Goal: Task Accomplishment & Management: Complete application form

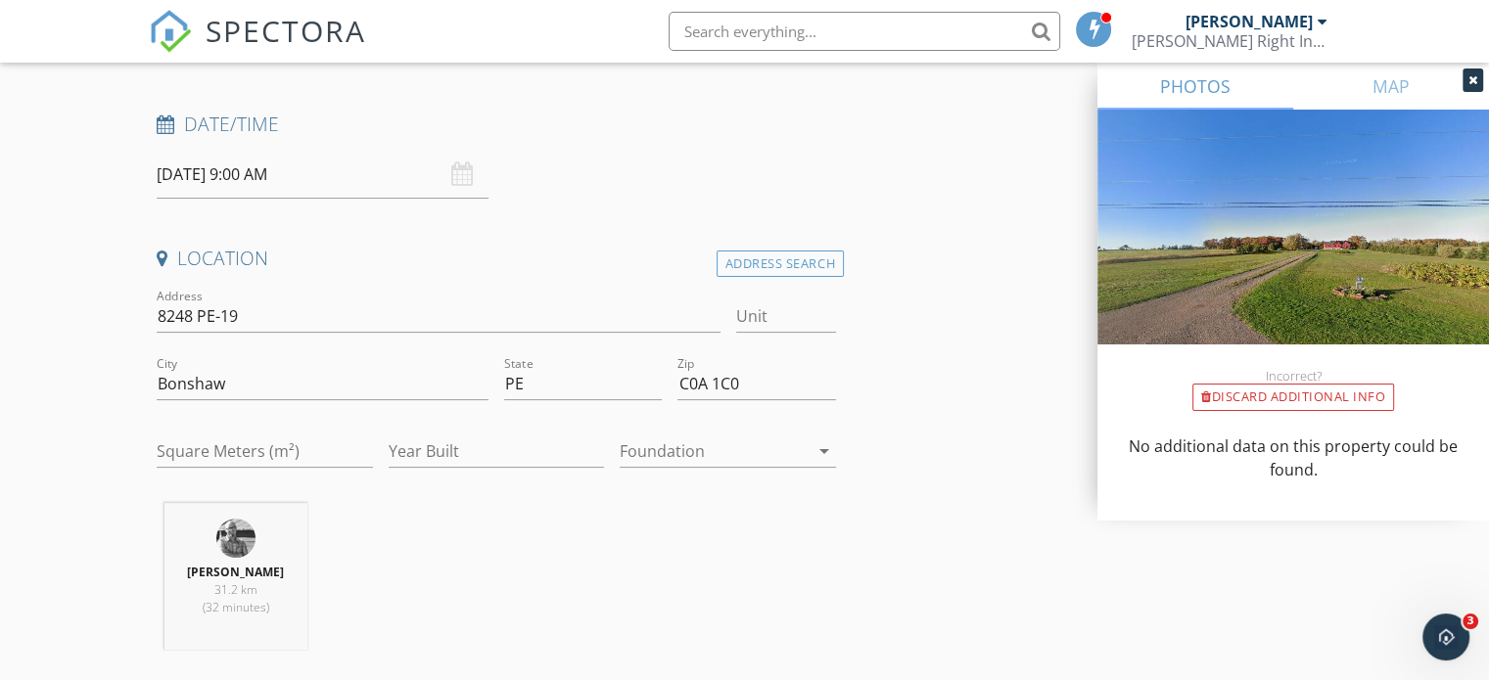
scroll to position [196, 0]
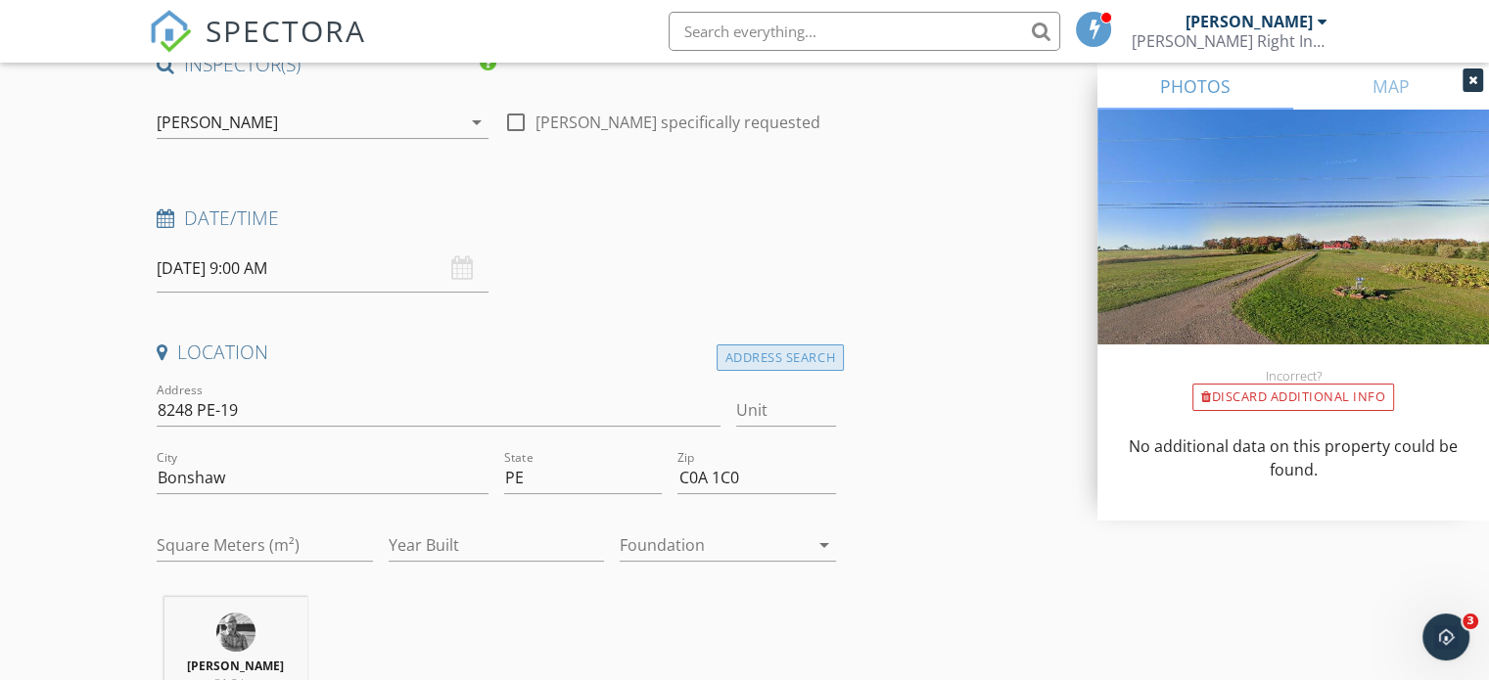
click at [766, 355] on div "Address Search" at bounding box center [780, 358] width 127 height 26
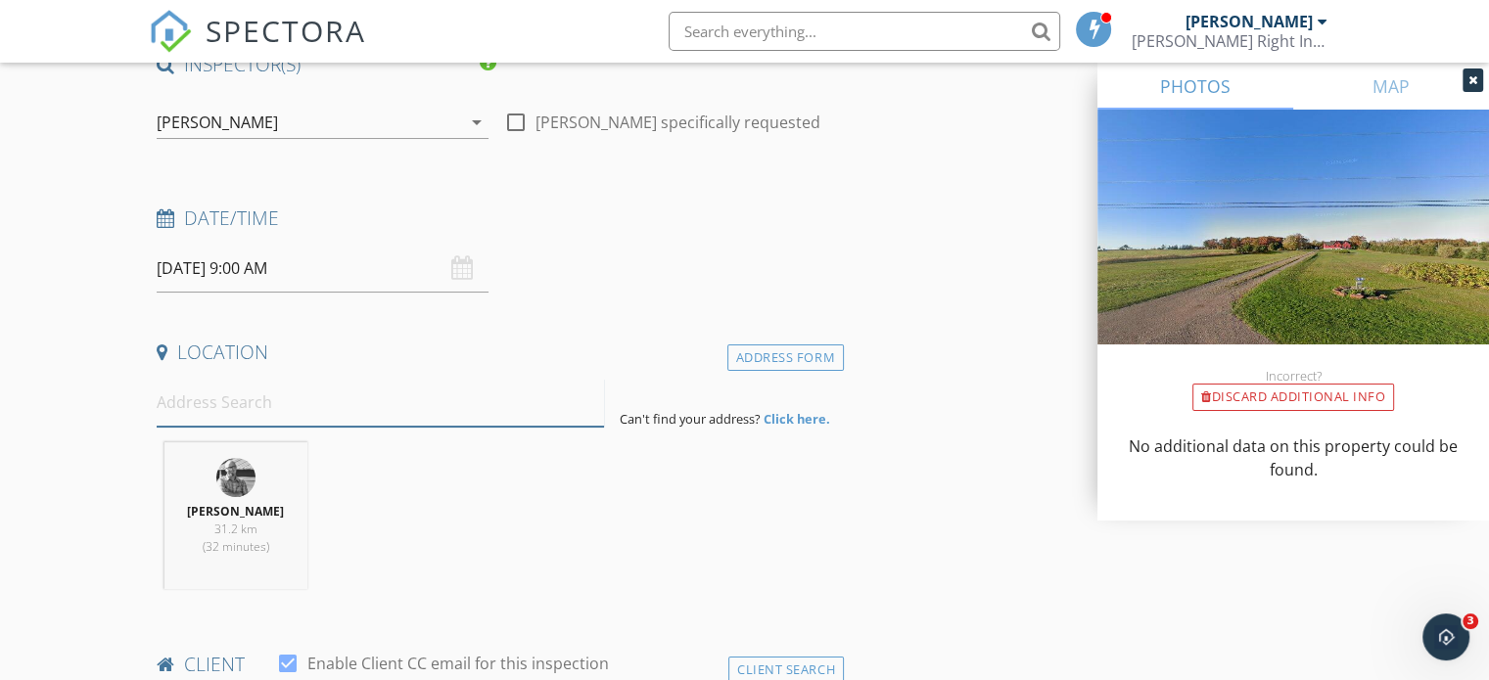
click at [252, 414] on input at bounding box center [380, 403] width 447 height 48
click at [193, 407] on input at bounding box center [380, 403] width 447 height 48
paste input "A 74 Macwilliams Road East Royalty, Prince Edward Island C1C0V8"
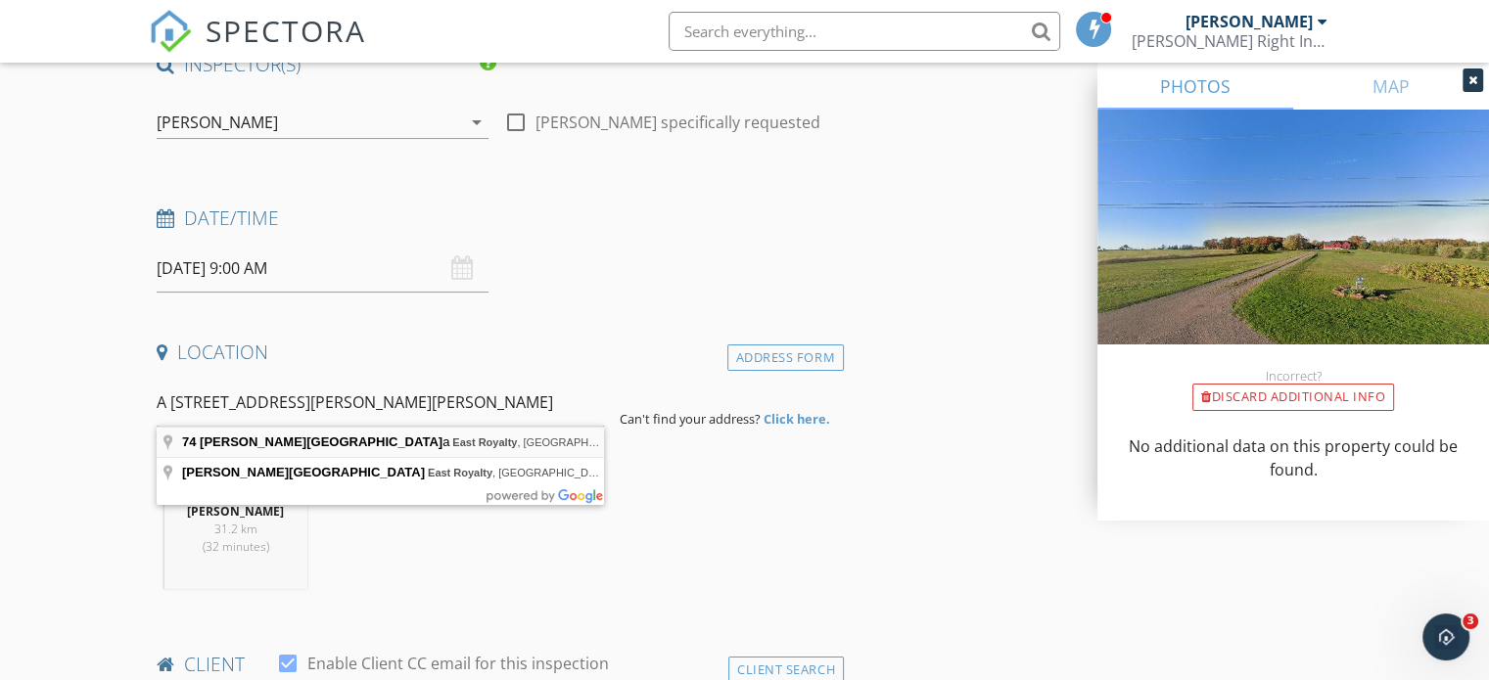
type input "74 Macwilliams Road a, East Royalty, Charlottetown, Prince Edward Island C1C 0V…"
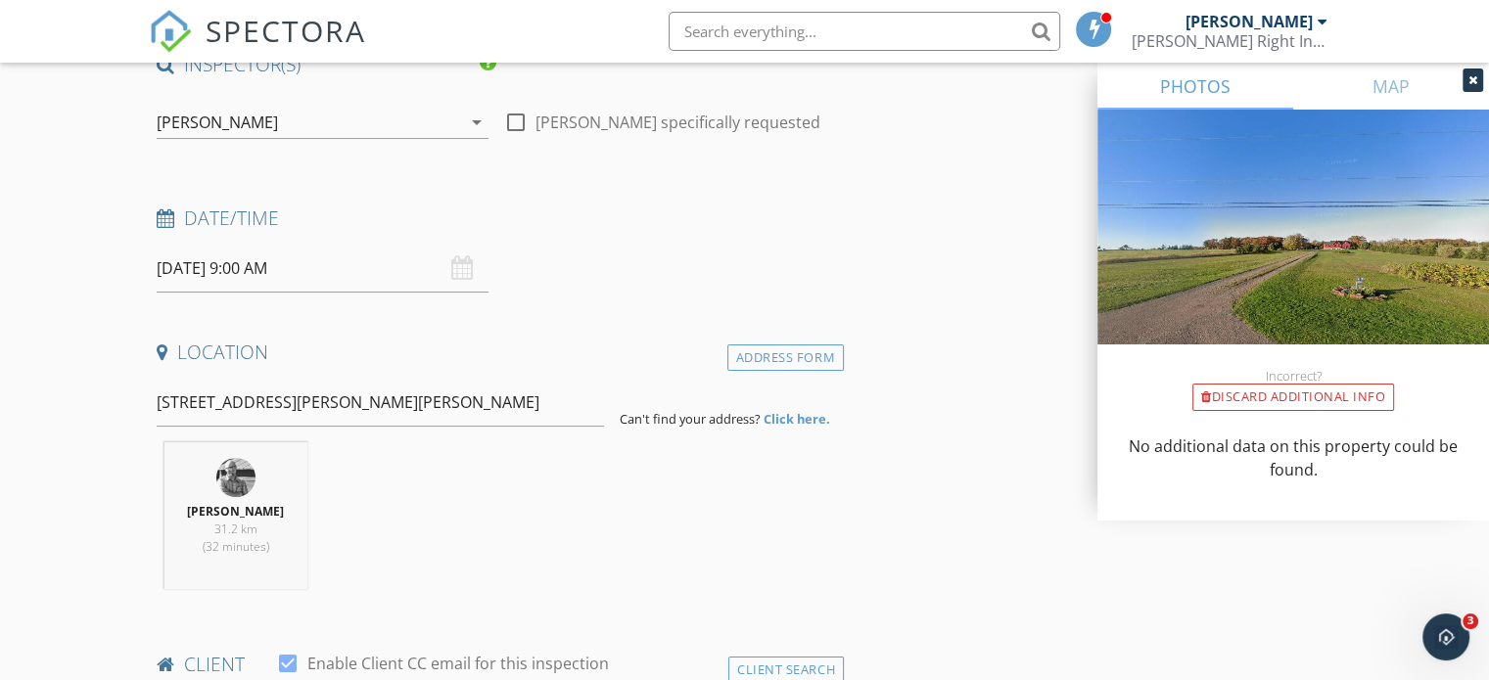
scroll to position [0, 0]
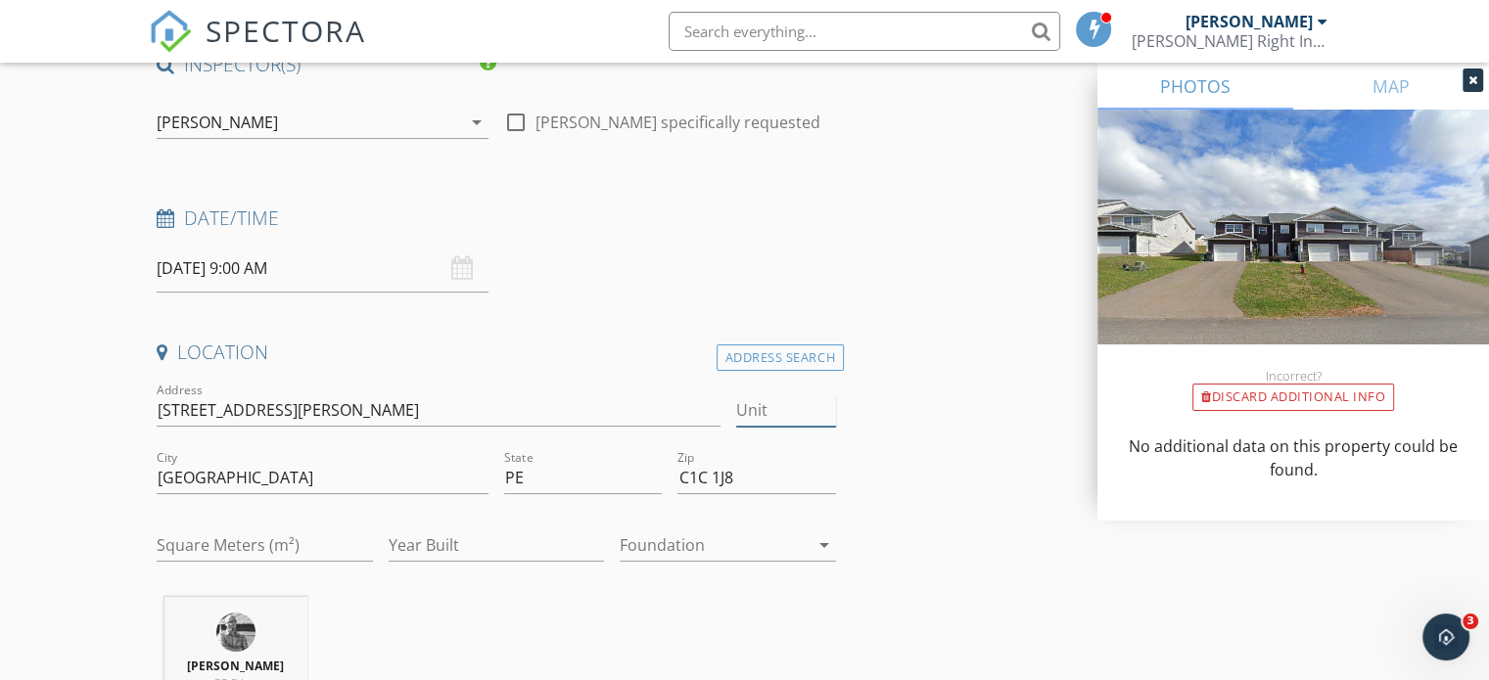
click at [803, 418] on input "Unit" at bounding box center [786, 411] width 100 height 32
type input "A"
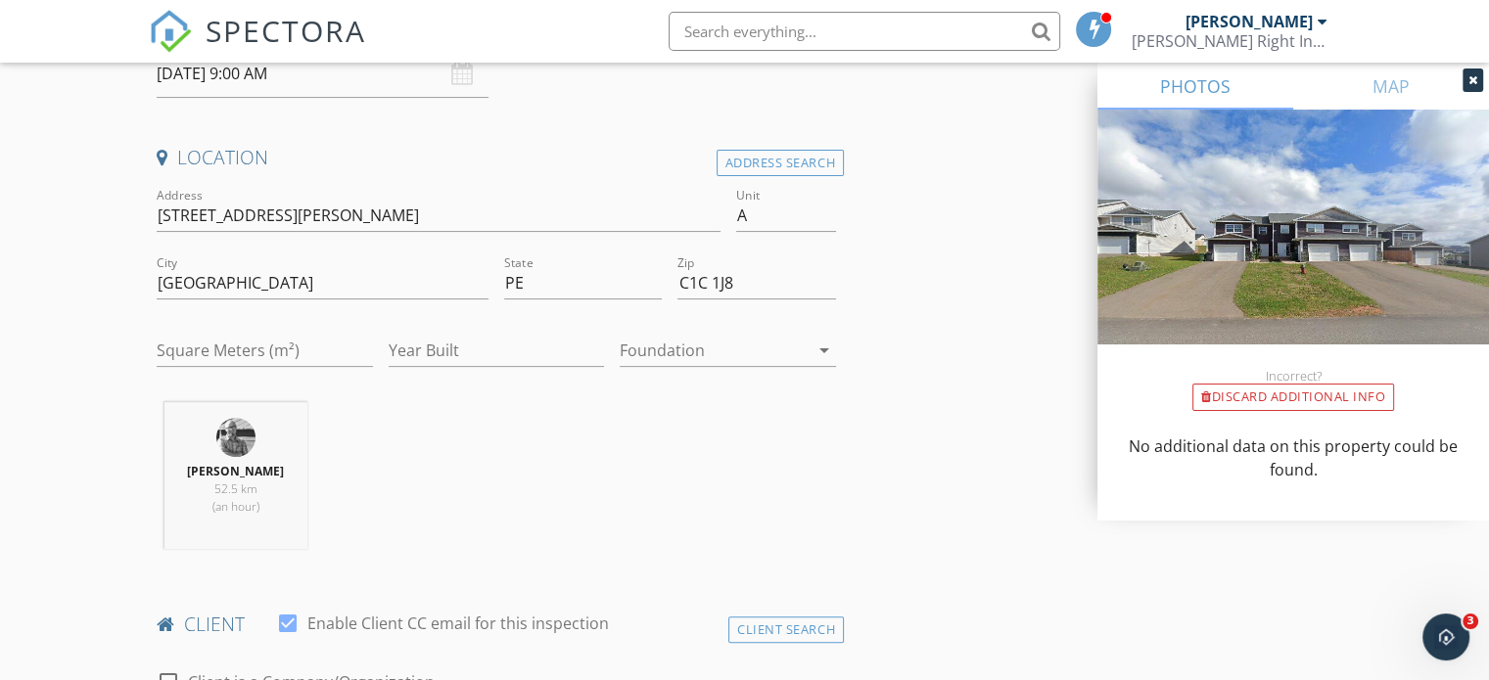
scroll to position [392, 0]
click at [722, 355] on div at bounding box center [714, 349] width 189 height 31
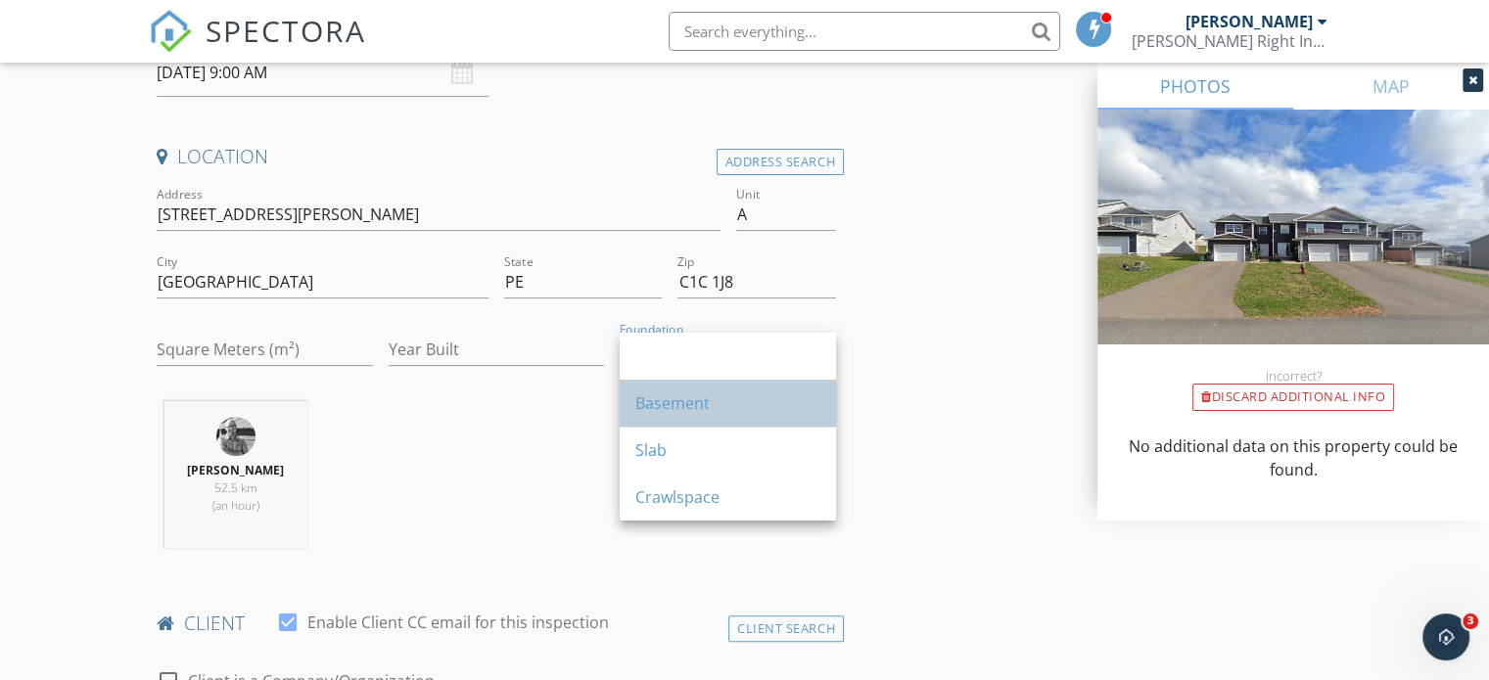
click at [693, 397] on div "Basement" at bounding box center [727, 403] width 185 height 23
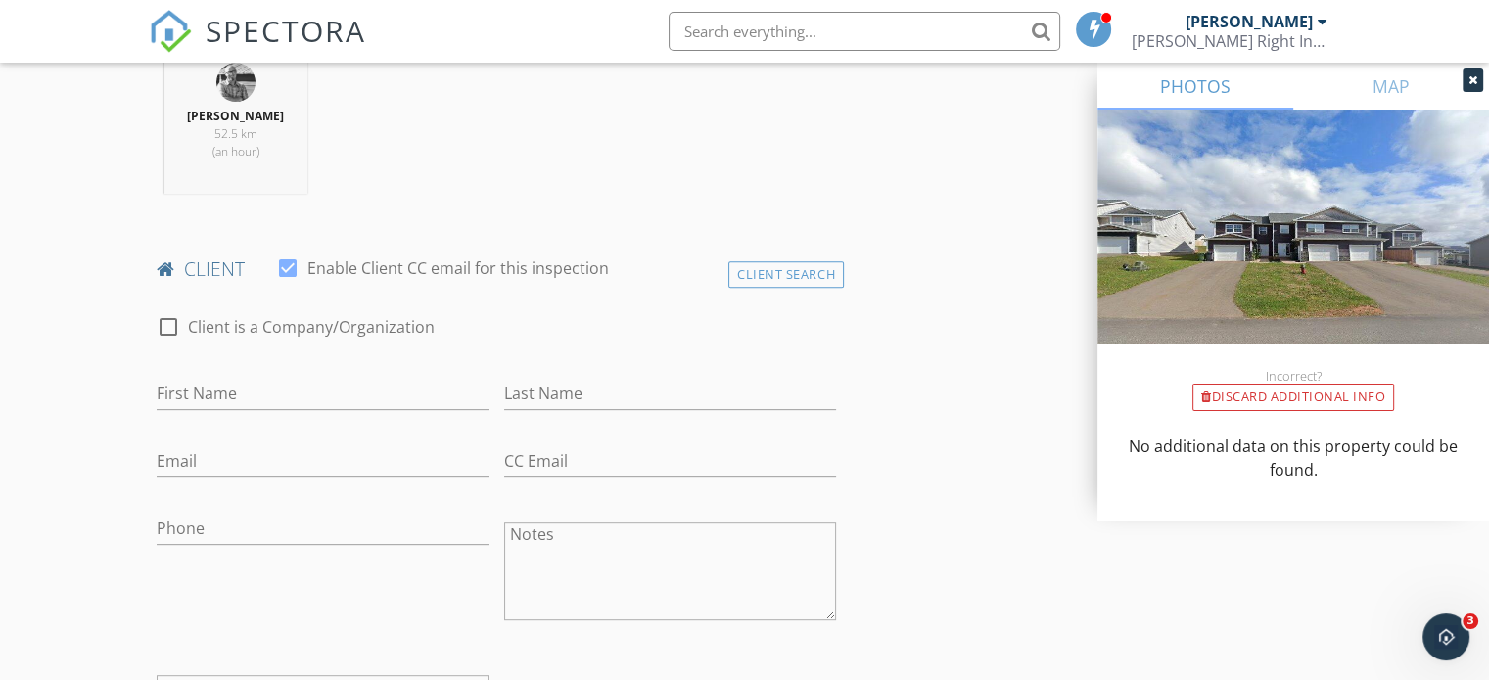
scroll to position [783, 0]
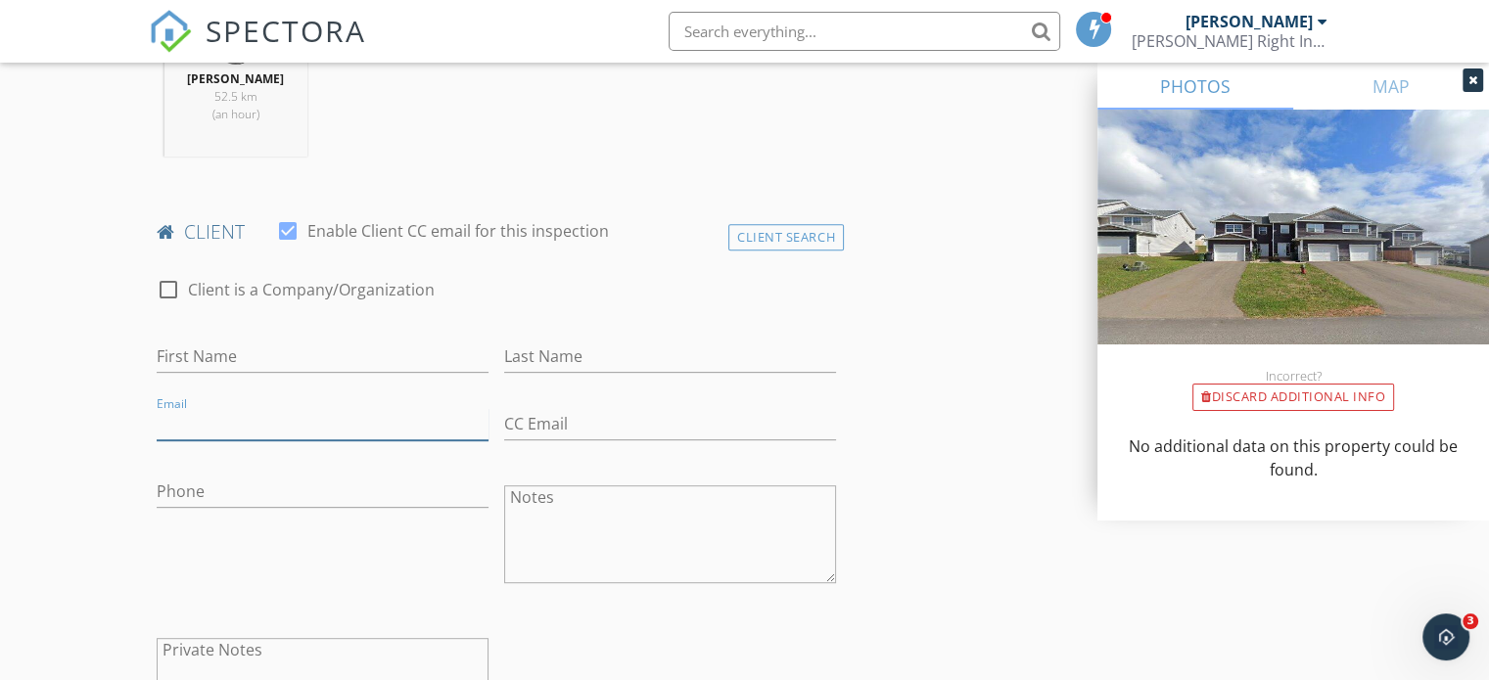
click at [225, 422] on input "Email" at bounding box center [323, 424] width 332 height 32
paste input "gracemacewen40@gmail.com"
type input "gracemacewen40@gmail.com"
click at [204, 348] on input "First Name" at bounding box center [323, 357] width 332 height 32
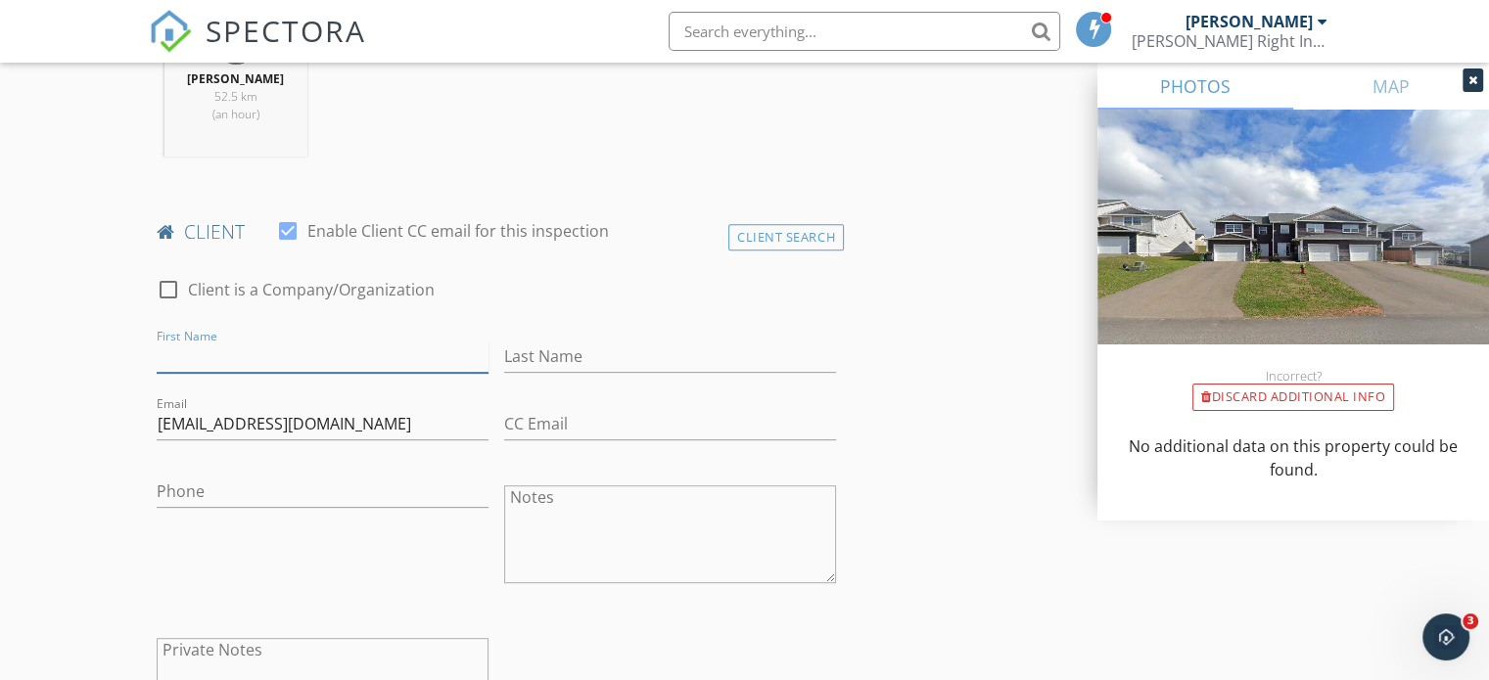
paste input "Grace Anna MacEwen"
type input "Grace Anna MacEwen"
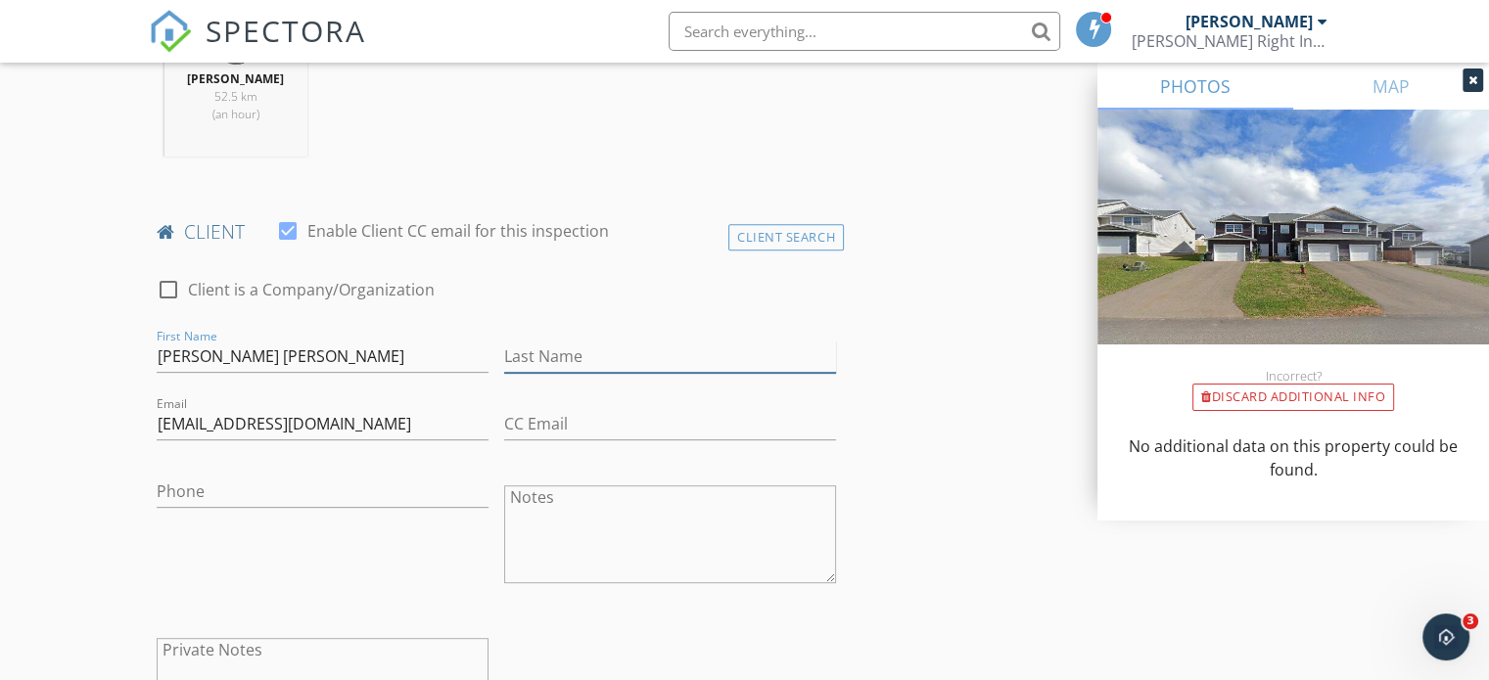
click at [627, 358] on input "Last Name" at bounding box center [670, 357] width 332 height 32
paste input "Grace Anna MacEwen"
drag, startPoint x: 594, startPoint y: 359, endPoint x: 470, endPoint y: 360, distance: 124.4
click at [470, 360] on div "check_box_outline_blank Client is a Company/Organization First Name Grace Anna …" at bounding box center [496, 511] width 695 height 507
type input "MacEwen"
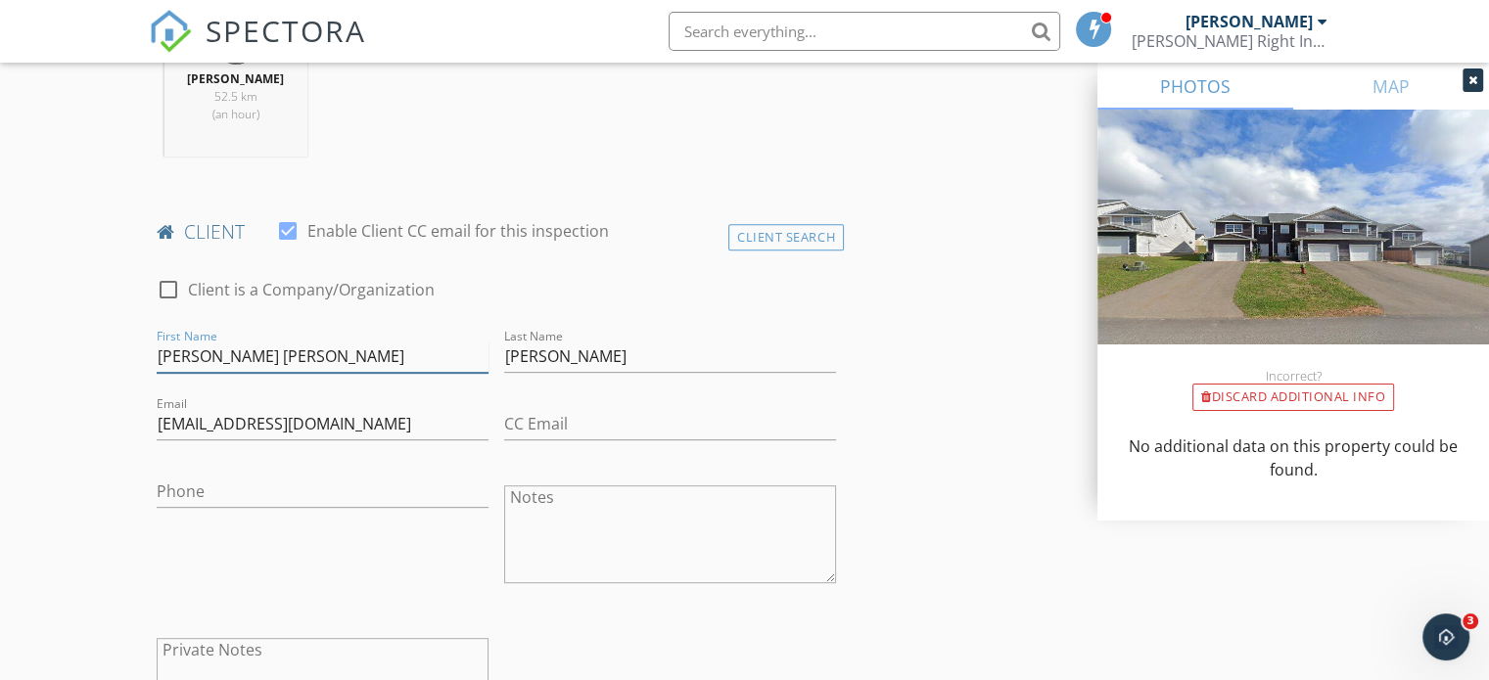
drag, startPoint x: 206, startPoint y: 356, endPoint x: 383, endPoint y: 356, distance: 177.2
click at [383, 356] on input "Grace Anna MacEwen" at bounding box center [323, 357] width 332 height 32
type input "Grace"
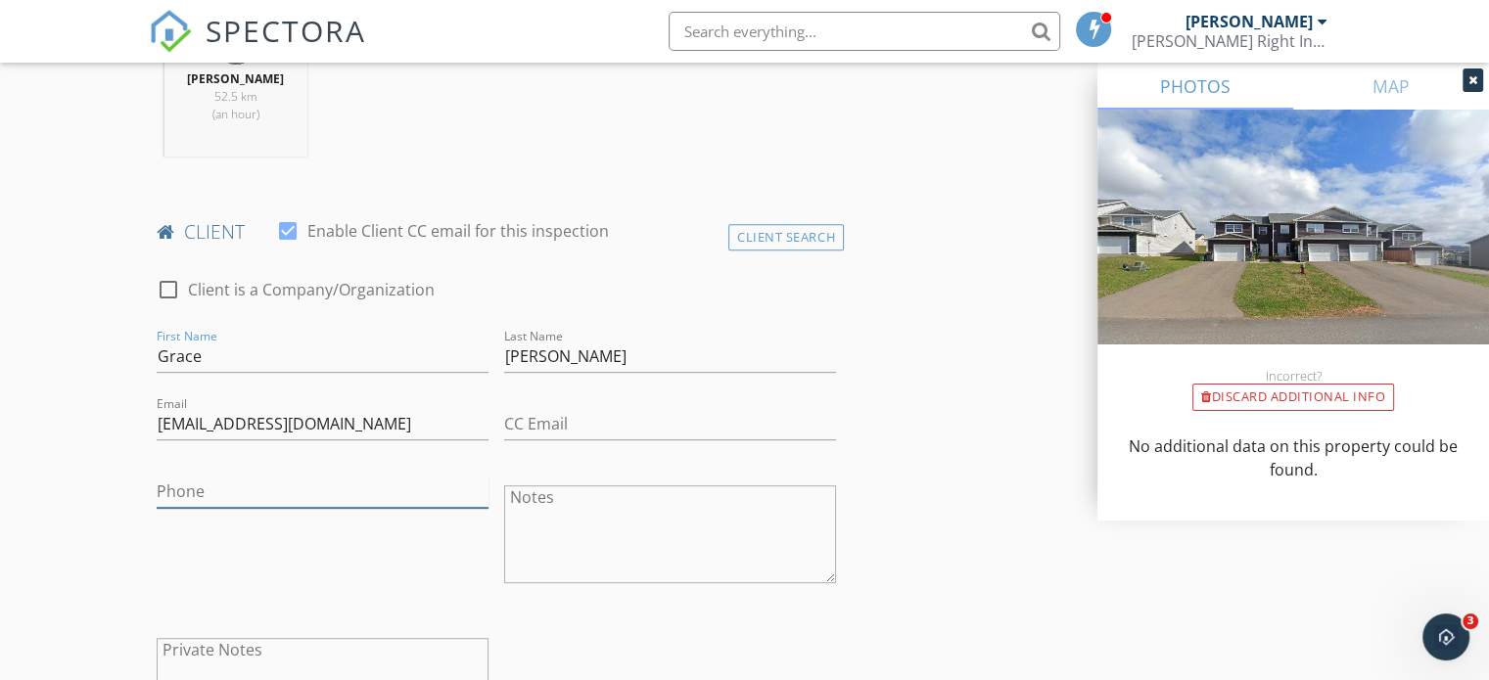
click at [206, 486] on input "Phone" at bounding box center [323, 492] width 332 height 32
paste input "902-314-4017"
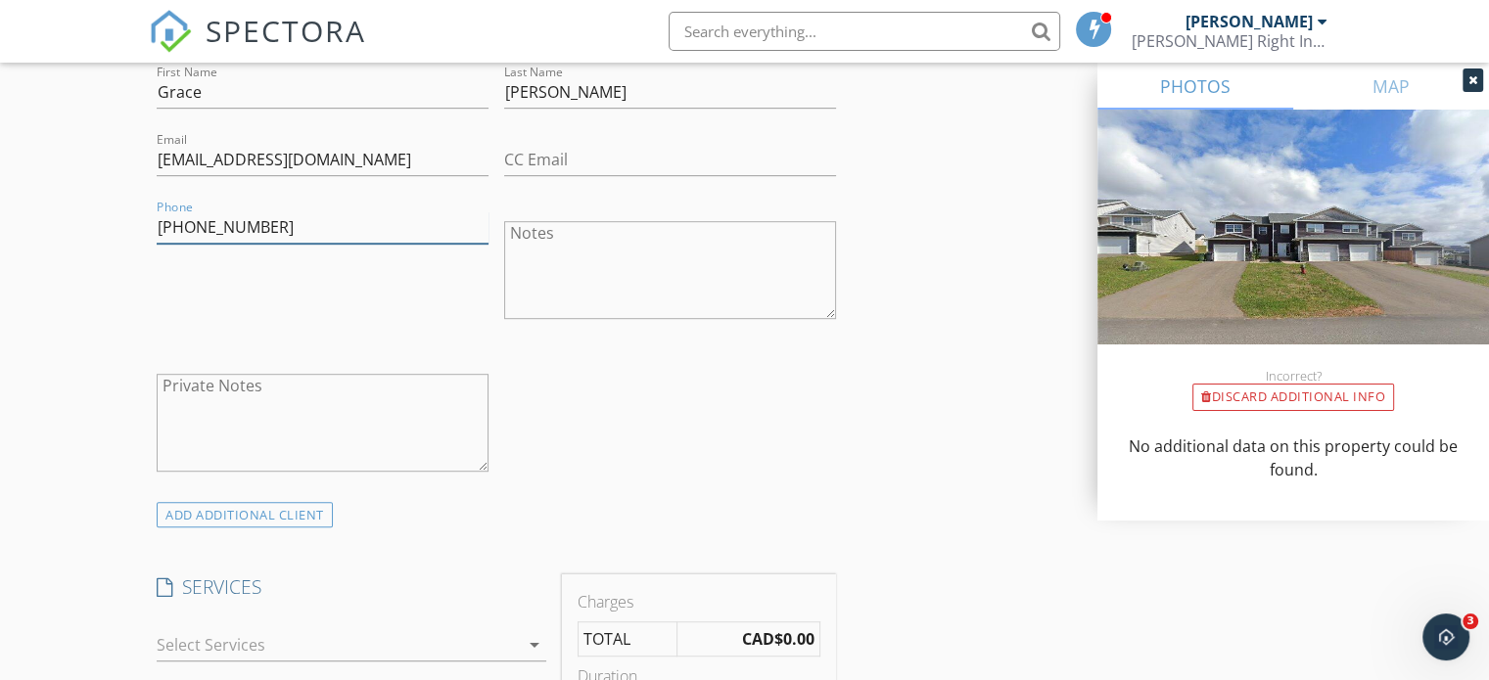
scroll to position [1175, 0]
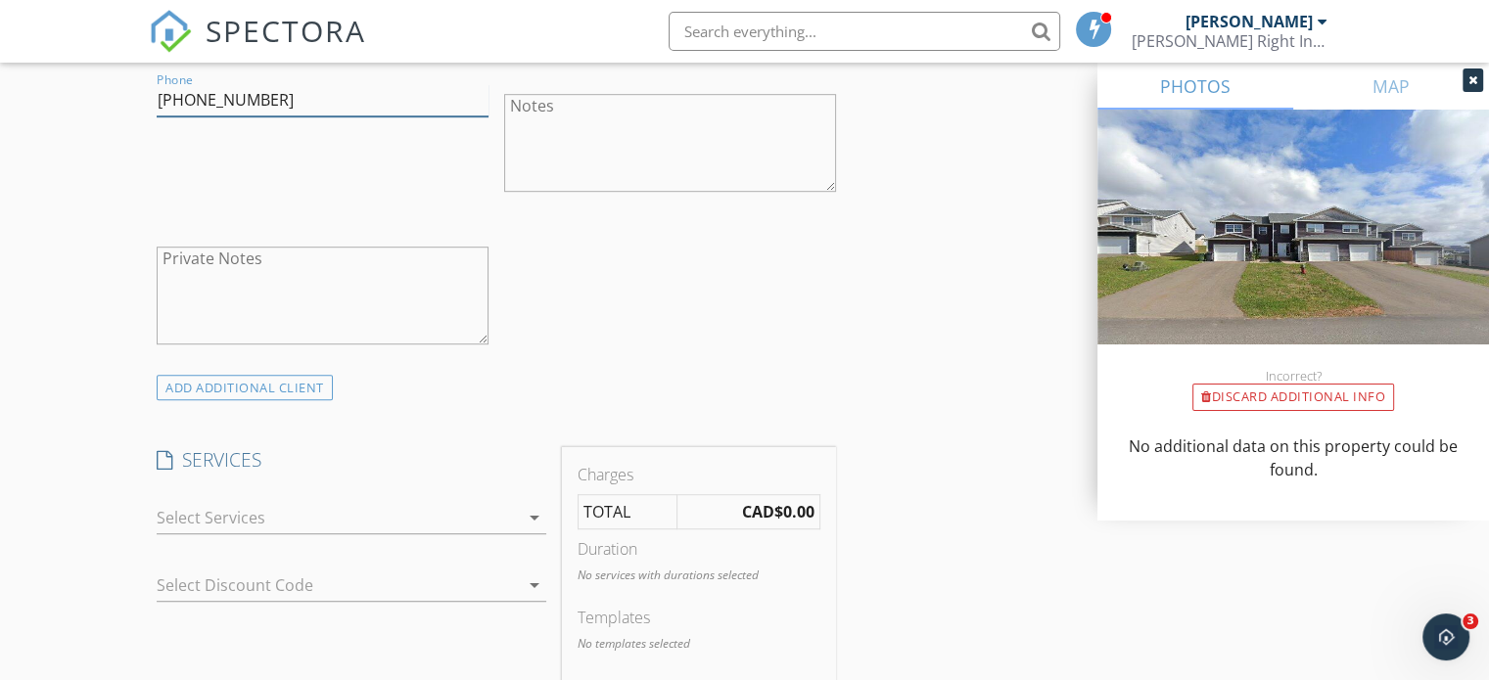
type input "902-314-4017"
click at [258, 517] on div at bounding box center [338, 517] width 362 height 31
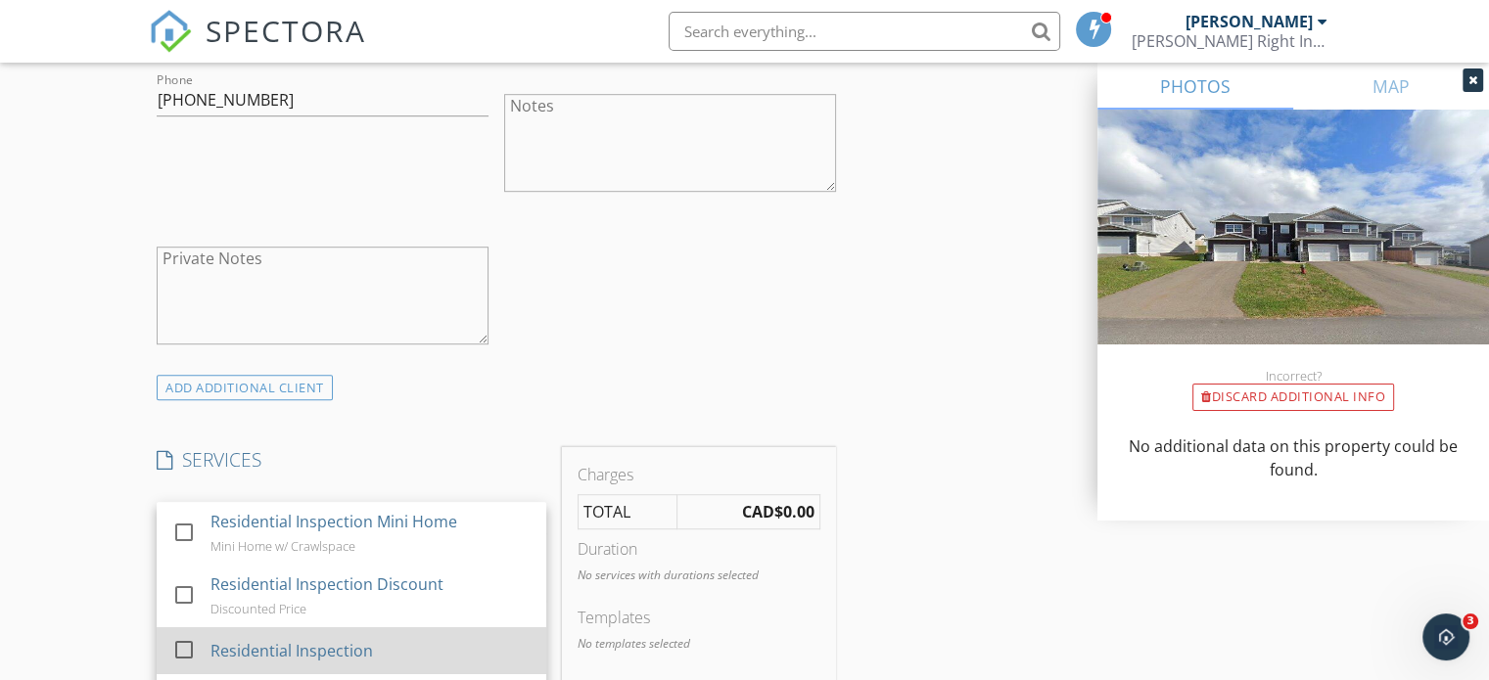
click at [261, 641] on div "Residential Inspection" at bounding box center [292, 650] width 163 height 23
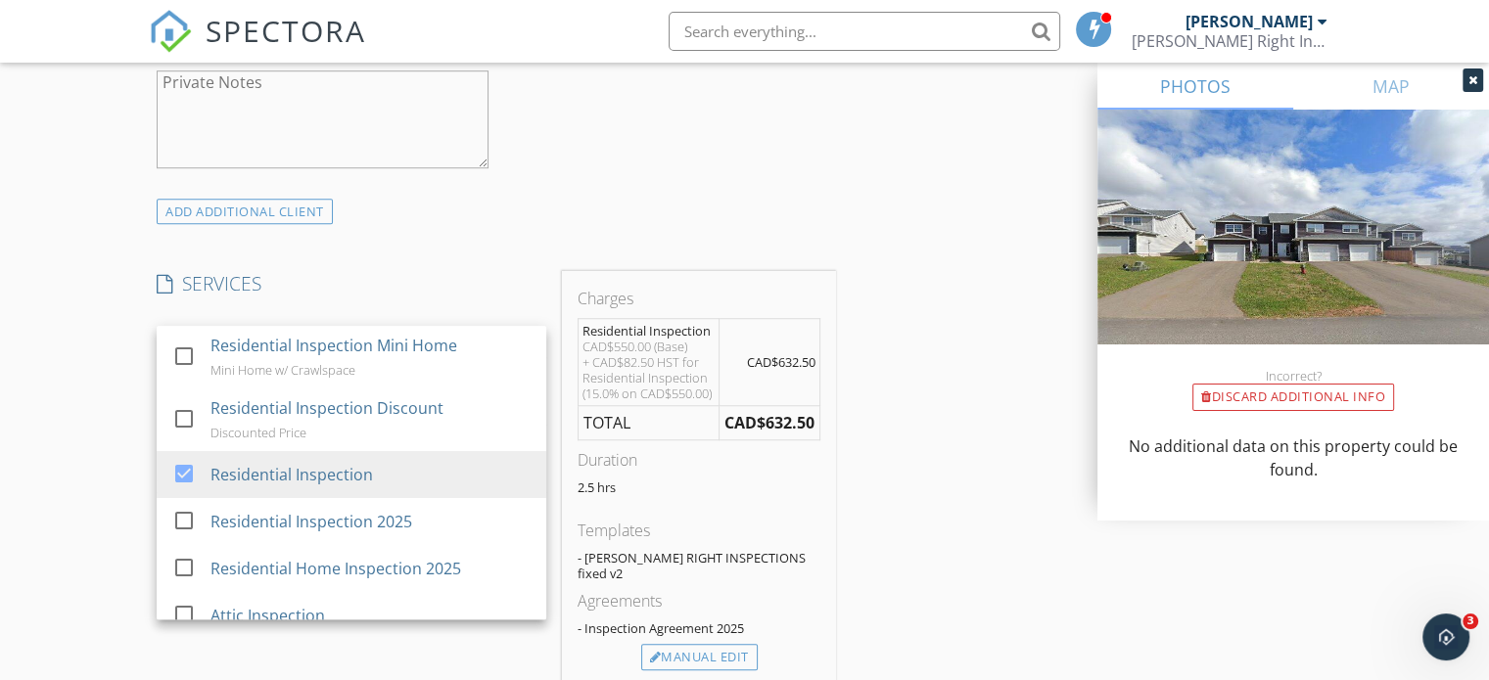
scroll to position [1567, 0]
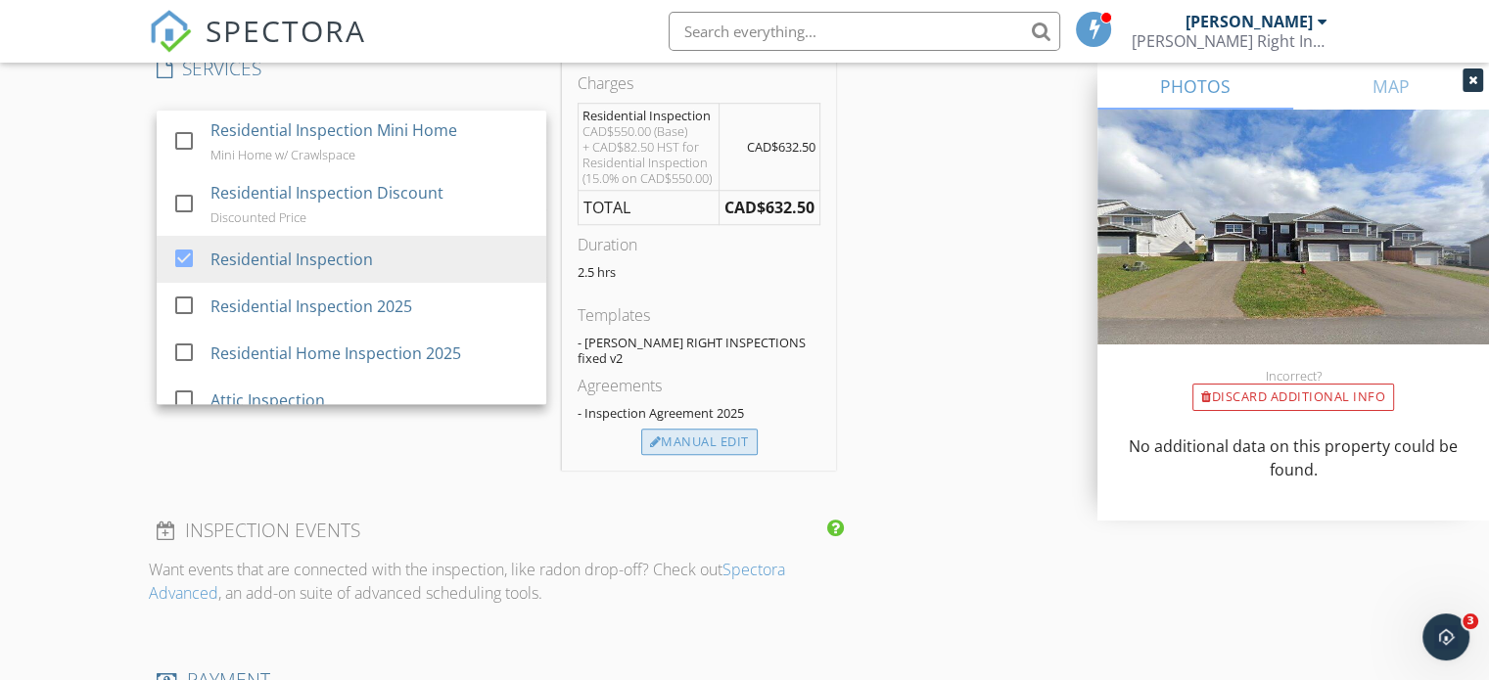
click at [685, 439] on div "Manual Edit" at bounding box center [699, 442] width 117 height 27
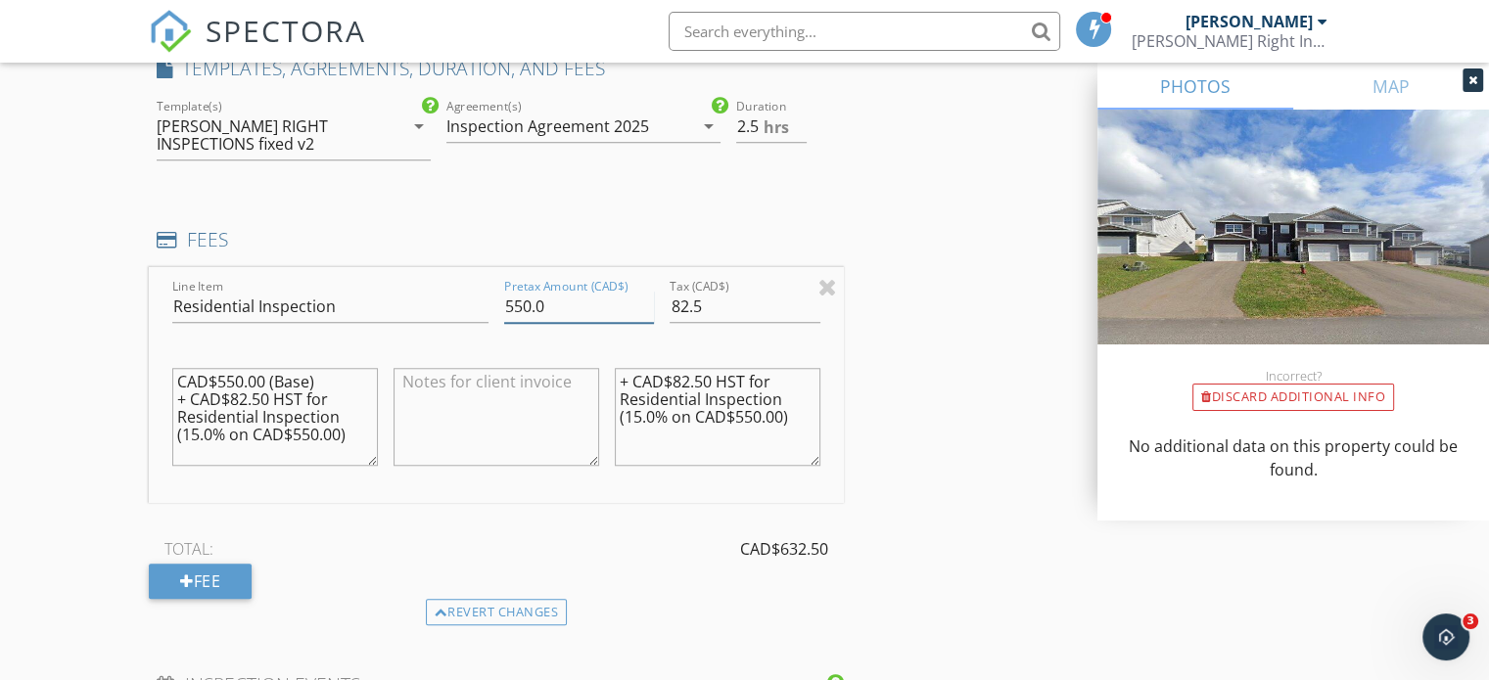
drag, startPoint x: 576, startPoint y: 306, endPoint x: 454, endPoint y: 305, distance: 121.4
click at [454, 305] on div "Line Item Residential Inspection Pretax Amount (CAD$) 550.0 Tax (CAD$) 82.5 CAD…" at bounding box center [496, 385] width 695 height 236
type input "500"
drag, startPoint x: 736, startPoint y: 311, endPoint x: 661, endPoint y: 301, distance: 76.2
click at [661, 301] on div "Line Item Residential Inspection Pretax Amount (CAD$) 500 Tax (CAD$) 82.5 CAD$5…" at bounding box center [496, 385] width 695 height 236
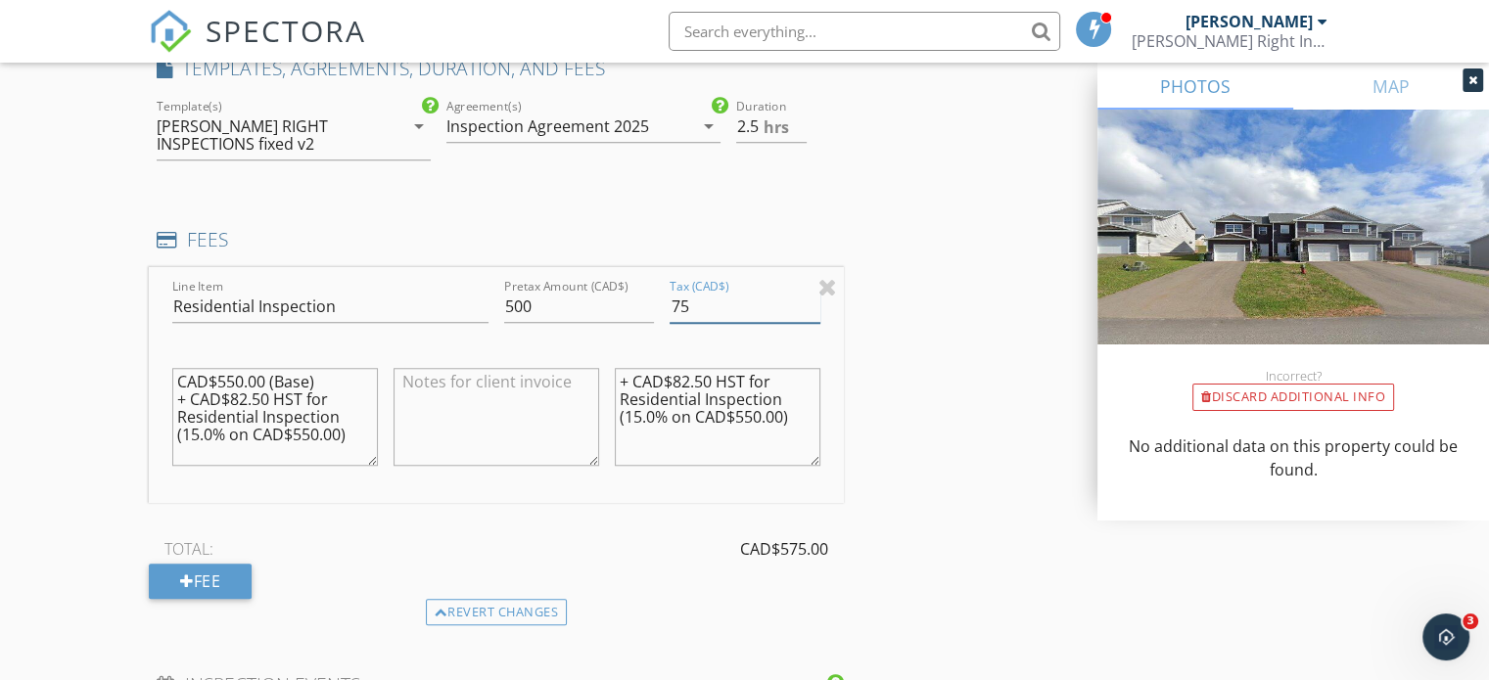
type input "75"
drag, startPoint x: 536, startPoint y: 408, endPoint x: 497, endPoint y: 407, distance: 38.2
click at [534, 408] on textarea at bounding box center [497, 417] width 206 height 98
type textarea "Discount N"
click at [960, 436] on div "INSPECTOR(S) check_box Robert Dunn PRIMARY Robert Dunn arrow_drop_down check_bo…" at bounding box center [745, 434] width 1192 height 3507
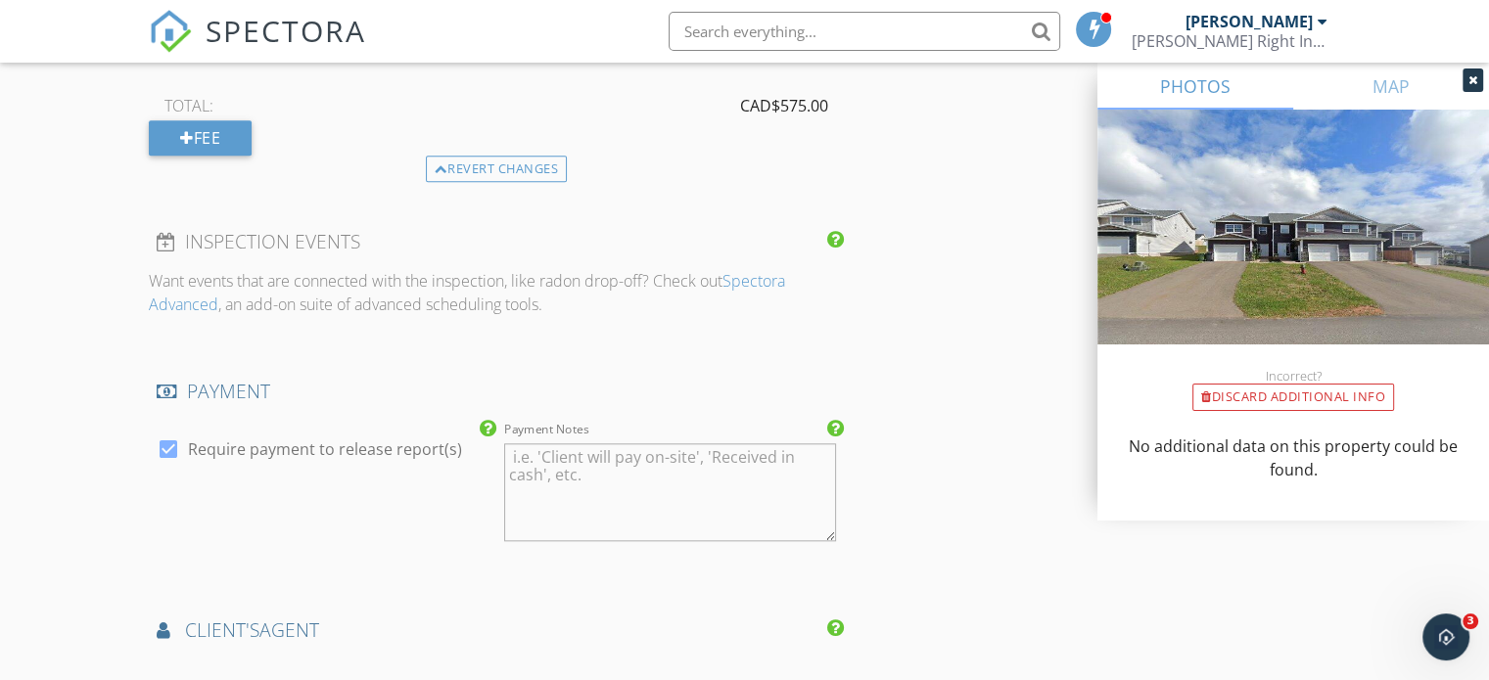
scroll to position [2154, 0]
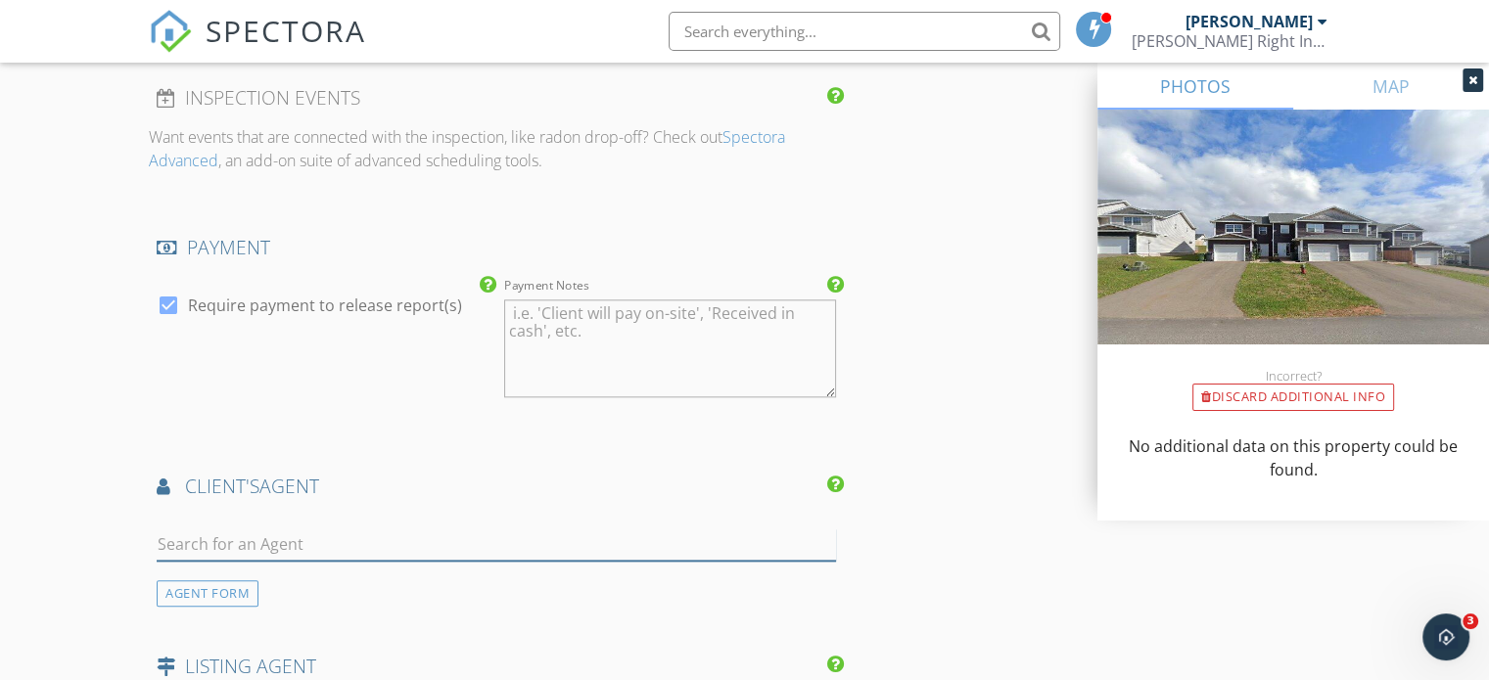
click at [210, 543] on input "text" at bounding box center [497, 545] width 680 height 32
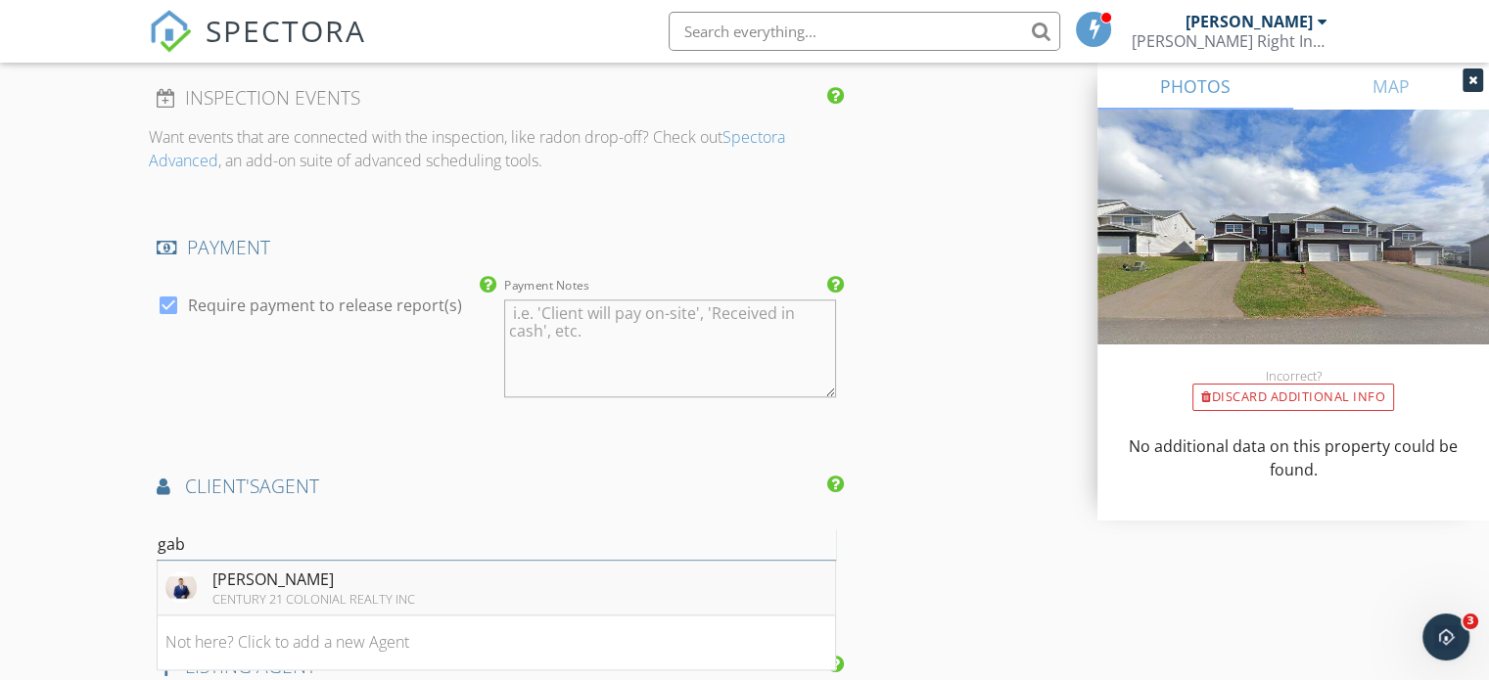
type input "gab"
click at [216, 591] on div "CENTURY 21 COLONIAL REALTY INC" at bounding box center [313, 599] width 203 height 16
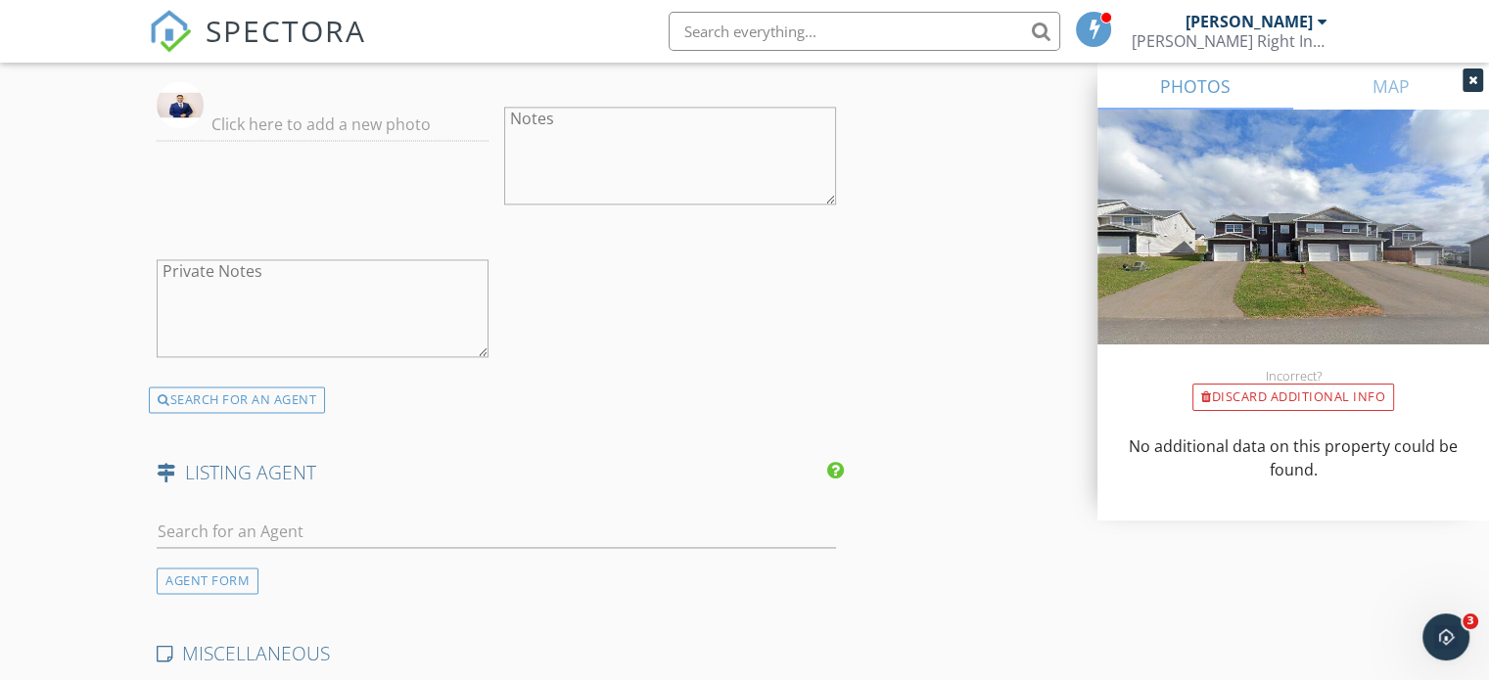
scroll to position [2839, 0]
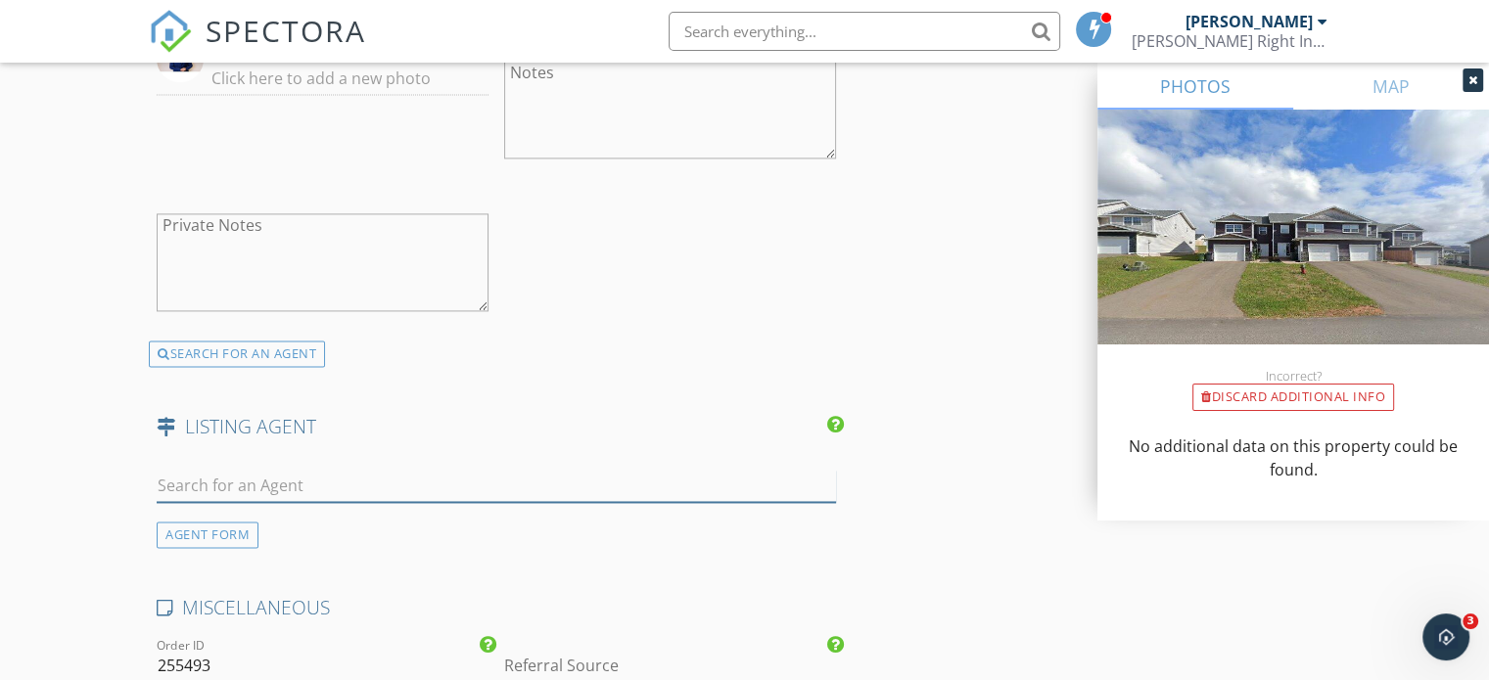
click at [189, 474] on input "text" at bounding box center [497, 486] width 680 height 32
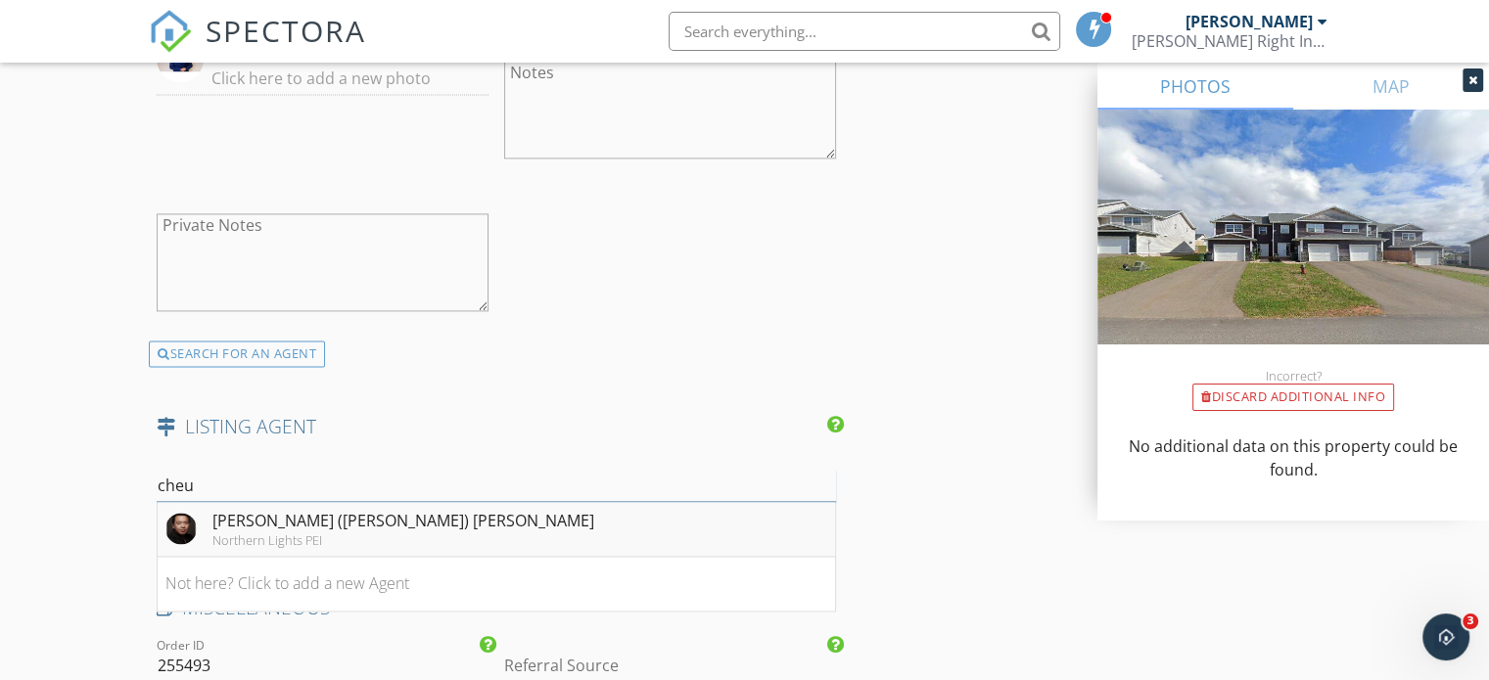
type input "cheu"
click at [255, 533] on div "Northern Lights PEI" at bounding box center [403, 541] width 382 height 16
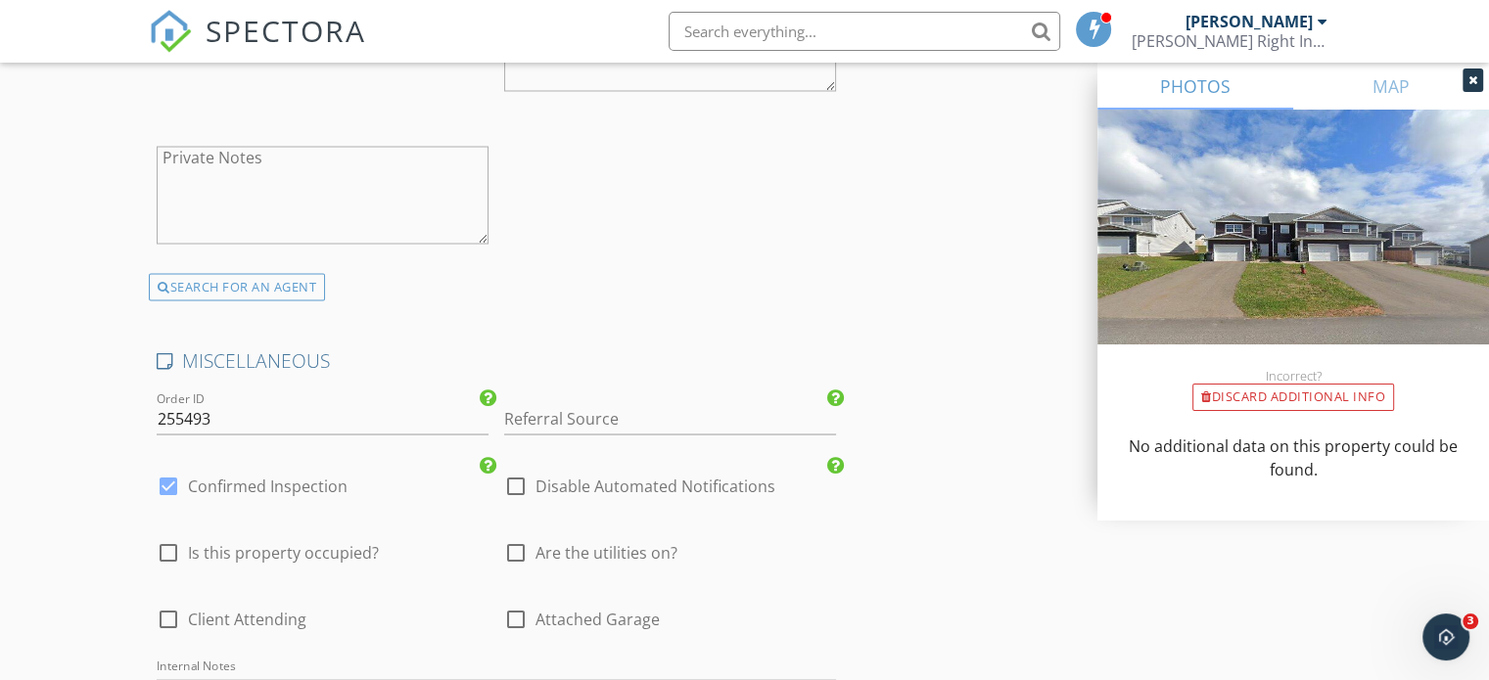
scroll to position [3623, 0]
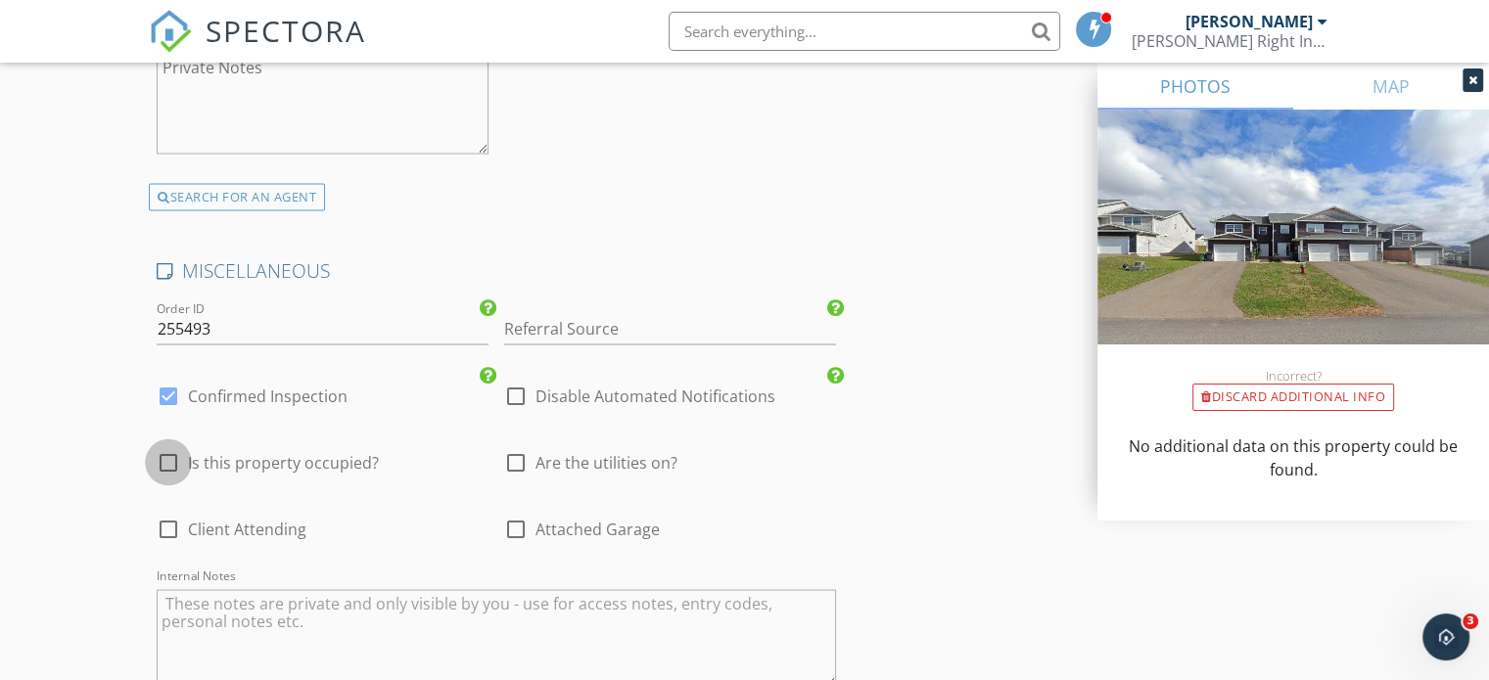
click at [170, 453] on div at bounding box center [168, 462] width 33 height 33
checkbox input "true"
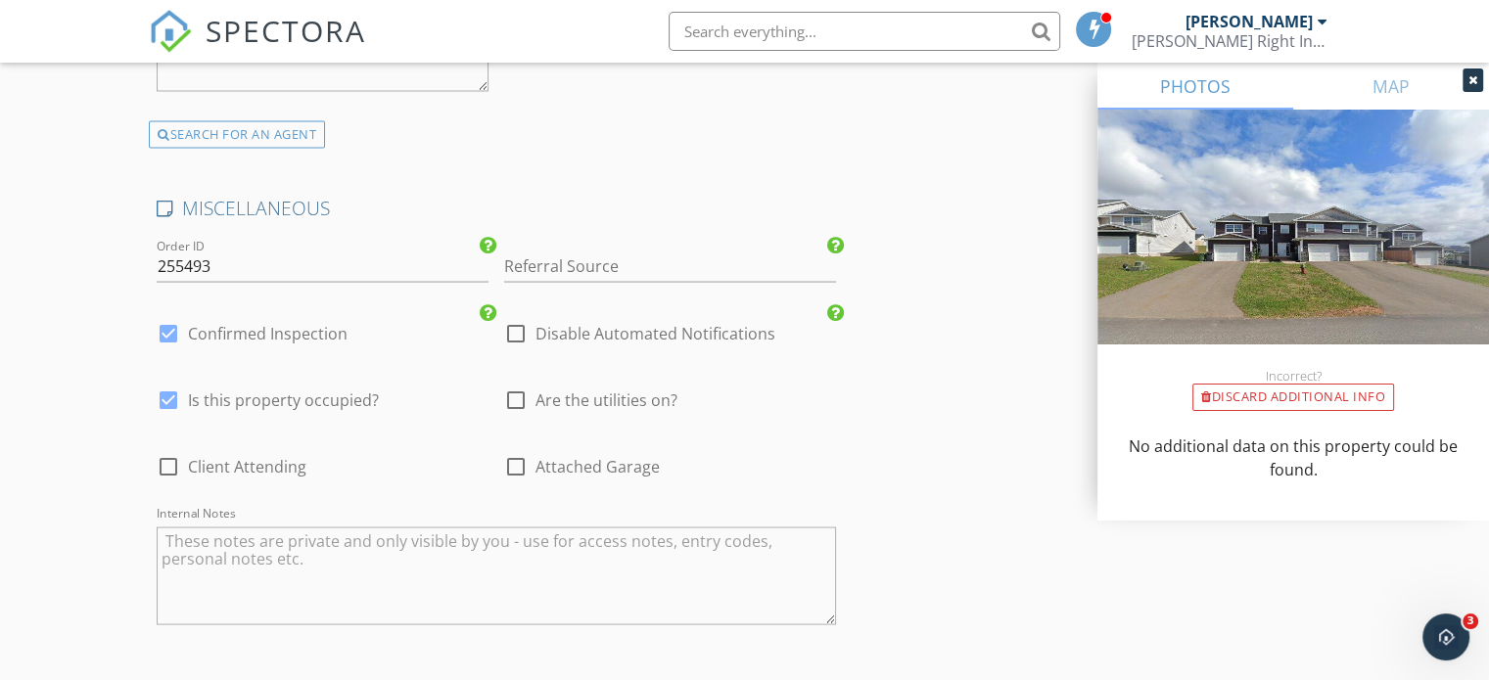
scroll to position [3721, 0]
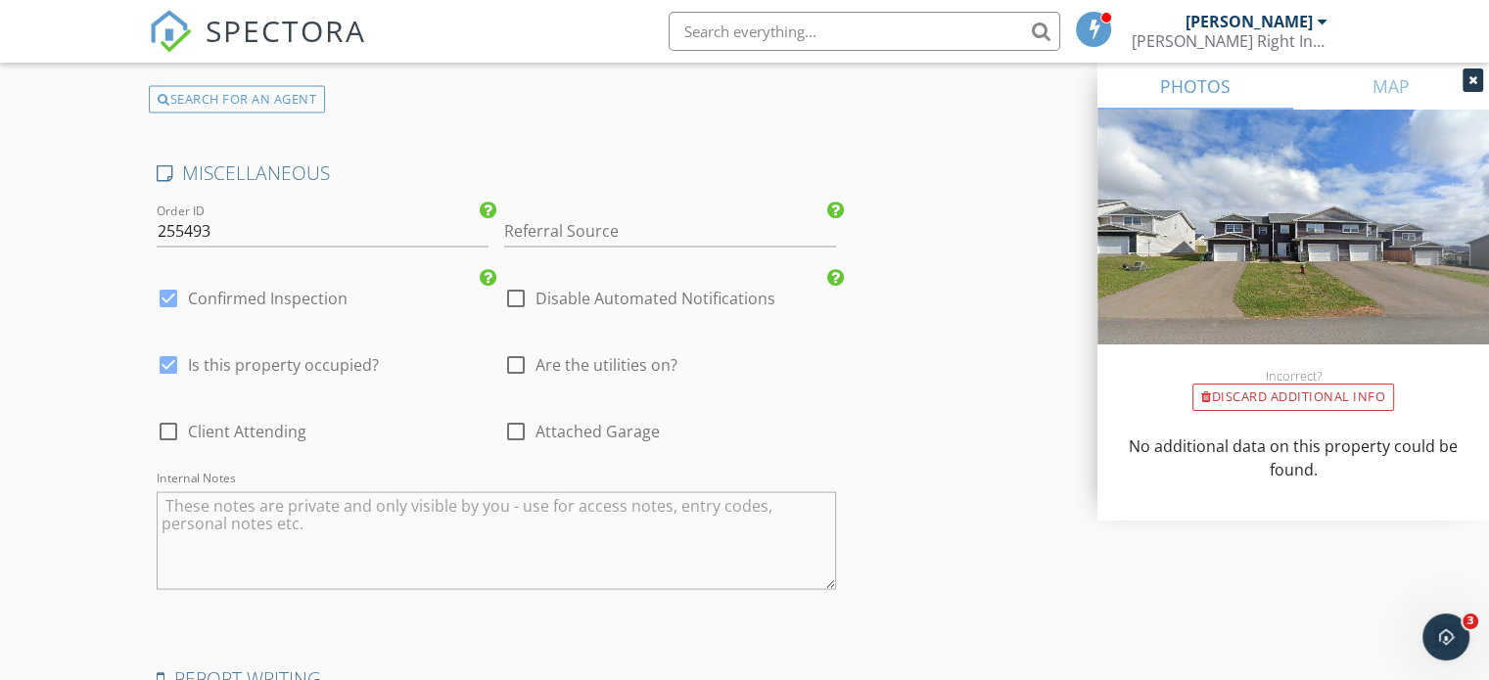
click at [174, 421] on div at bounding box center [168, 430] width 33 height 33
checkbox input "true"
click at [516, 418] on div at bounding box center [515, 430] width 33 height 33
checkbox input "true"
click at [513, 355] on div at bounding box center [515, 364] width 33 height 33
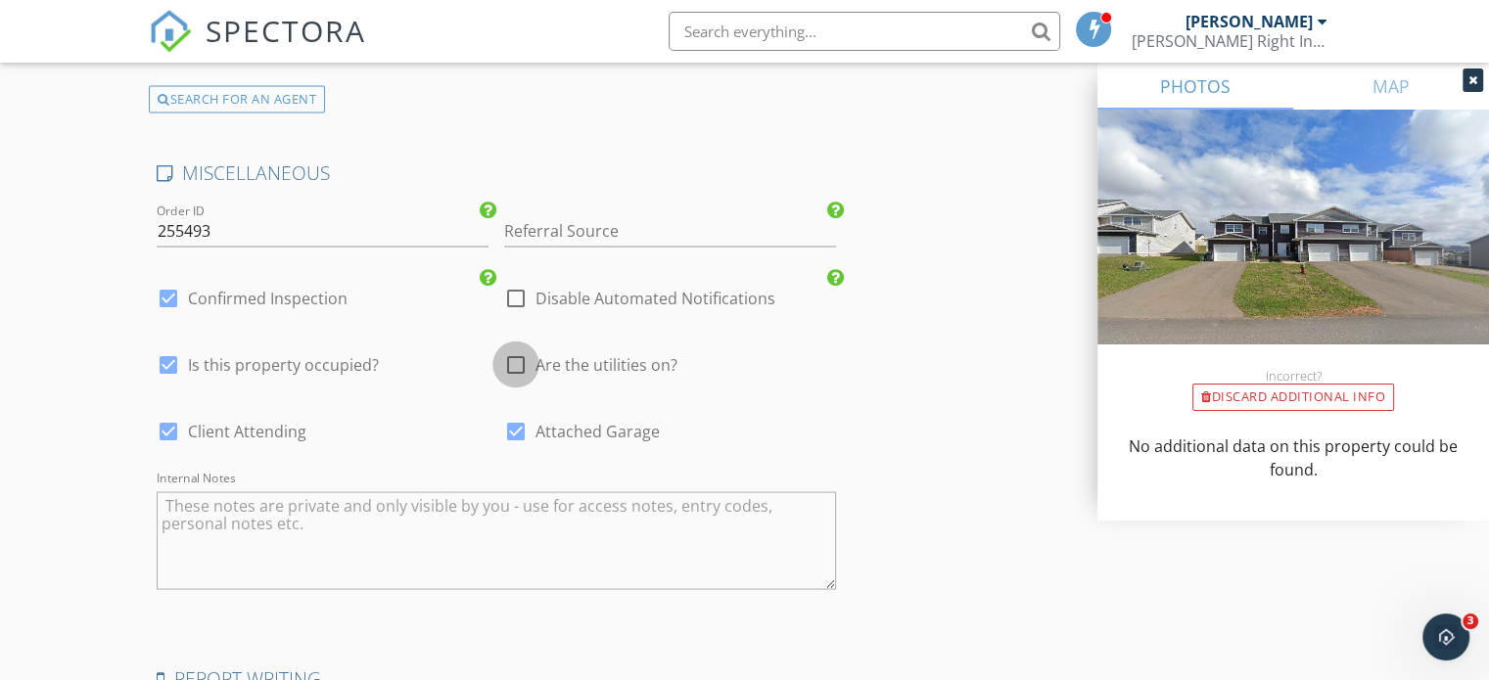
checkbox input "true"
click at [608, 220] on input "Referral Source" at bounding box center [670, 230] width 332 height 32
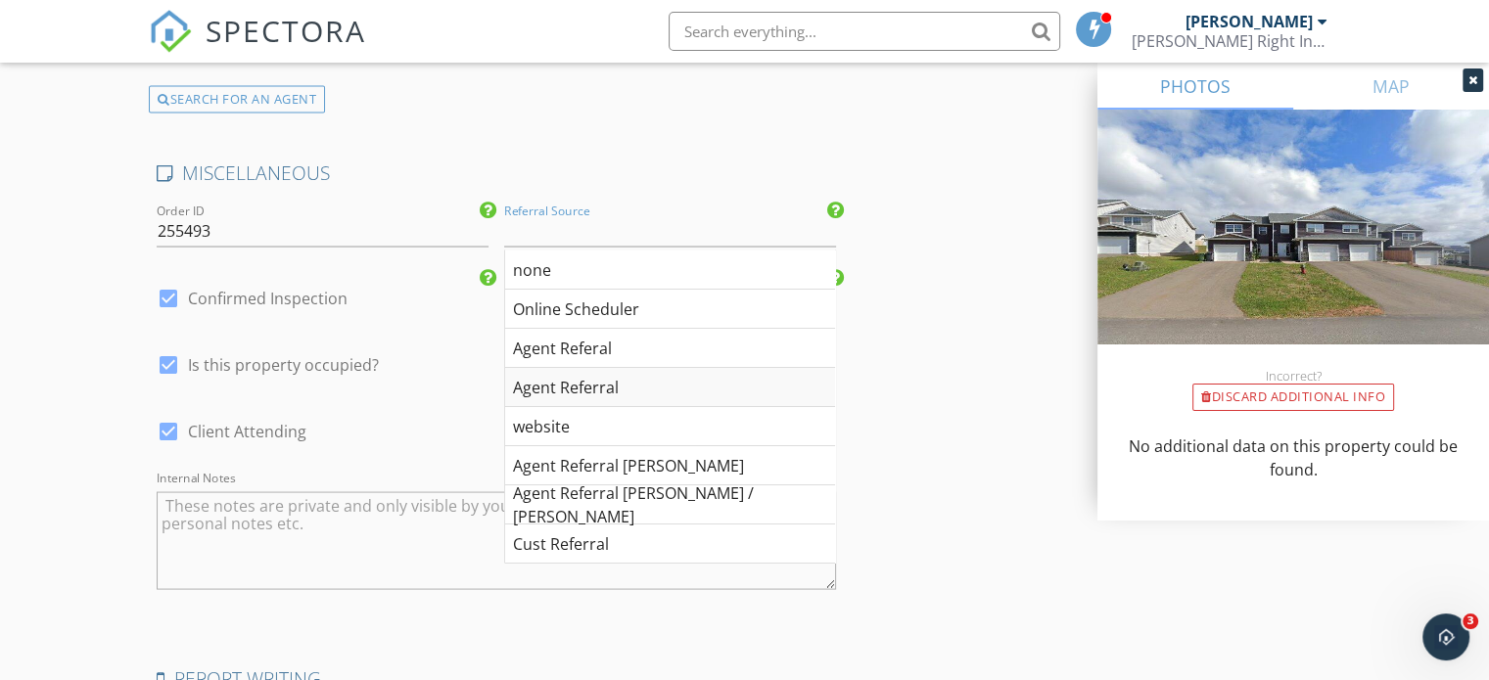
click at [578, 381] on div "Agent Referral" at bounding box center [670, 386] width 330 height 39
type input "Agent Referral"
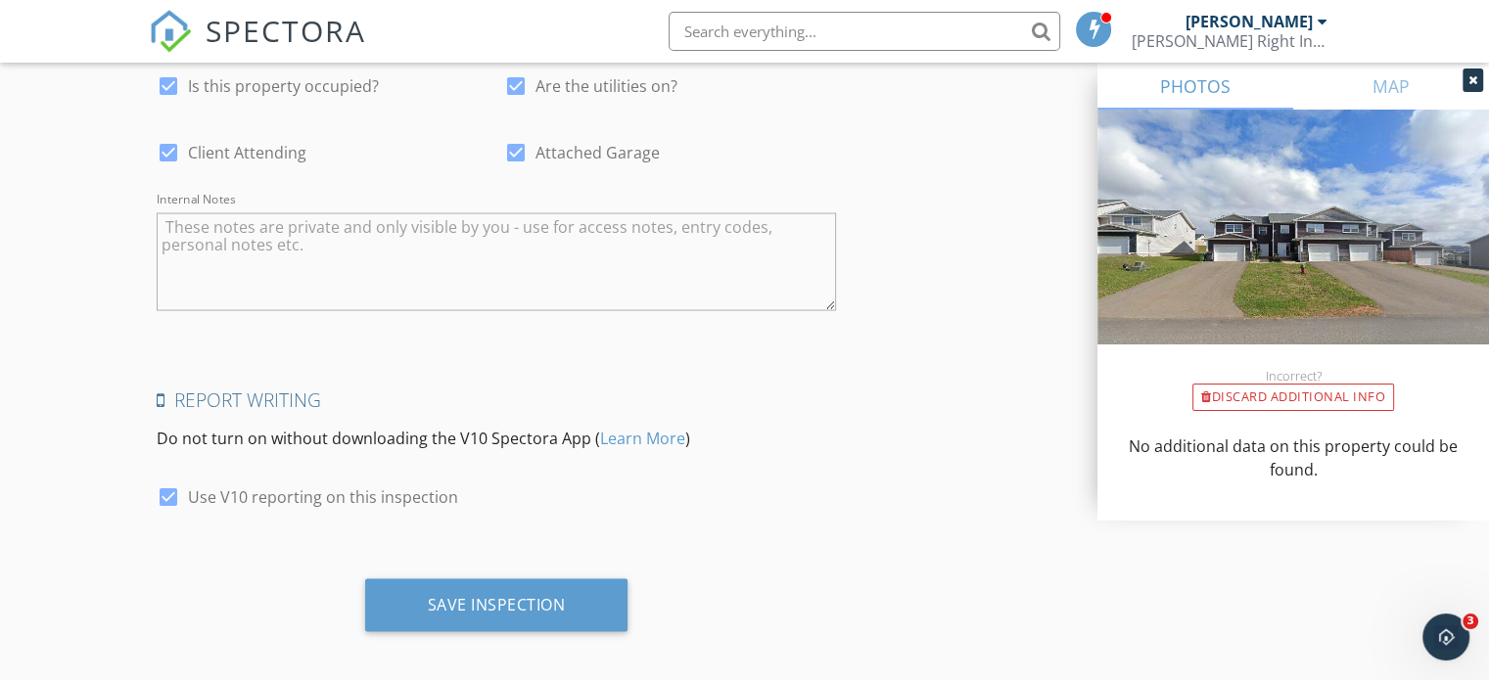
scroll to position [4004, 0]
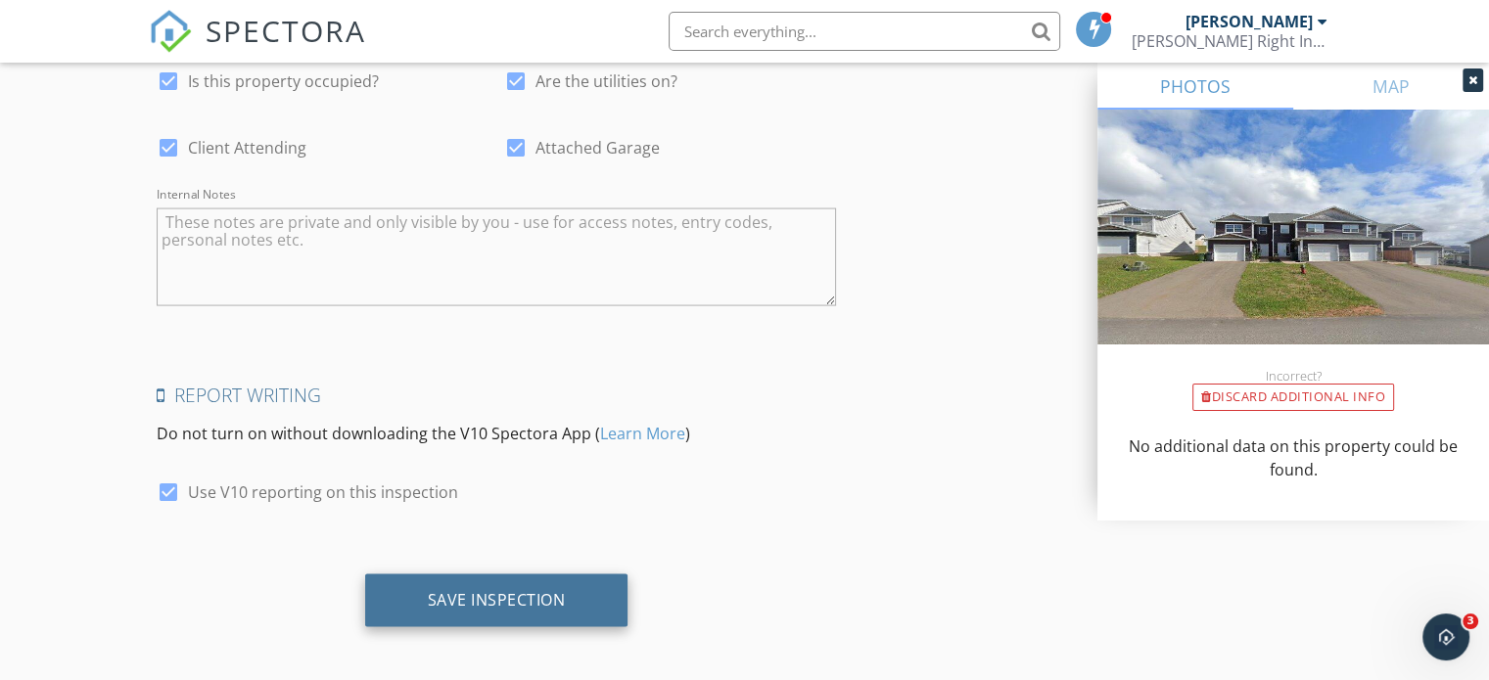
click at [468, 590] on div "Save Inspection" at bounding box center [497, 600] width 138 height 20
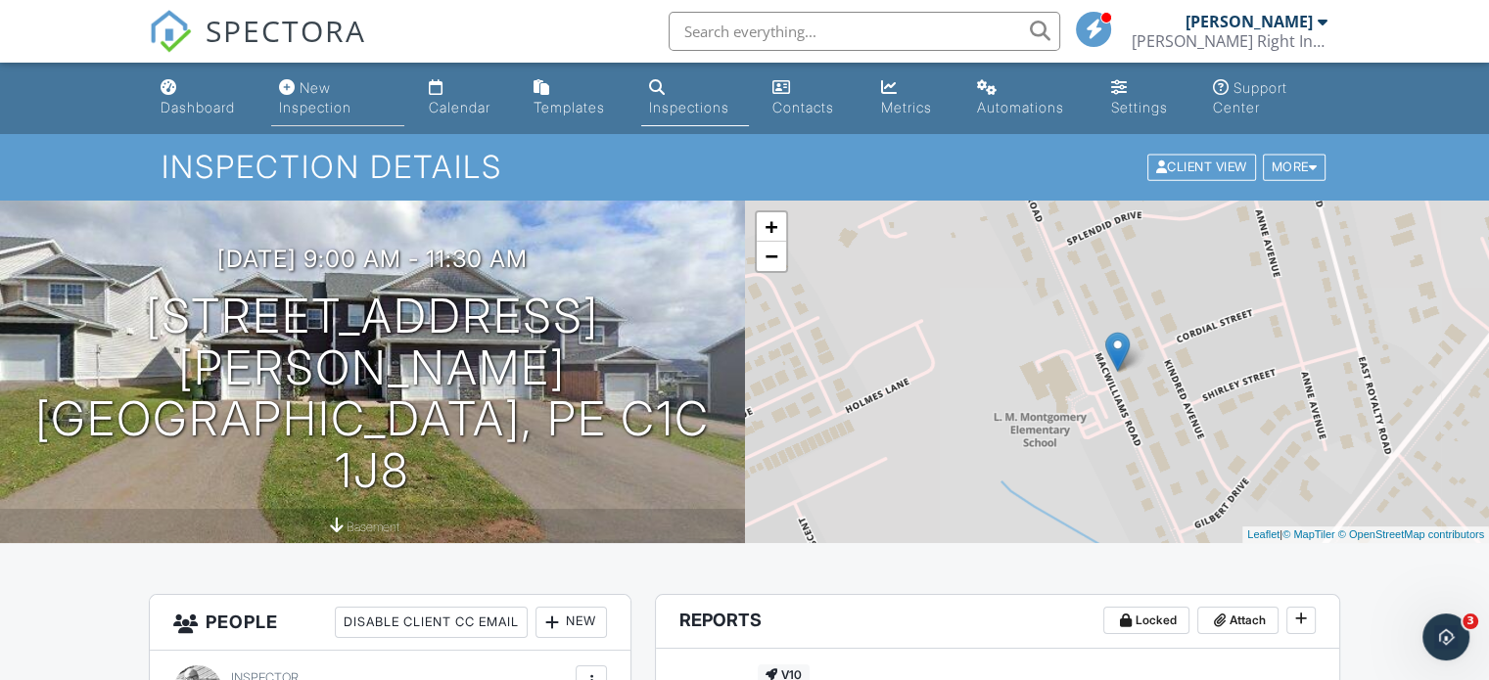
click at [316, 96] on div "New Inspection" at bounding box center [315, 97] width 72 height 36
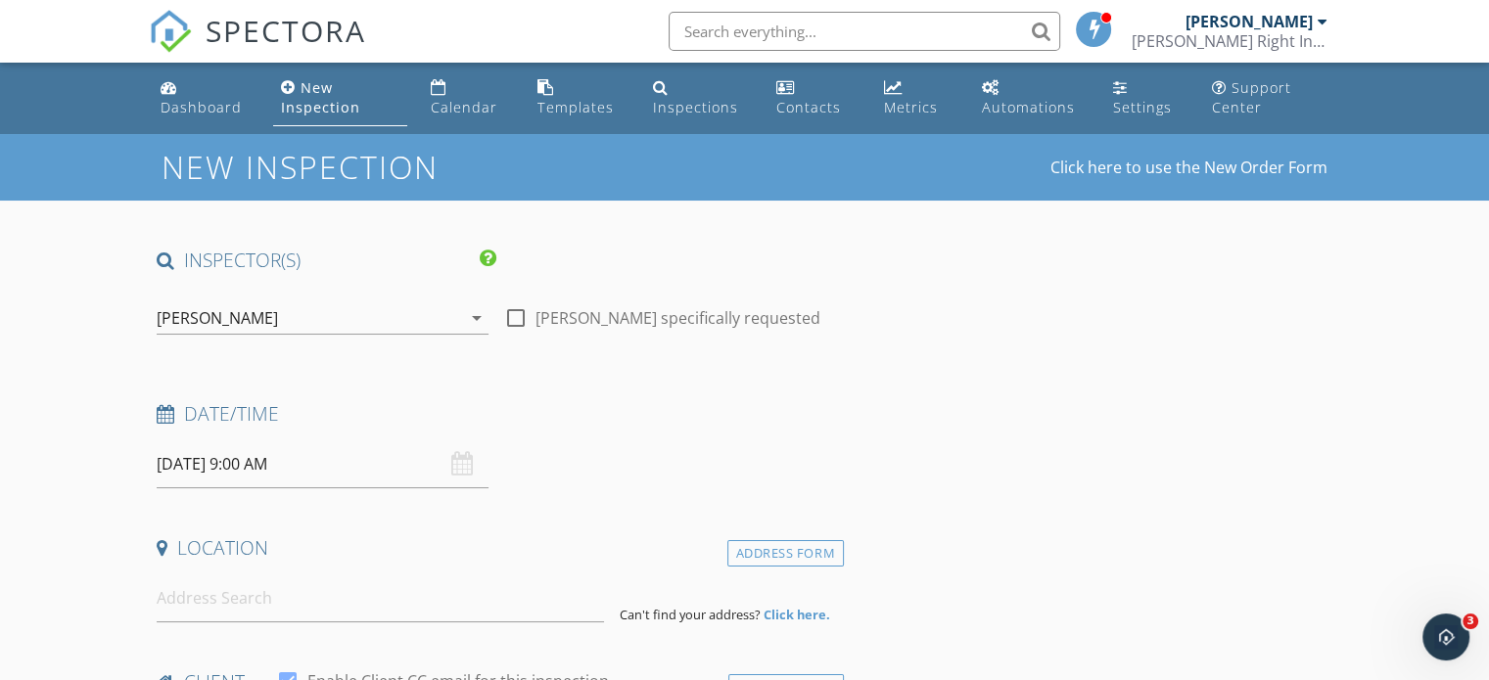
click at [239, 466] on input "09/30/2025 9:00 AM" at bounding box center [323, 465] width 332 height 48
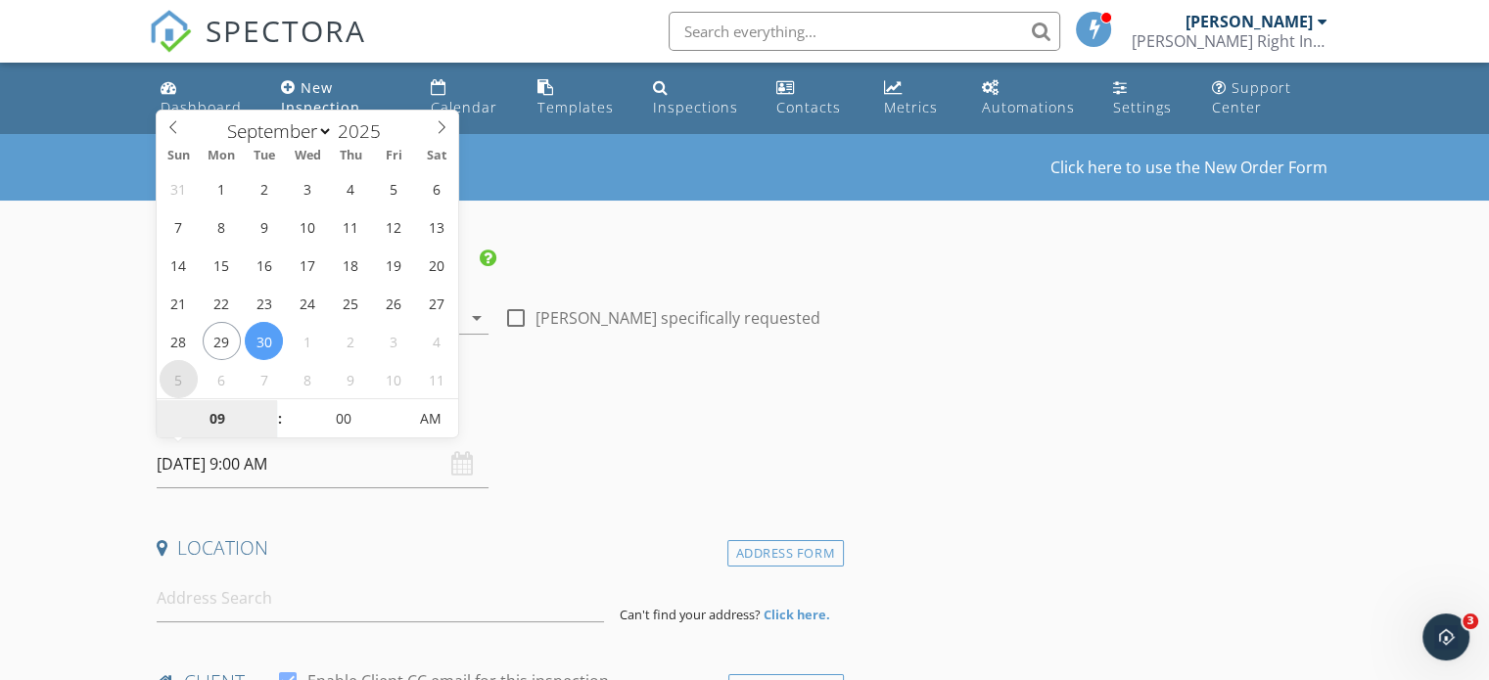
select select "9"
type input "[DATE] 9:00 AM"
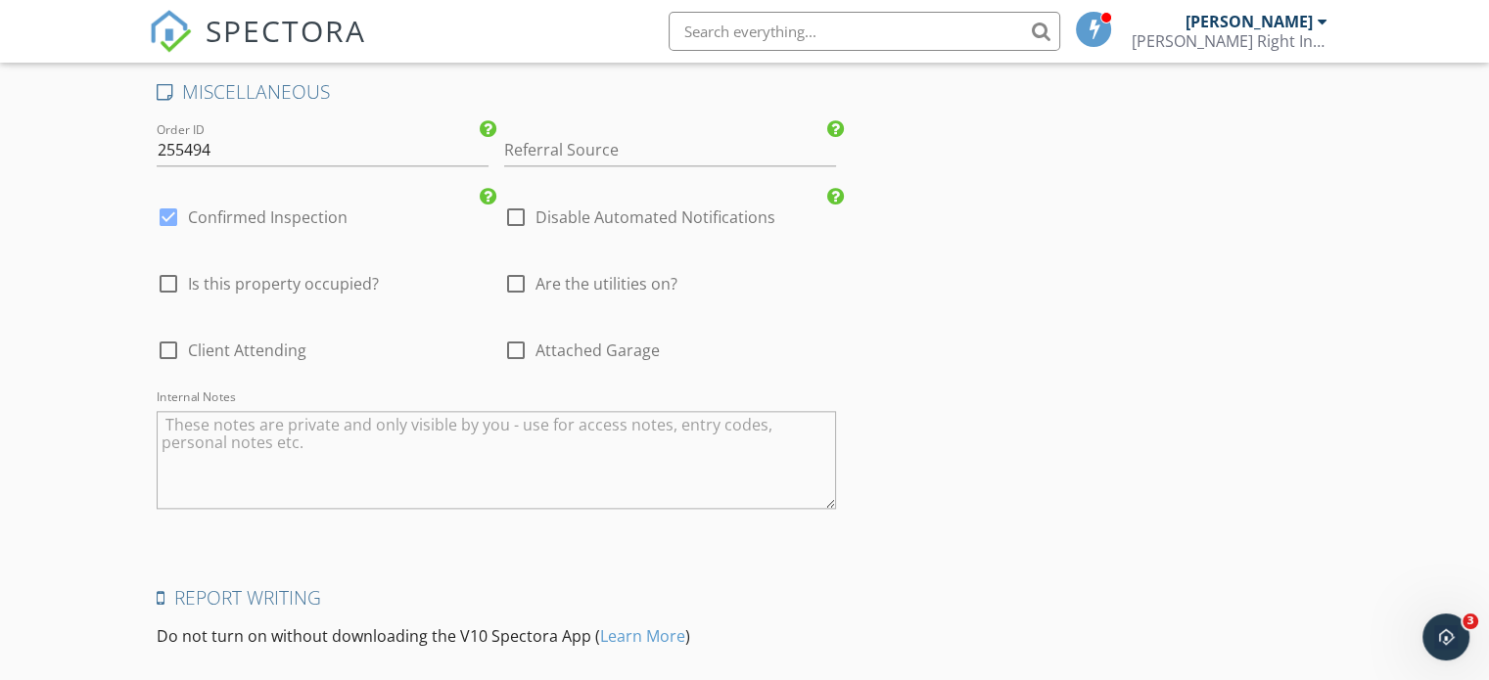
scroll to position [2350, 0]
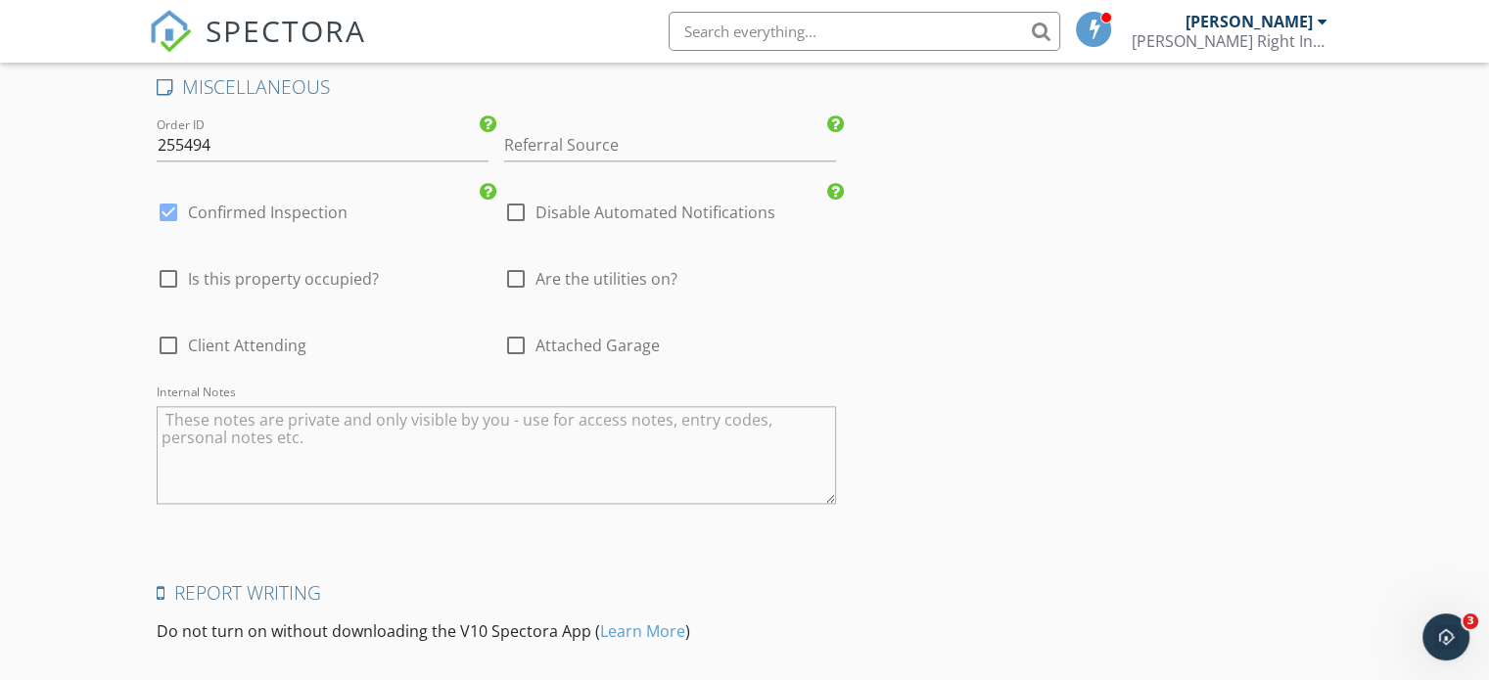
click at [282, 459] on textarea "Internal Notes" at bounding box center [497, 455] width 680 height 98
paste textarea "2904 lockbox and it’s on front porch"
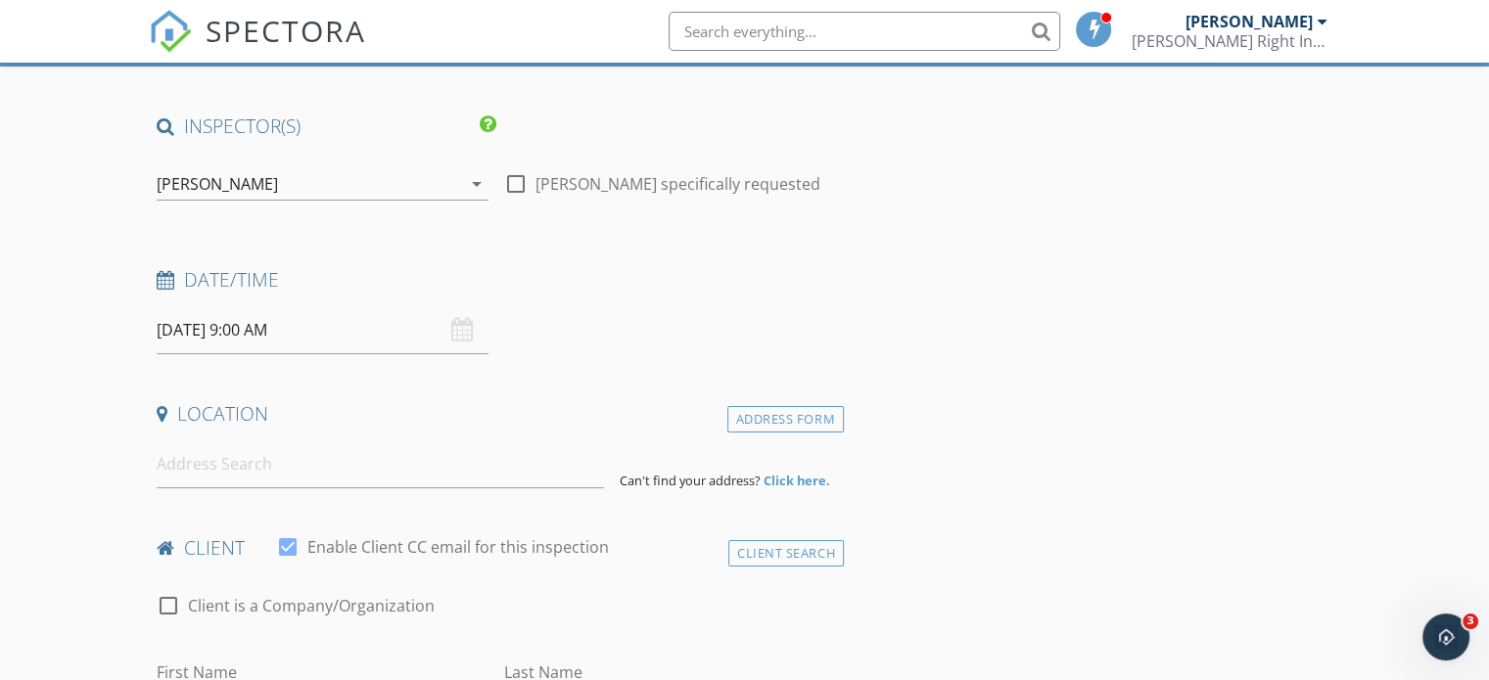
scroll to position [0, 0]
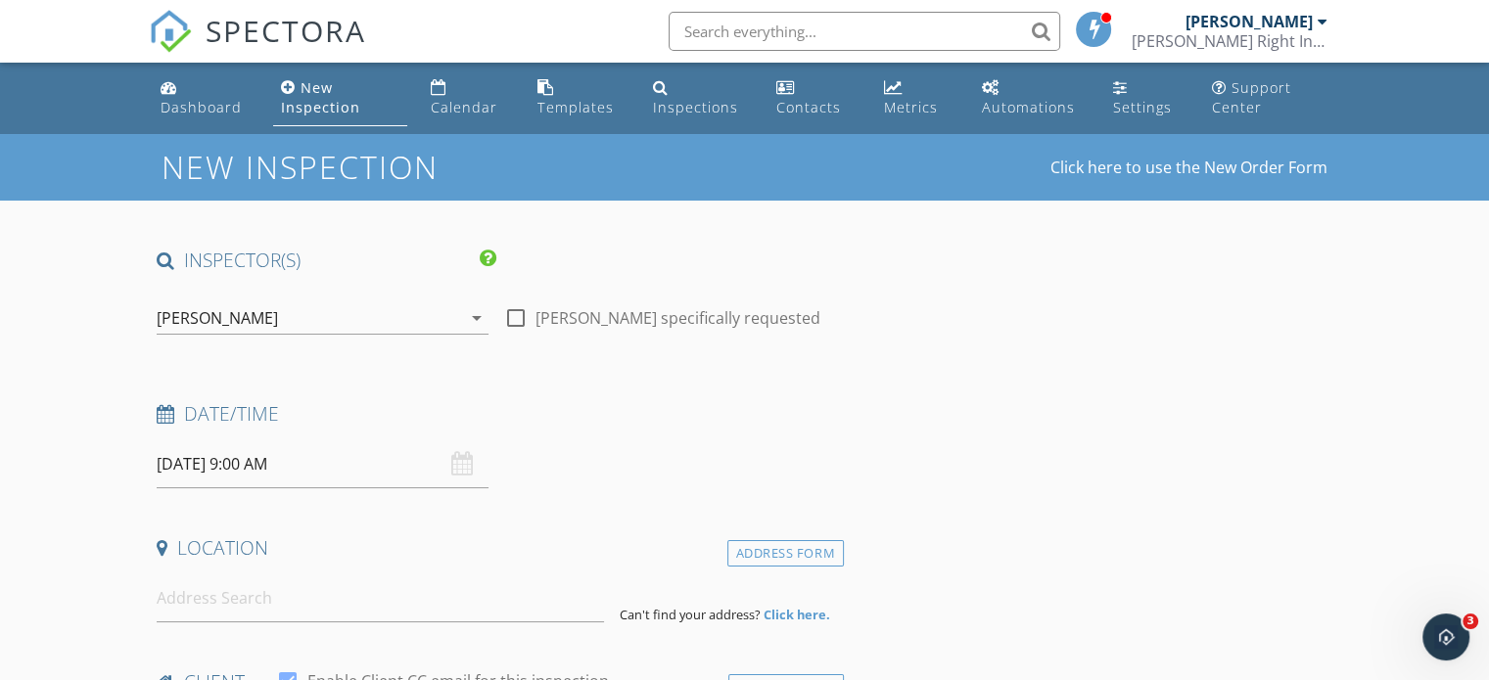
type textarea "2904 lockbox and it’s on front porch"
click at [193, 603] on input at bounding box center [380, 599] width 447 height 48
paste input "36 Kenwood CirCharlottetown, PE C1E 1Z8"
type input "36 Kenwood Circle, Charlottetown, PE C1E 1Z8, Canada"
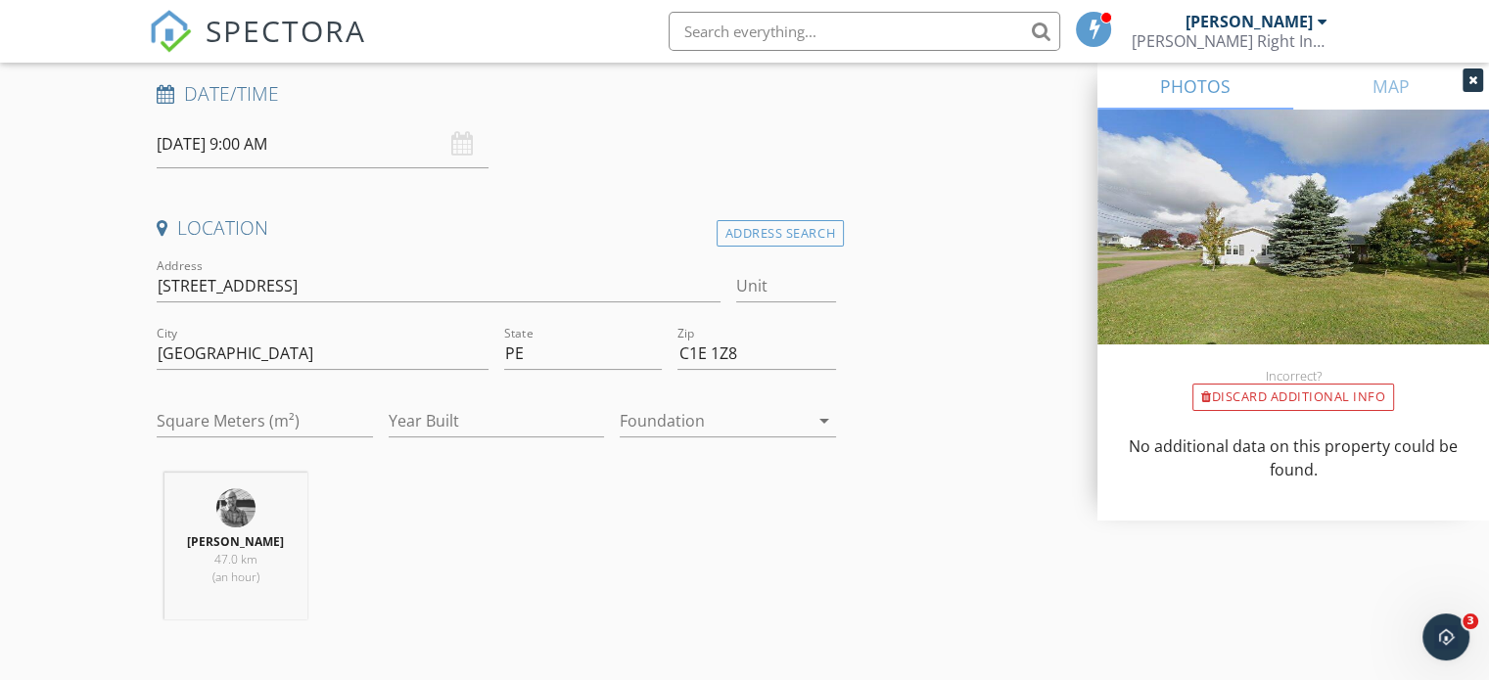
scroll to position [392, 0]
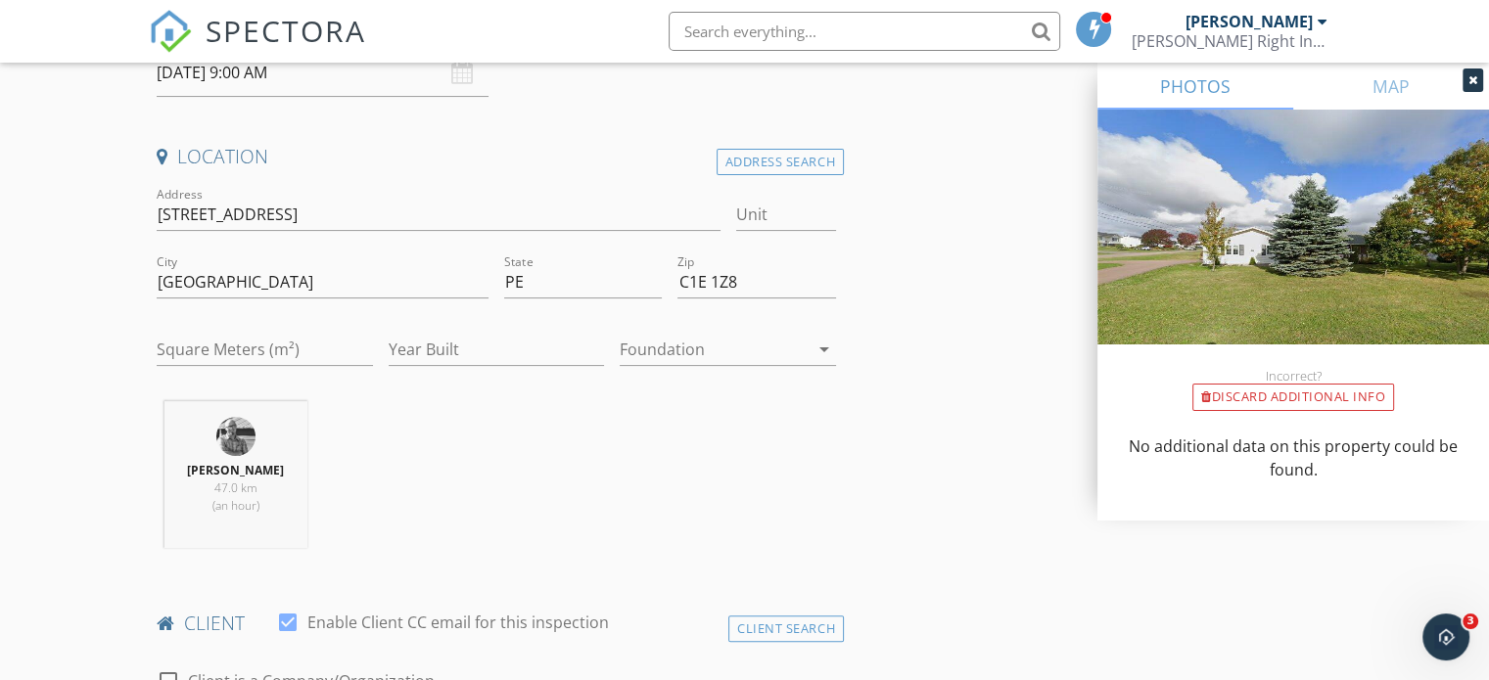
click at [700, 339] on div at bounding box center [714, 349] width 189 height 31
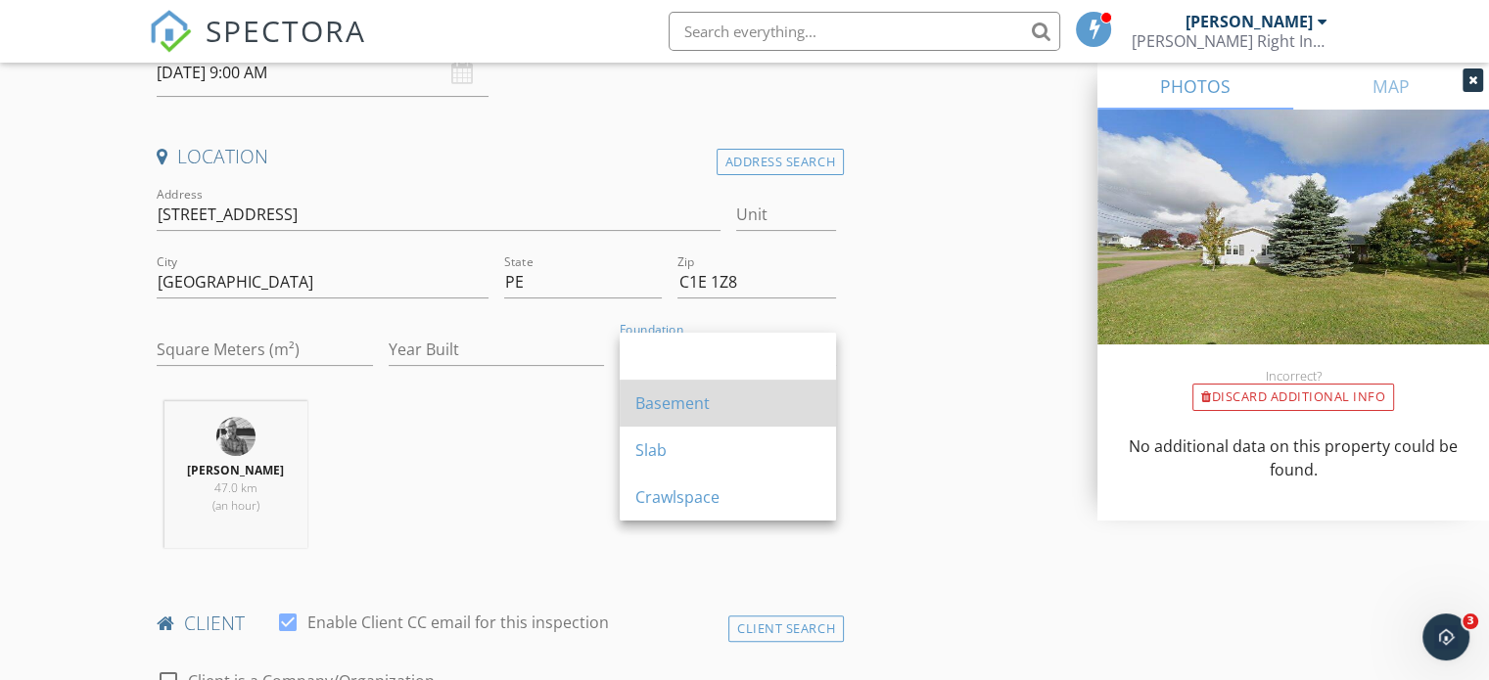
click at [701, 400] on div "Basement" at bounding box center [727, 403] width 185 height 23
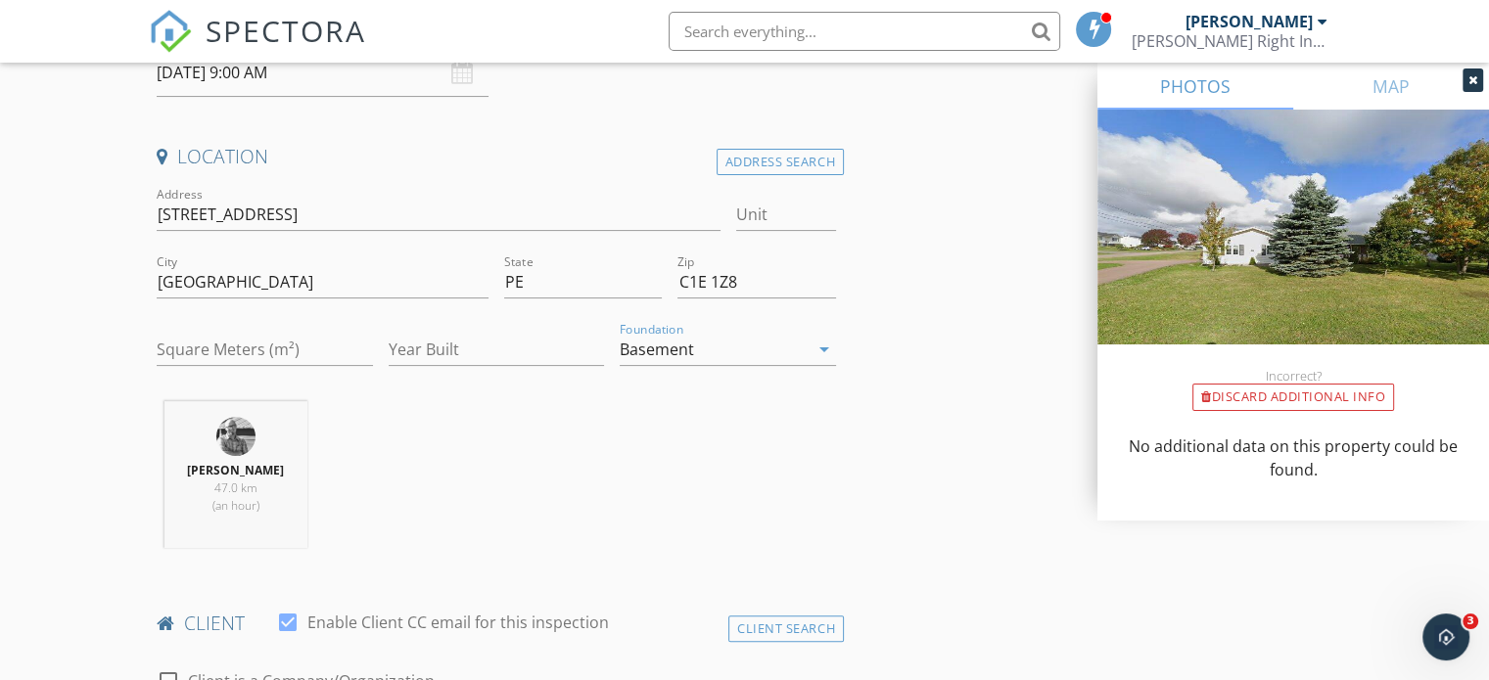
click at [415, 473] on div "Robert Dunn 47.0 km (an hour)" at bounding box center [496, 482] width 695 height 163
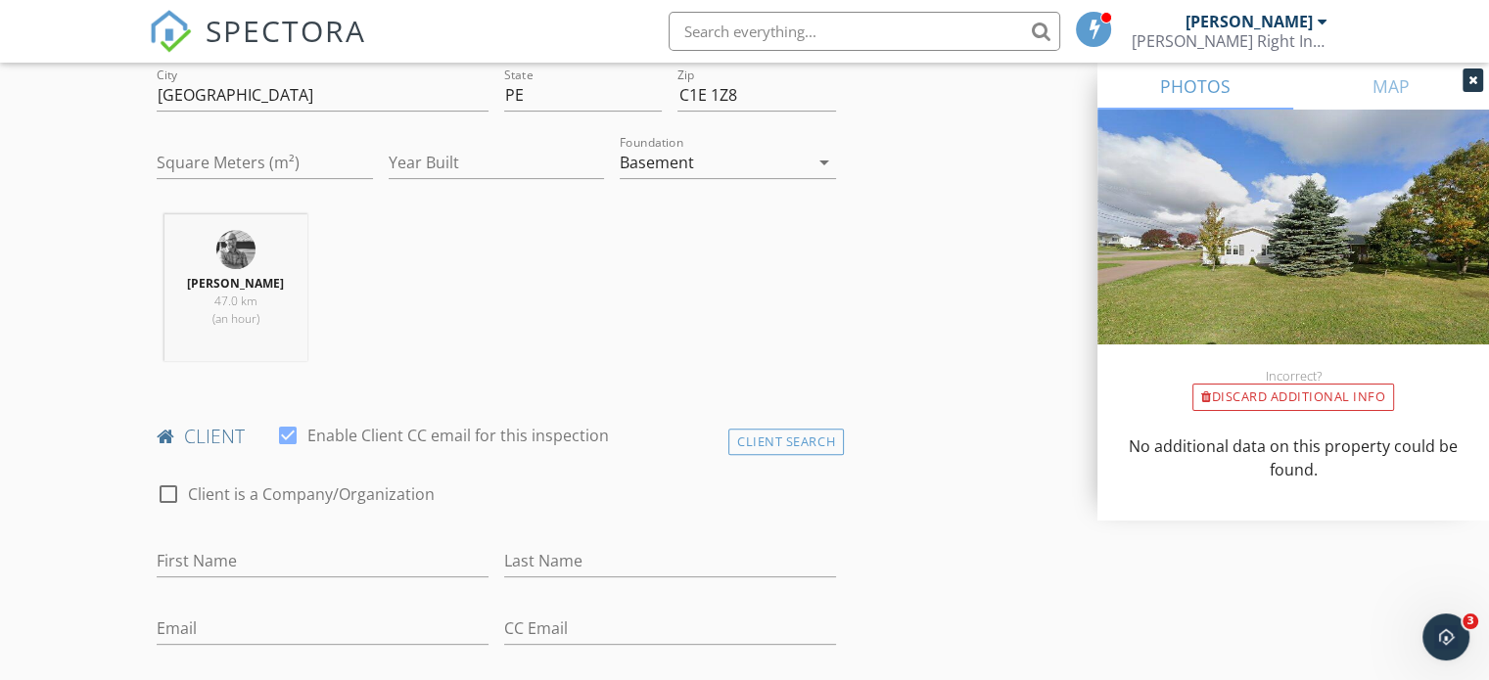
scroll to position [685, 0]
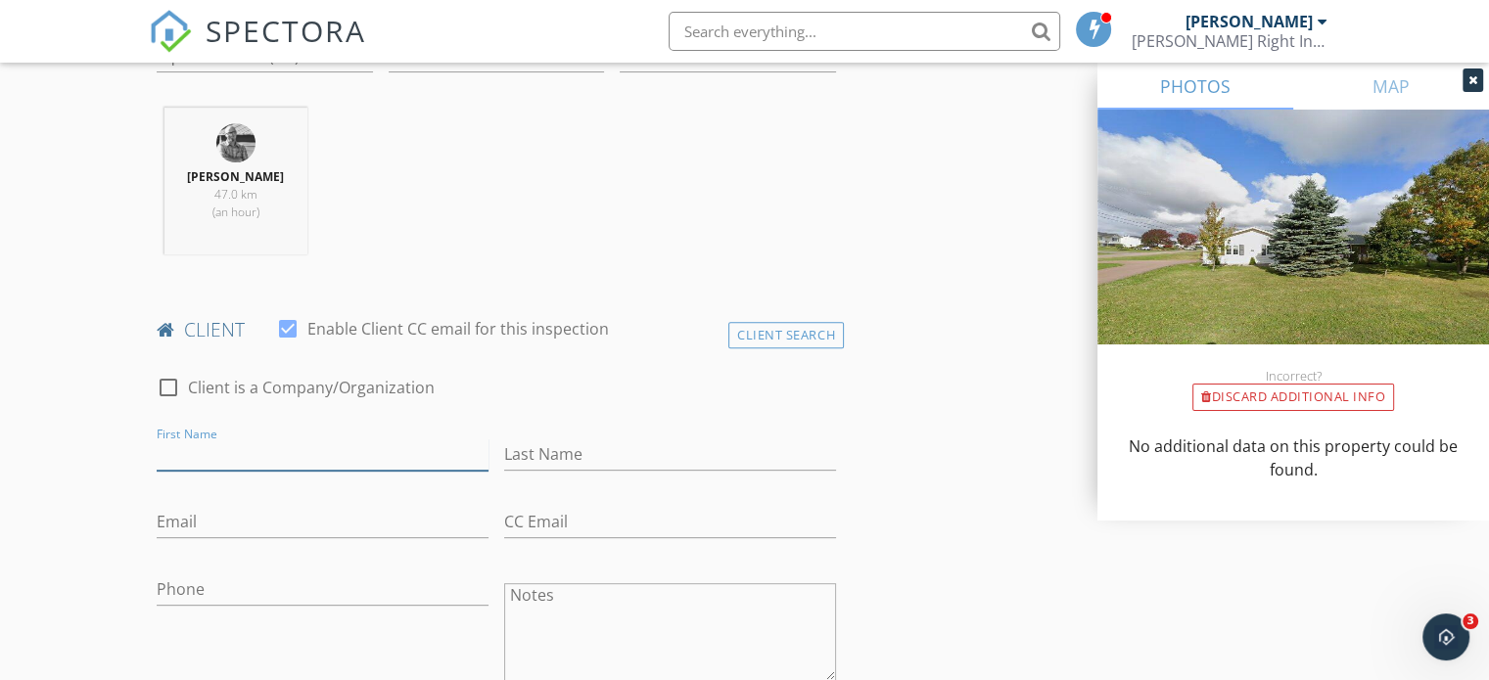
click at [188, 448] on input "First Name" at bounding box center [323, 455] width 332 height 32
paste input "Randy & Tracey Leard"
type input "Randy & Tracey Leard"
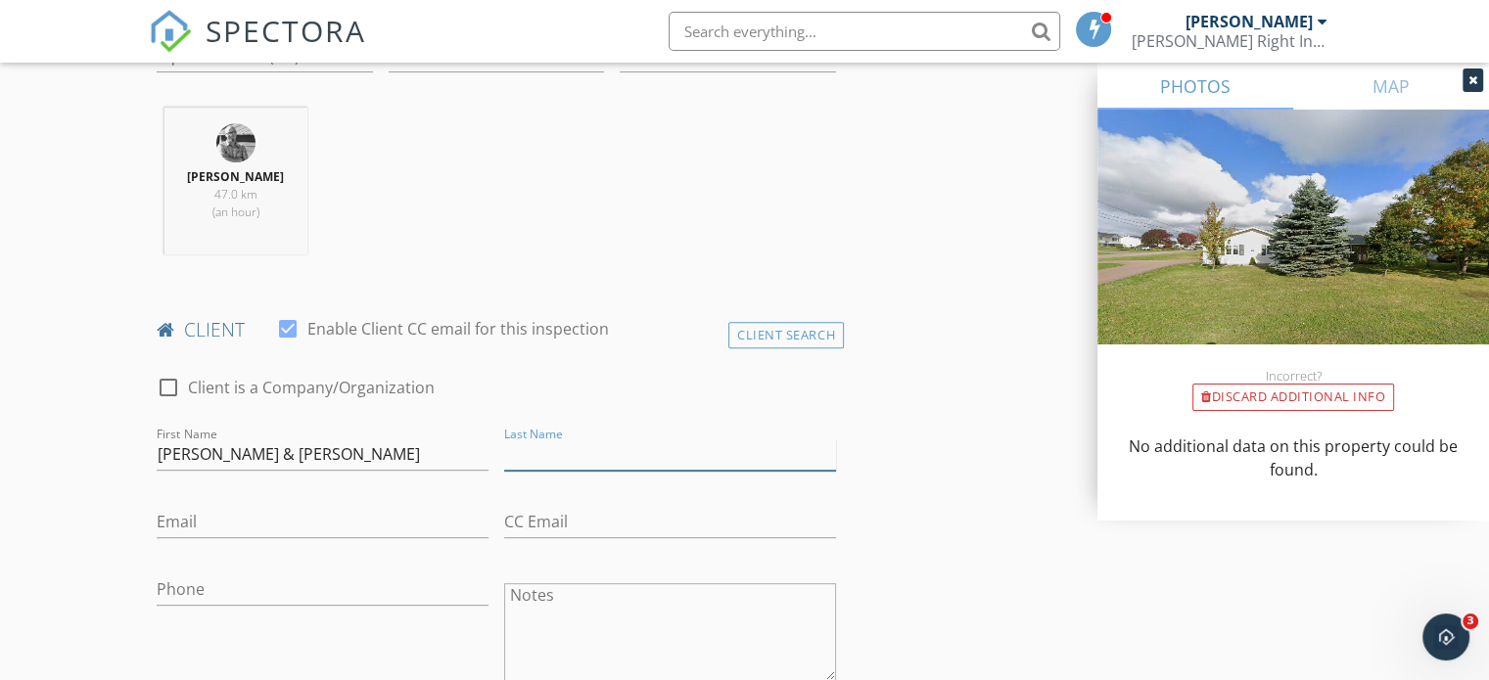
click at [595, 449] on input "Last Name" at bounding box center [670, 455] width 332 height 32
paste input "Randy & Tracey Leard"
drag, startPoint x: 619, startPoint y: 455, endPoint x: 364, endPoint y: 455, distance: 254.6
click at [386, 455] on div "check_box_outline_blank Client is a Company/Organization First Name Randy & Tra…" at bounding box center [496, 609] width 695 height 507
type input "Leard"
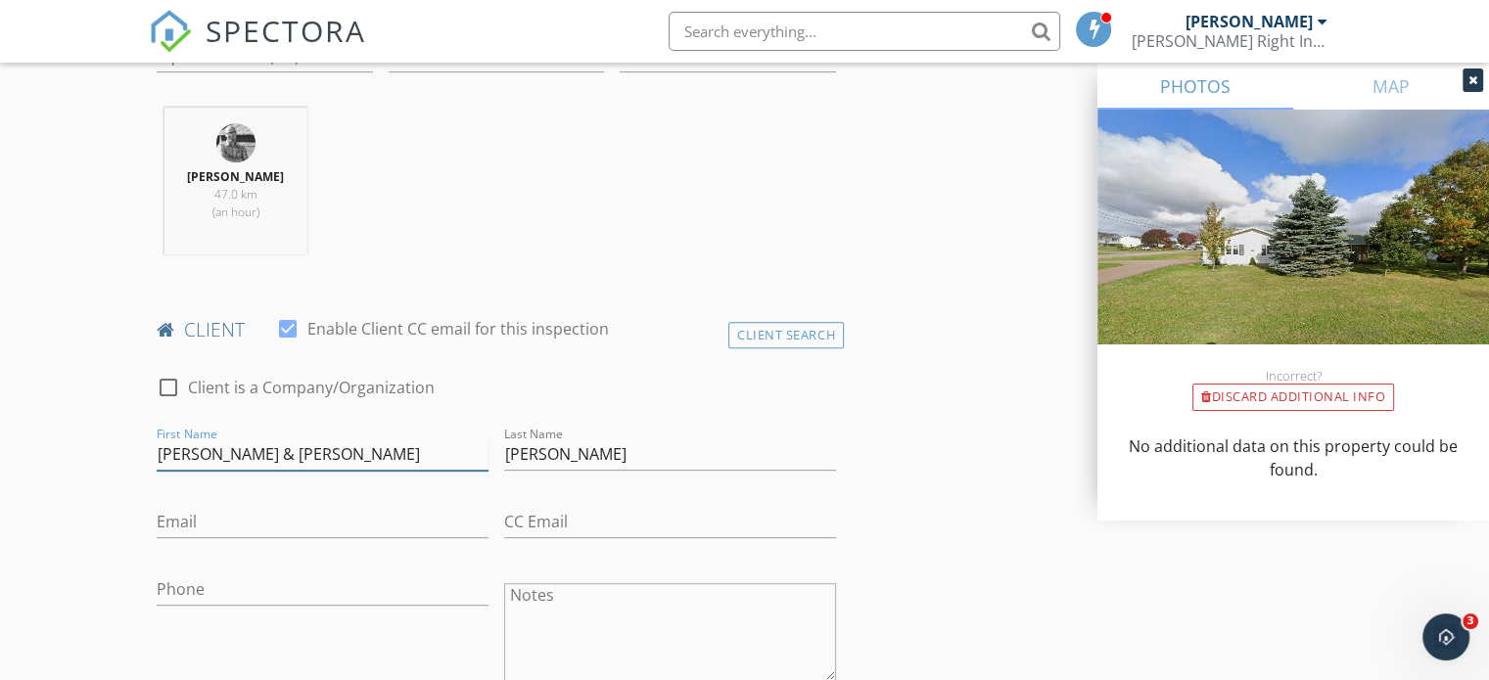
drag, startPoint x: 276, startPoint y: 455, endPoint x: 342, endPoint y: 454, distance: 65.6
click at [342, 454] on input "Randy & Tracey Leard" at bounding box center [323, 455] width 332 height 32
type input "Randy & Tracey"
click at [202, 524] on input "Email" at bounding box center [323, 522] width 332 height 32
paste input "rleard@biofoodtech.ca"
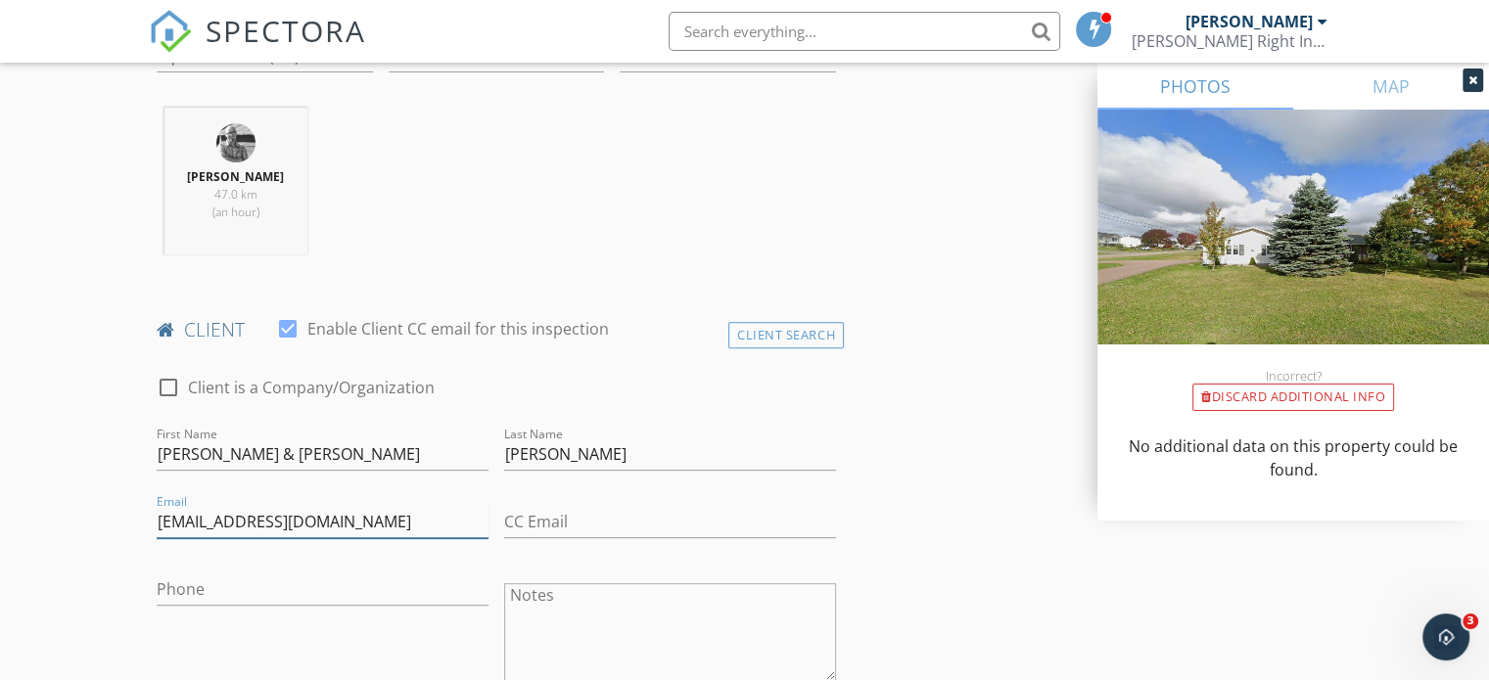
type input "rleard@biofoodtech.ca"
click at [196, 589] on input "Phone" at bounding box center [323, 590] width 332 height 32
paste input "902-213-6397"
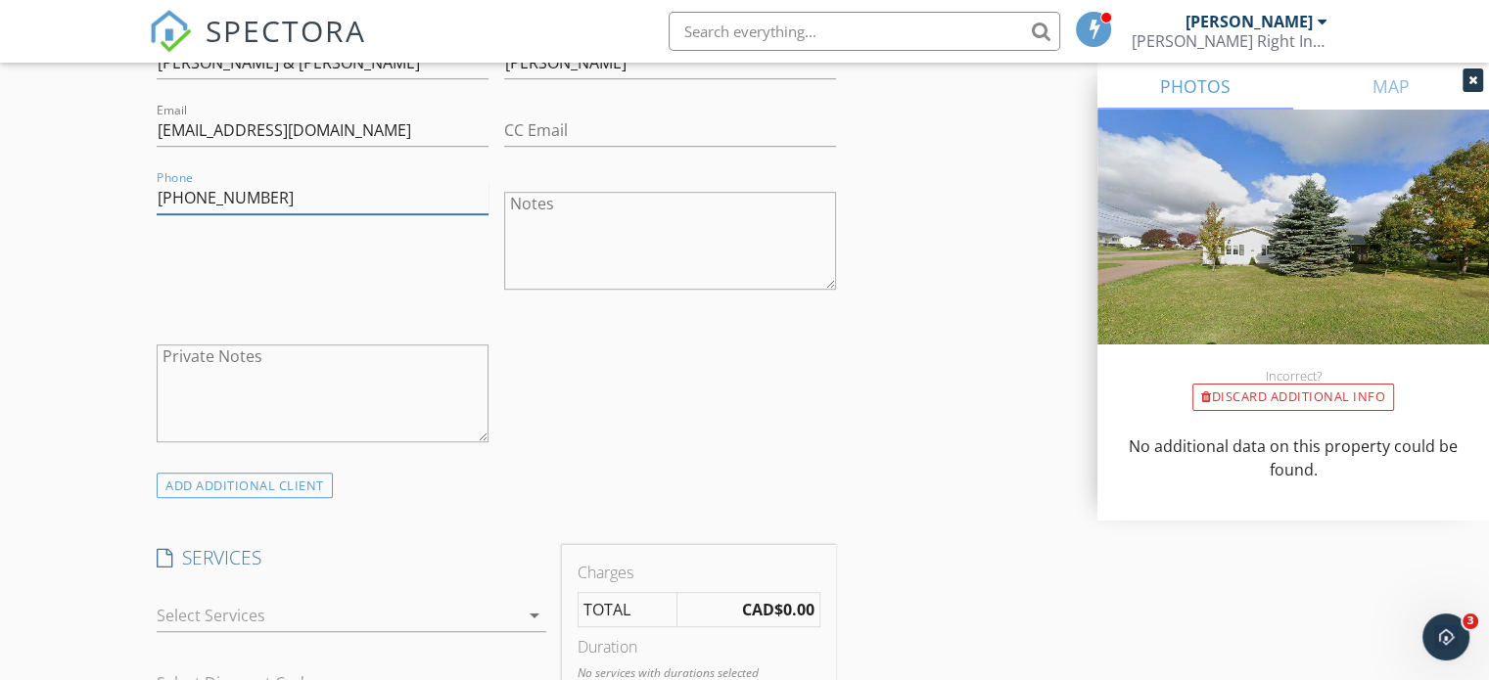
scroll to position [1175, 0]
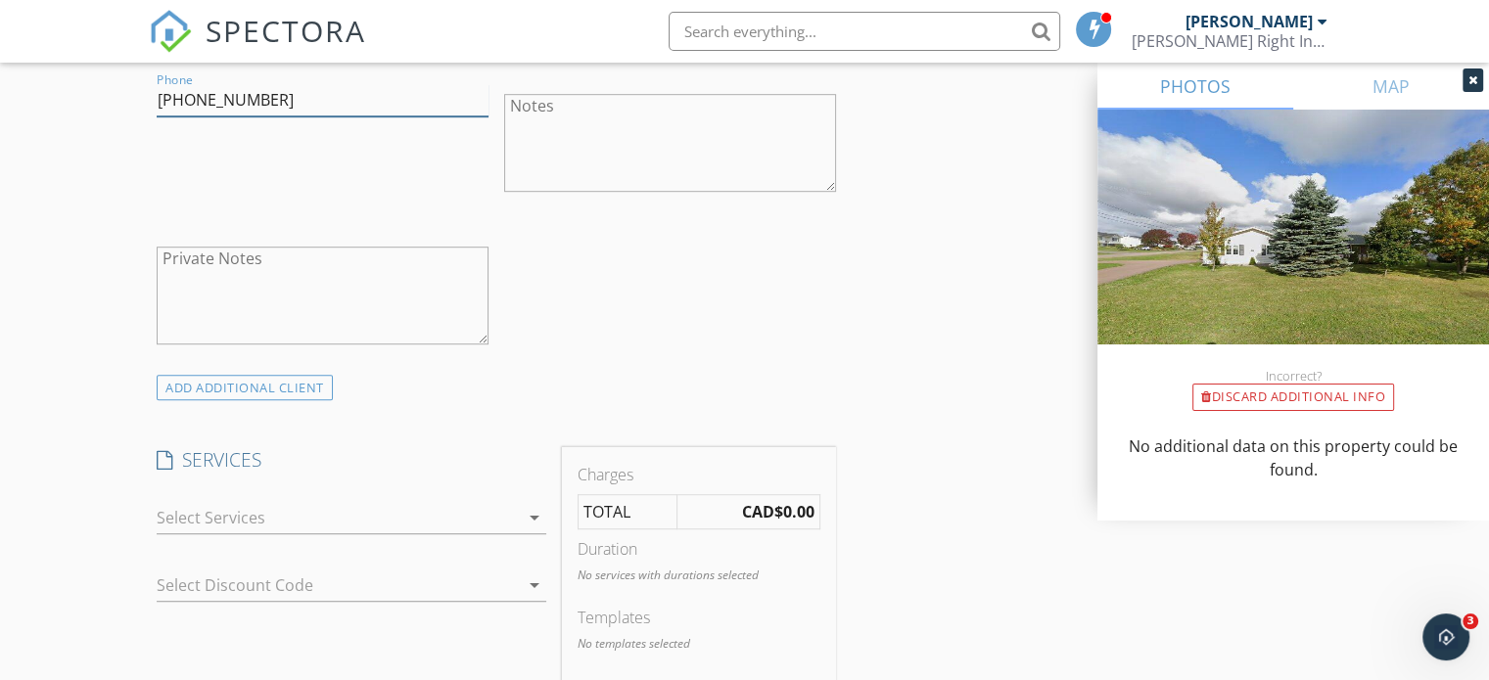
type input "902-213-6397"
click at [248, 509] on div at bounding box center [338, 517] width 362 height 31
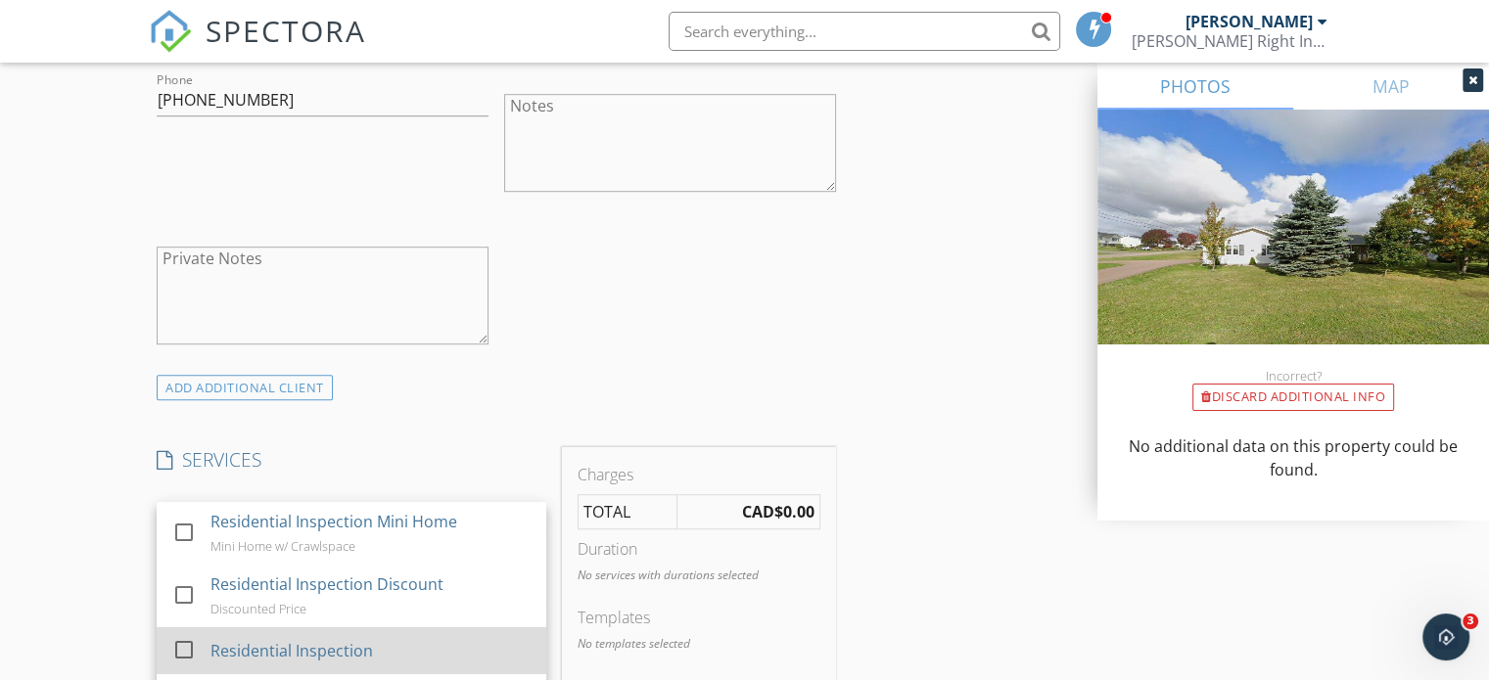
click at [242, 646] on div "Residential Inspection" at bounding box center [292, 650] width 163 height 23
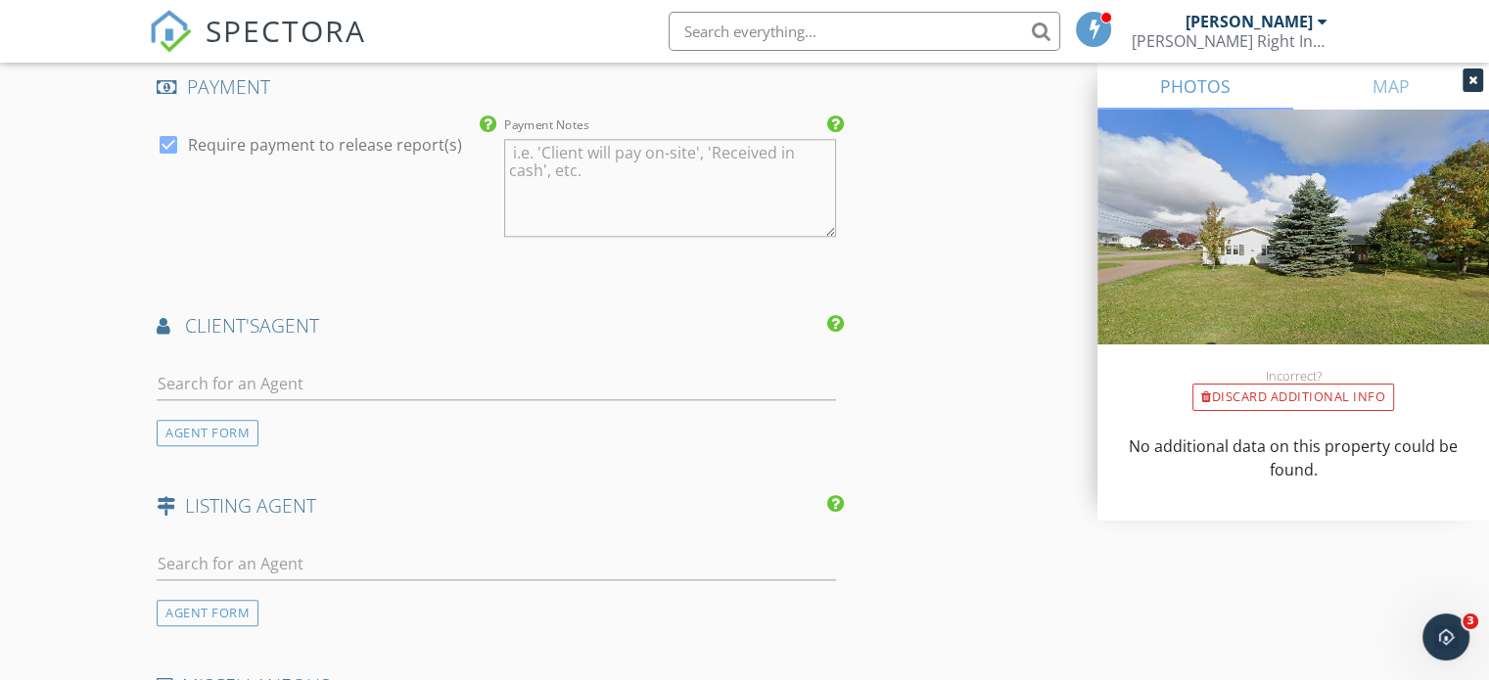
scroll to position [2252, 0]
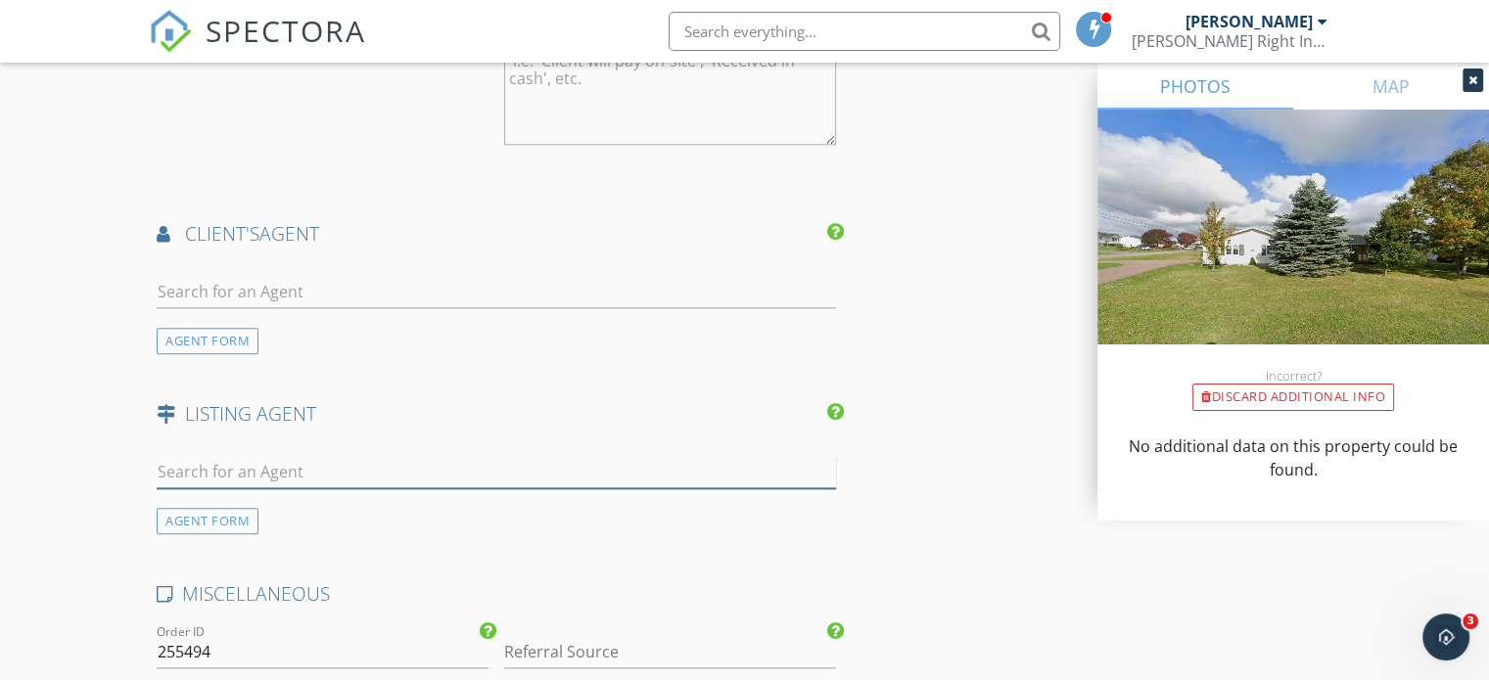
click at [235, 465] on input "text" at bounding box center [497, 472] width 680 height 32
type input "heg"
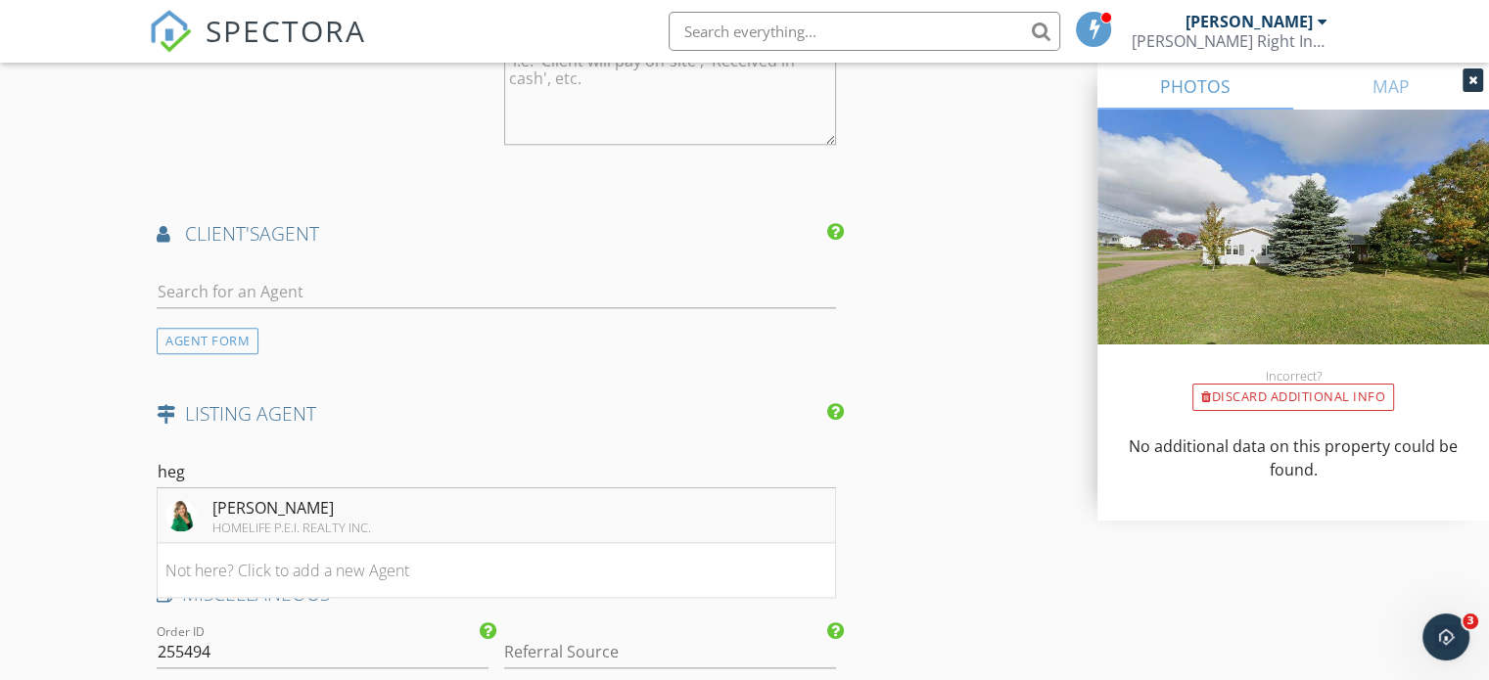
click at [247, 520] on div "HOMELIFE P.E.I. REALTY INC." at bounding box center [291, 528] width 159 height 16
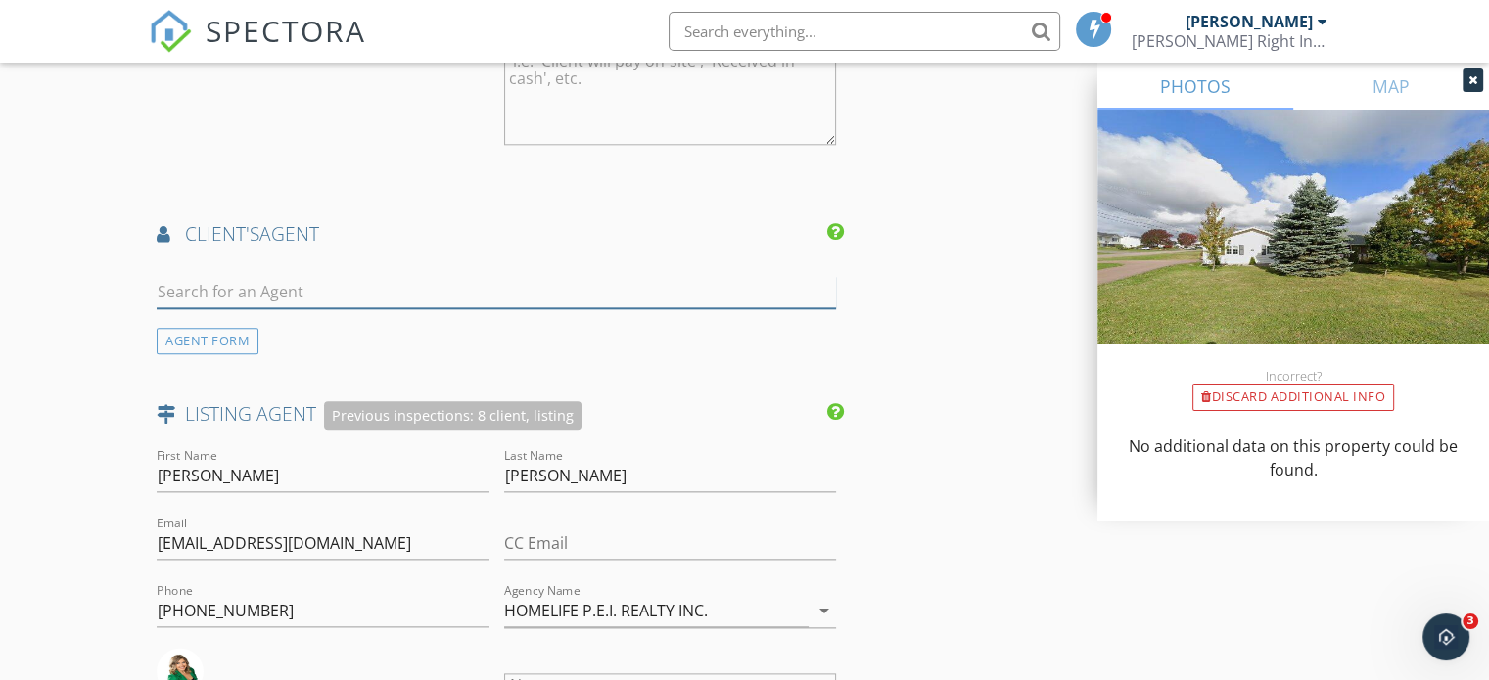
click at [247, 276] on input "text" at bounding box center [497, 292] width 680 height 32
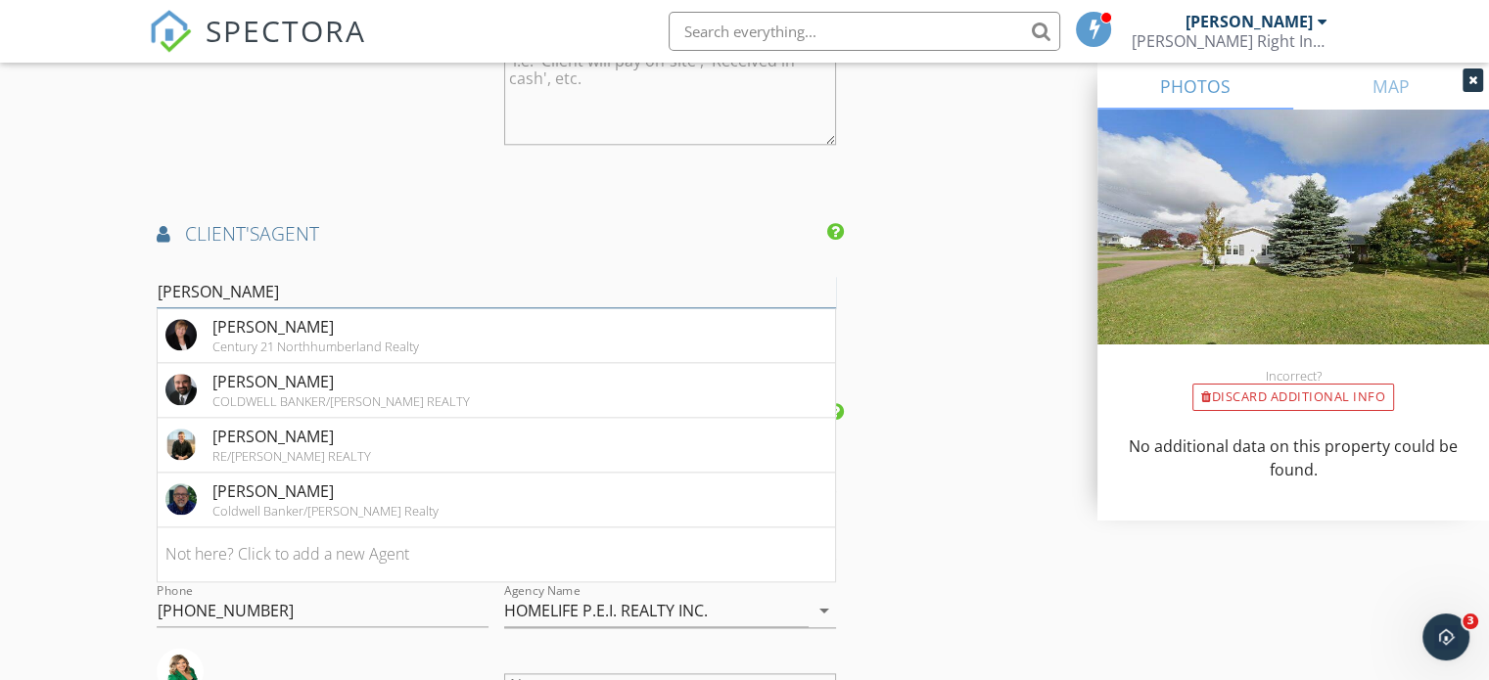
type input "nick m"
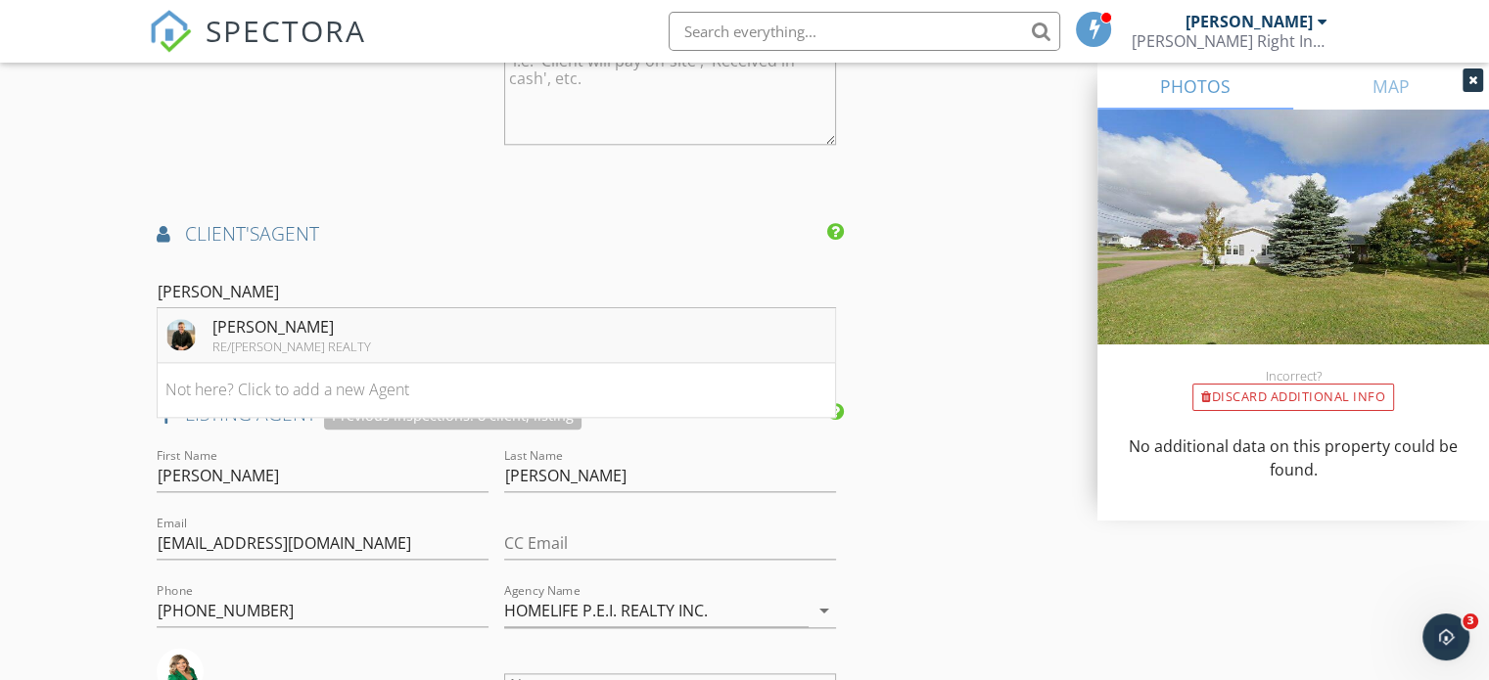
click at [259, 339] on div "RE/MAX CHARLOTTETOWN REALTY" at bounding box center [291, 347] width 159 height 16
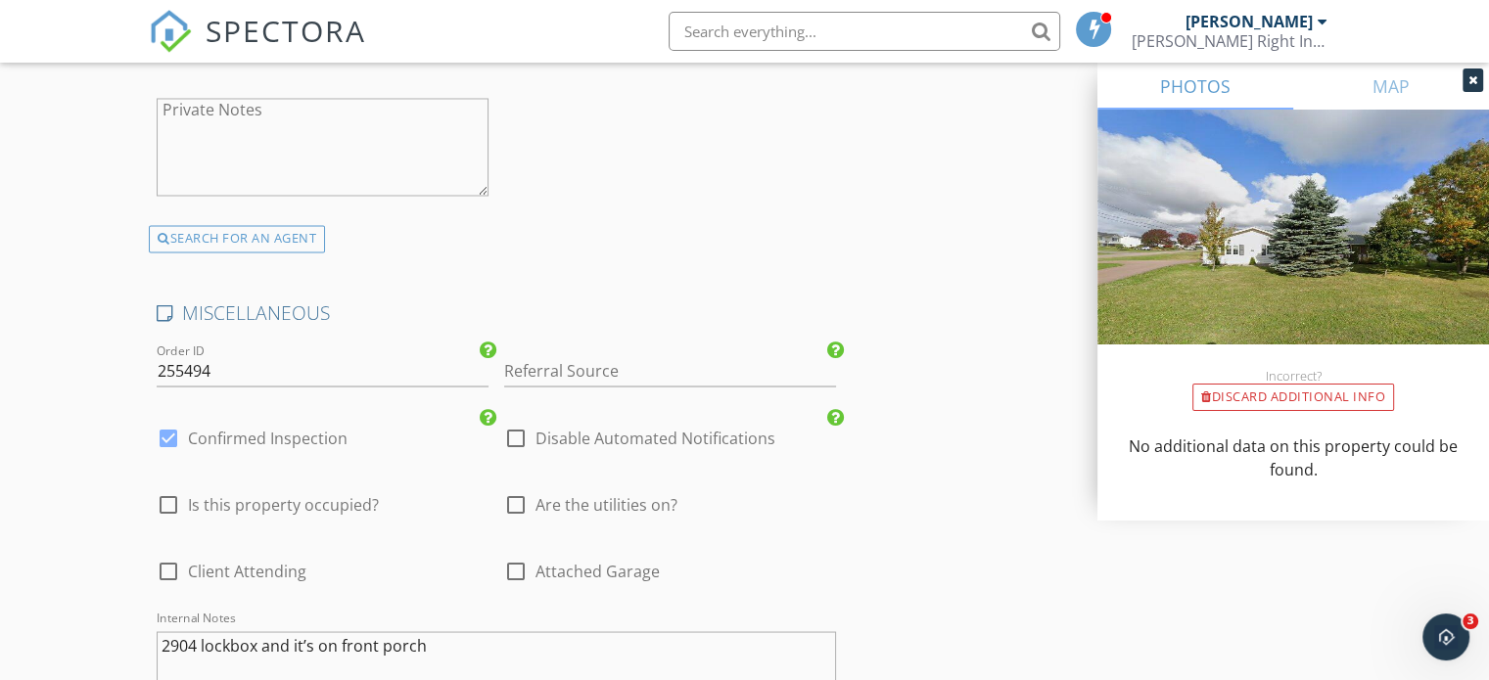
scroll to position [3427, 0]
click at [160, 493] on div at bounding box center [168, 503] width 33 height 33
checkbox input "true"
click at [167, 562] on div at bounding box center [168, 569] width 33 height 33
checkbox input "true"
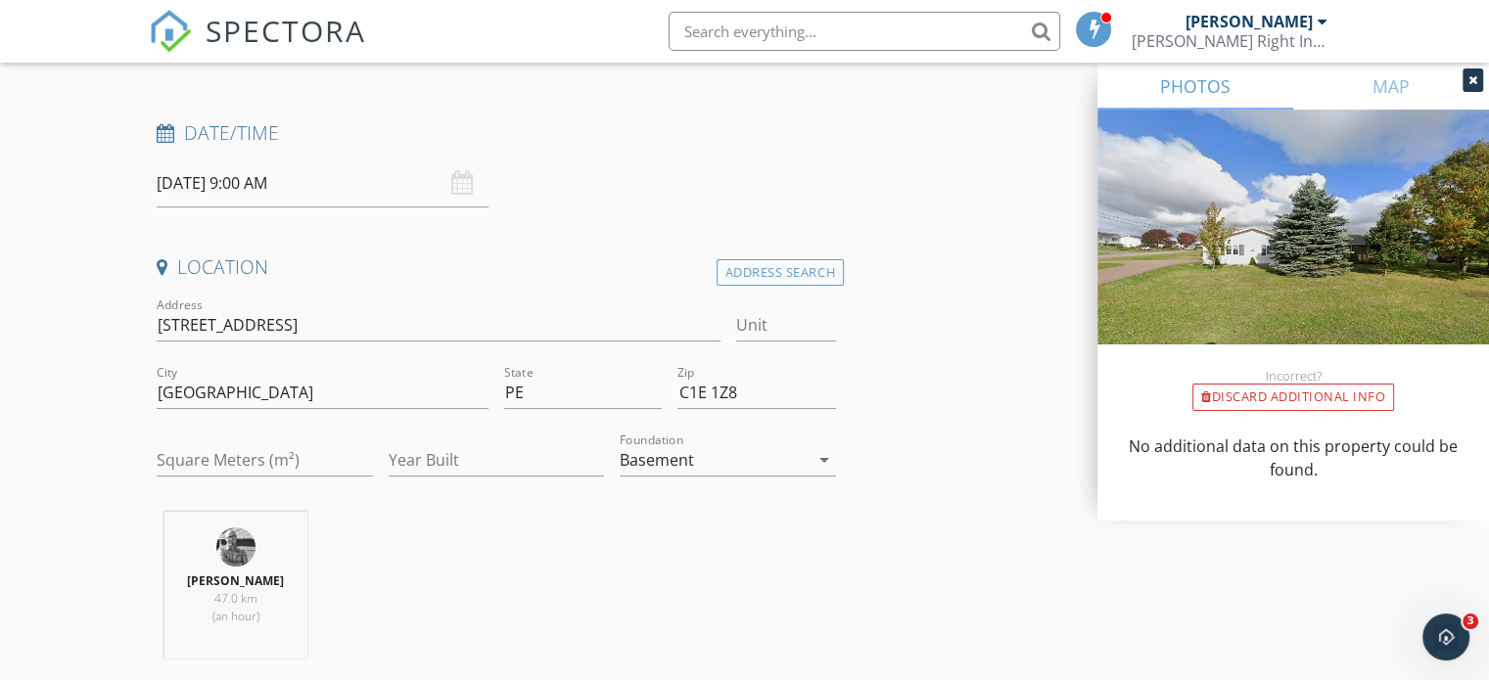
scroll to position [294, 0]
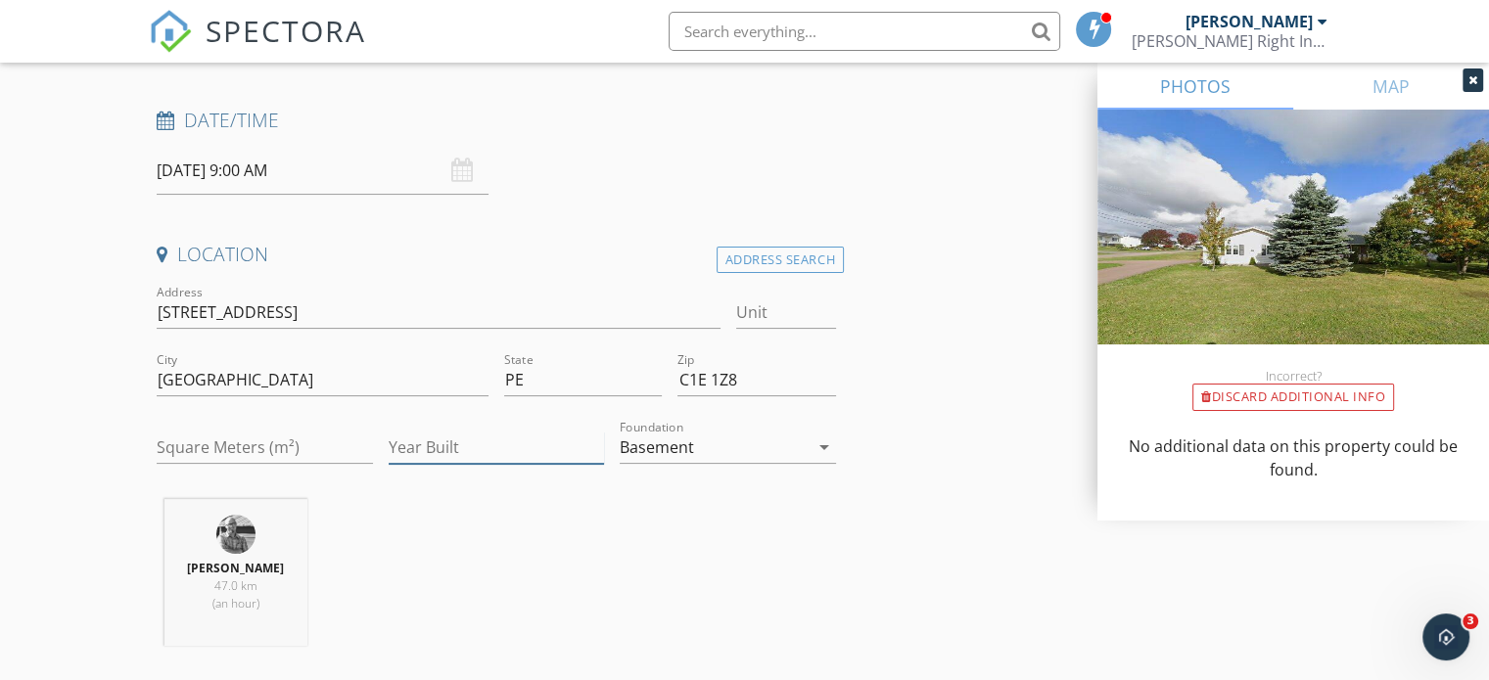
click at [454, 454] on input "Year Built" at bounding box center [497, 448] width 216 height 32
type input "1995"
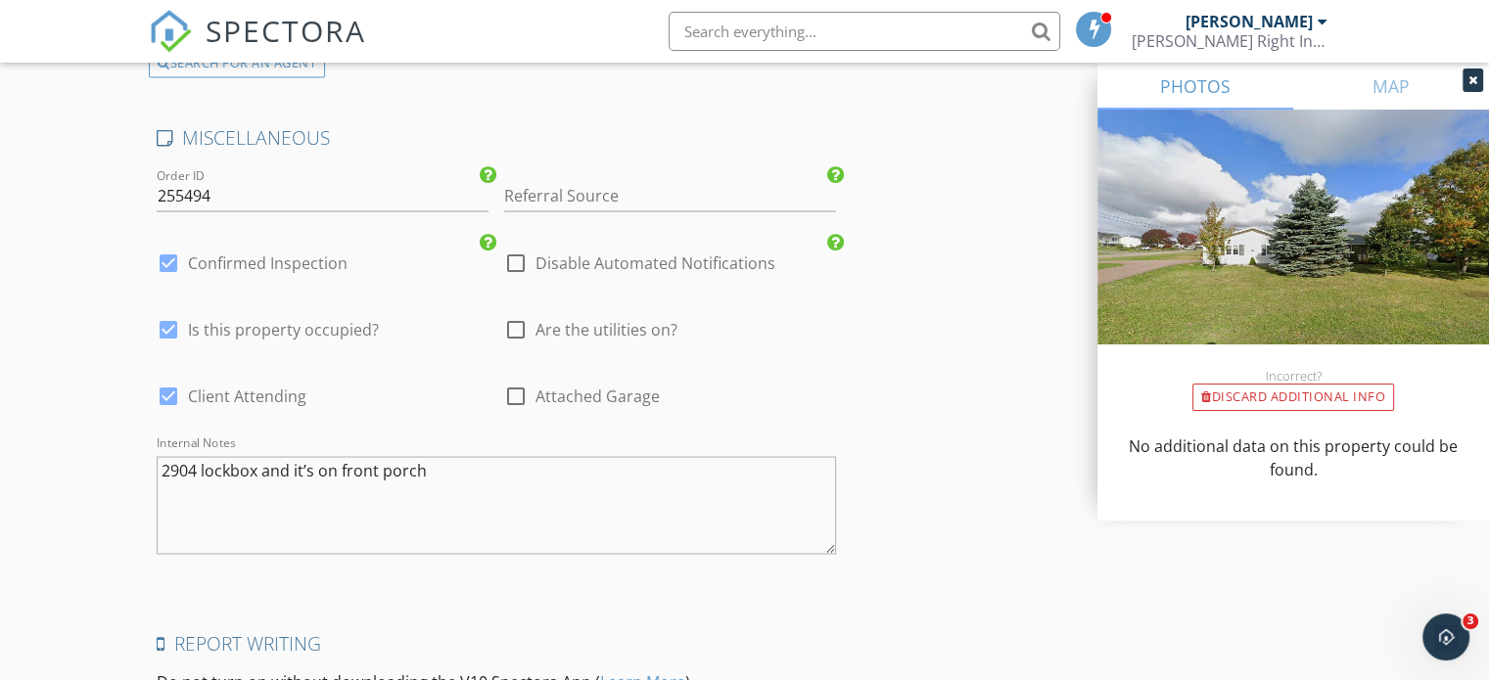
scroll to position [3623, 0]
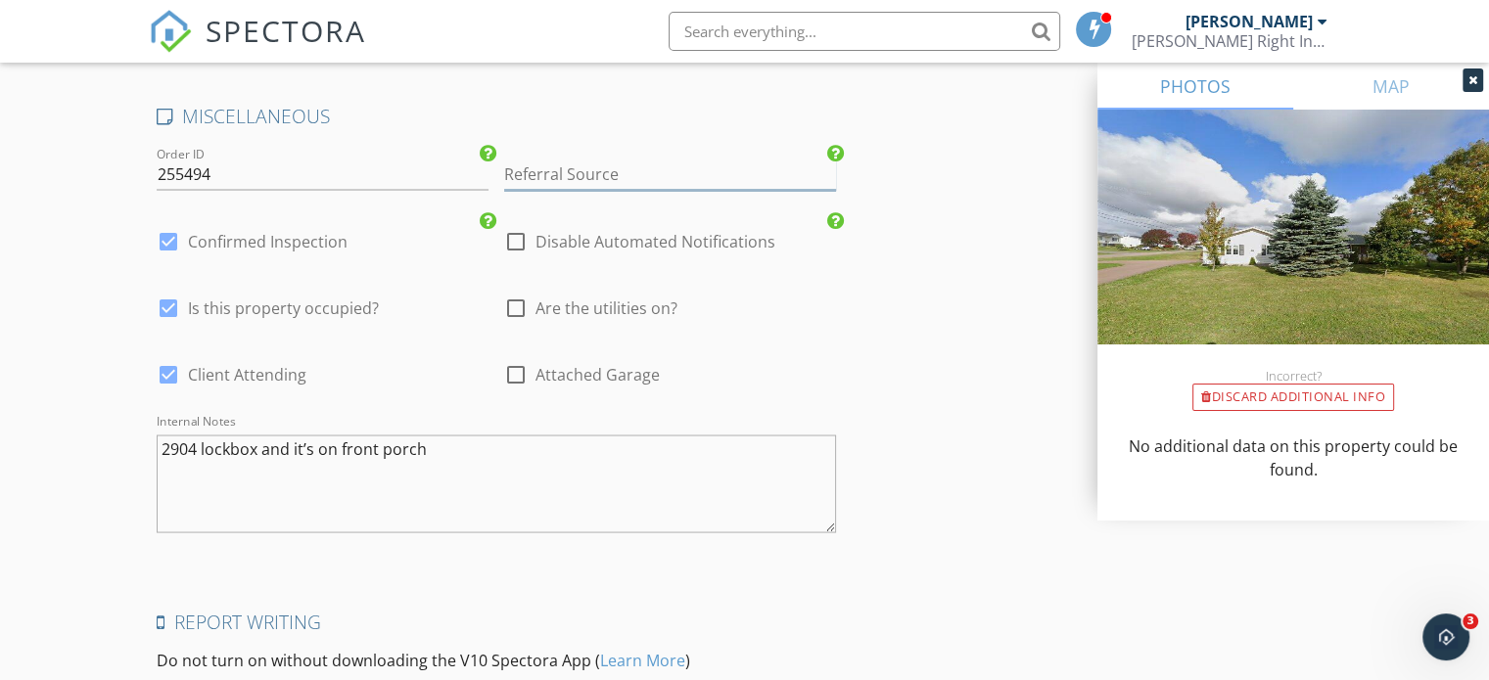
click at [735, 160] on input "Referral Source" at bounding box center [670, 174] width 332 height 32
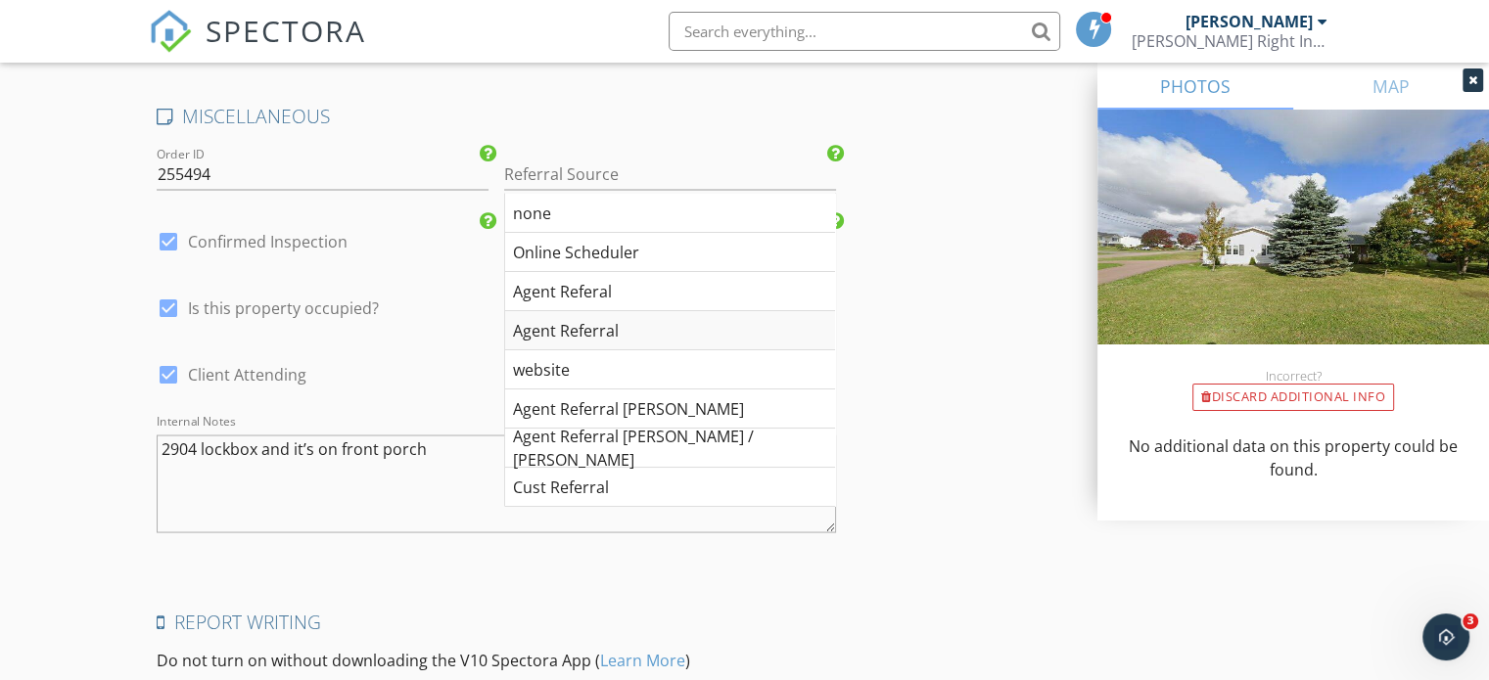
click at [632, 319] on div "Agent Referral" at bounding box center [670, 329] width 330 height 39
type input "Agent Referral"
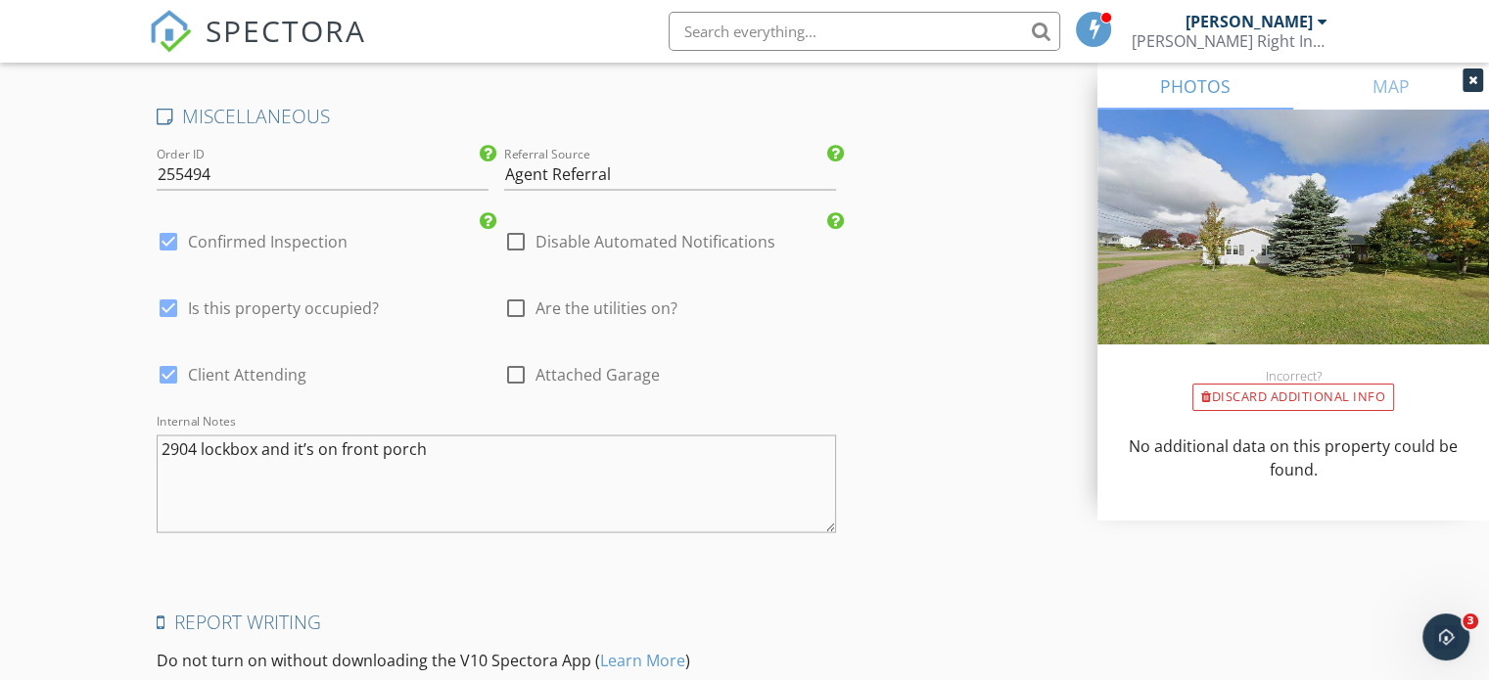
click at [519, 301] on div at bounding box center [515, 307] width 33 height 33
checkbox input "true"
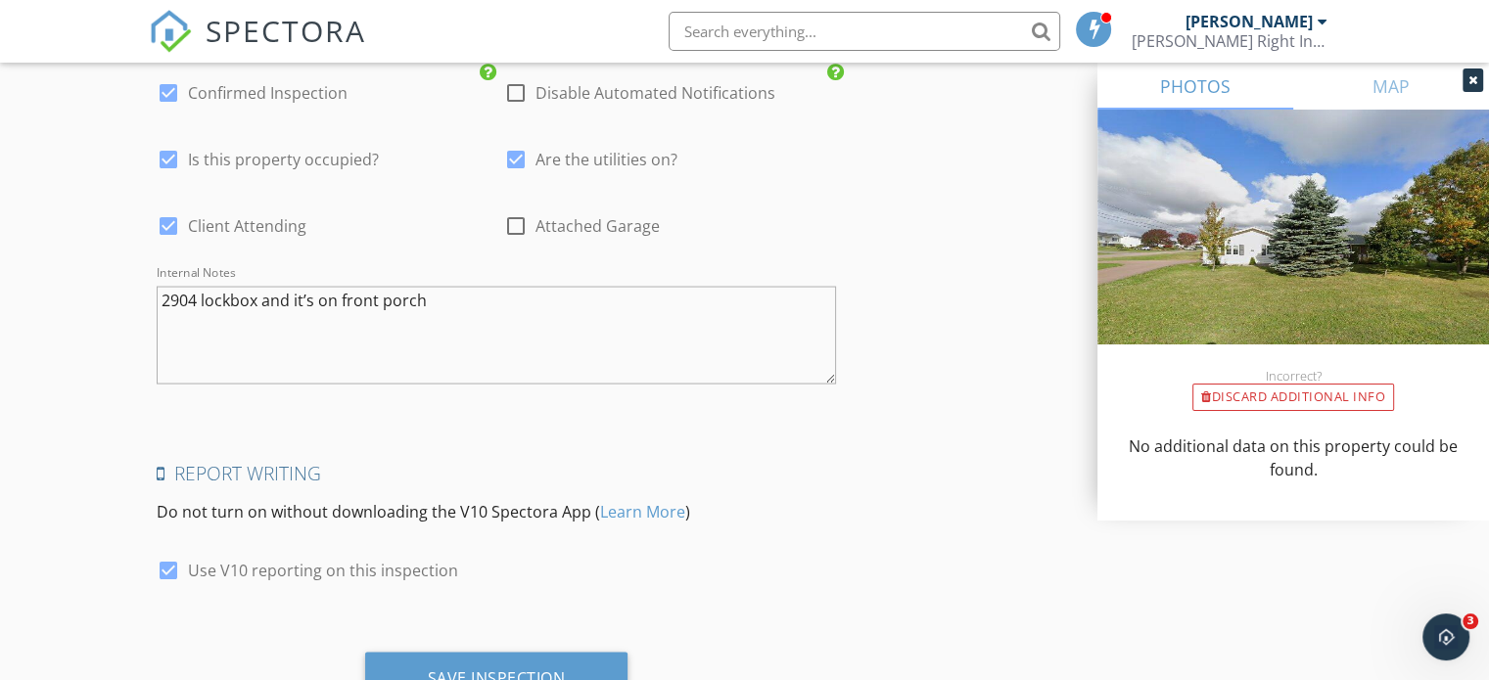
scroll to position [3849, 0]
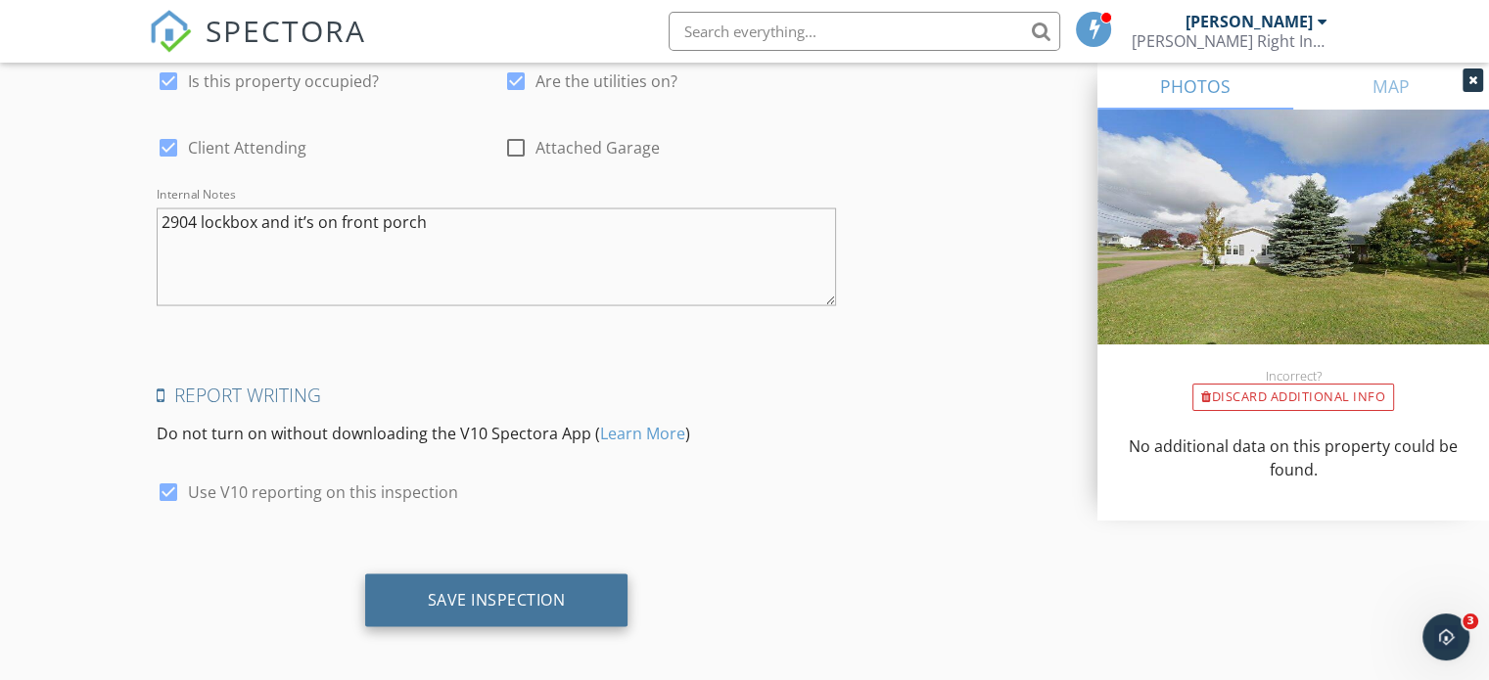
click at [482, 595] on div "Save Inspection" at bounding box center [497, 600] width 138 height 20
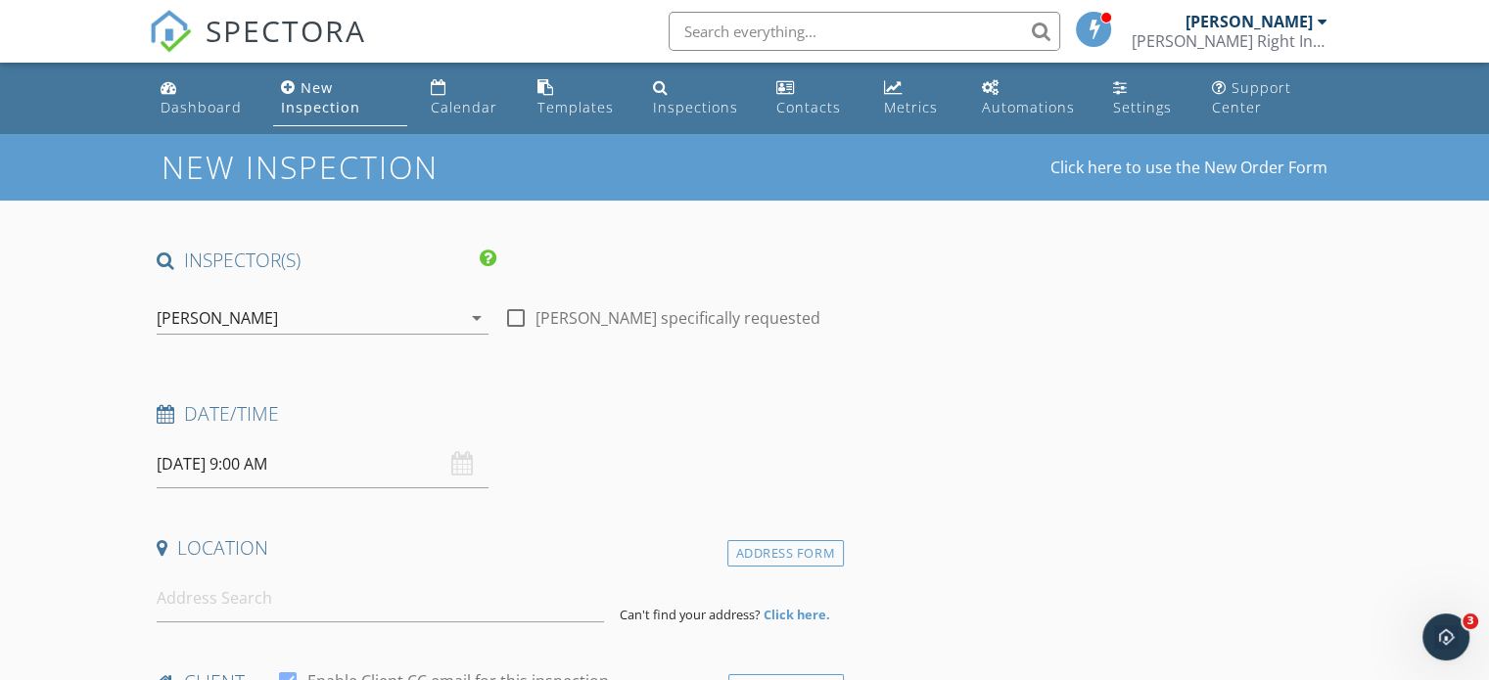
click at [241, 466] on input "[DATE] 9:00 AM" at bounding box center [323, 465] width 332 height 48
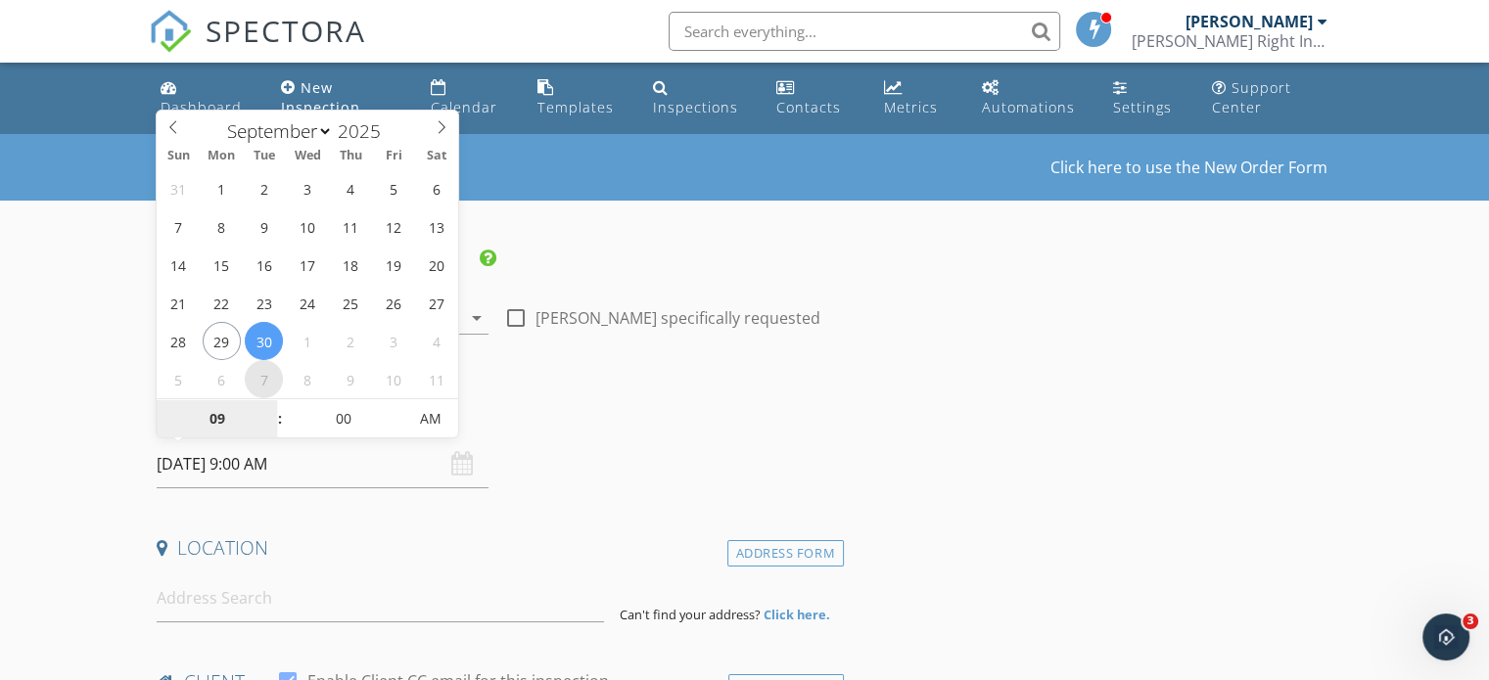
select select "9"
type input "10/07/2025 9:00 AM"
type input "10"
type input "10/07/2025 10:00 AM"
click at [271, 408] on span at bounding box center [270, 409] width 14 height 20
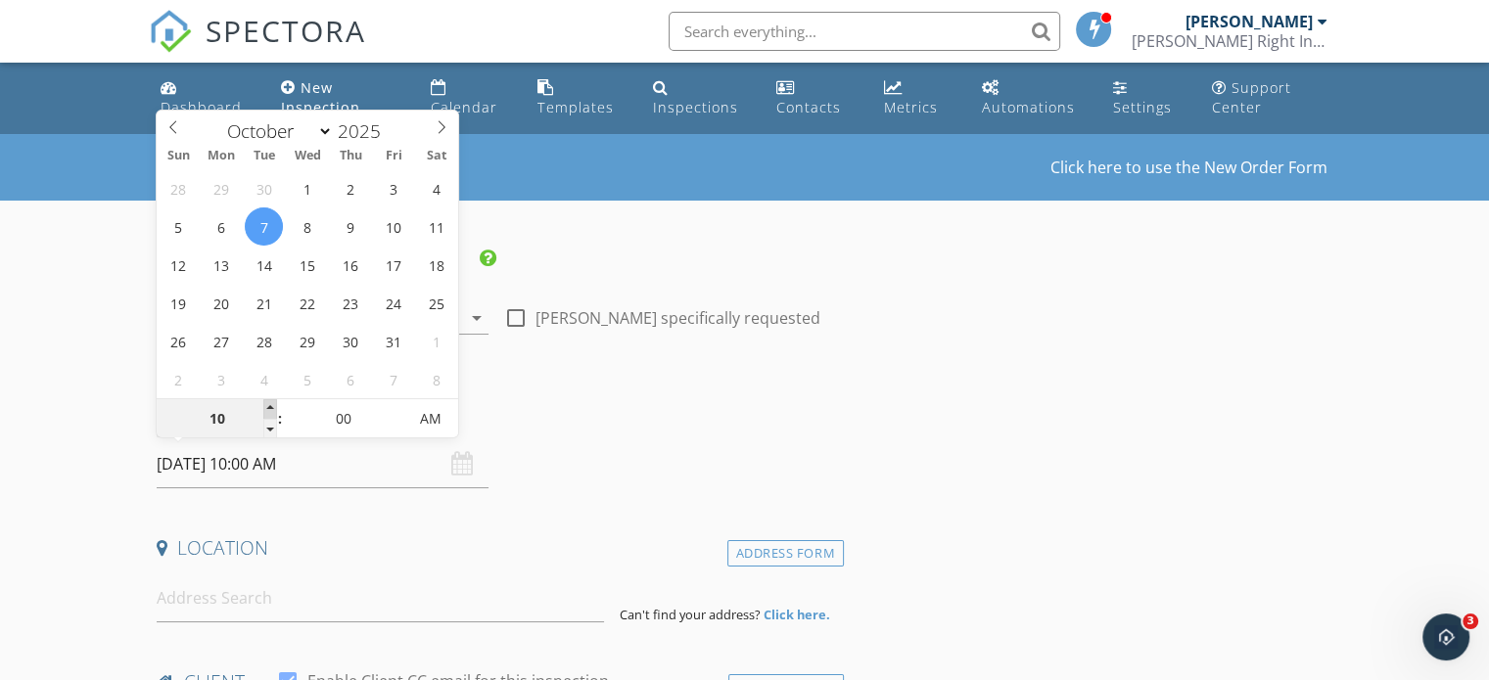
type input "11"
type input "10/07/2025 11:00 AM"
click at [272, 407] on span at bounding box center [270, 409] width 14 height 20
type input "12"
type input "10/07/2025 12:00 PM"
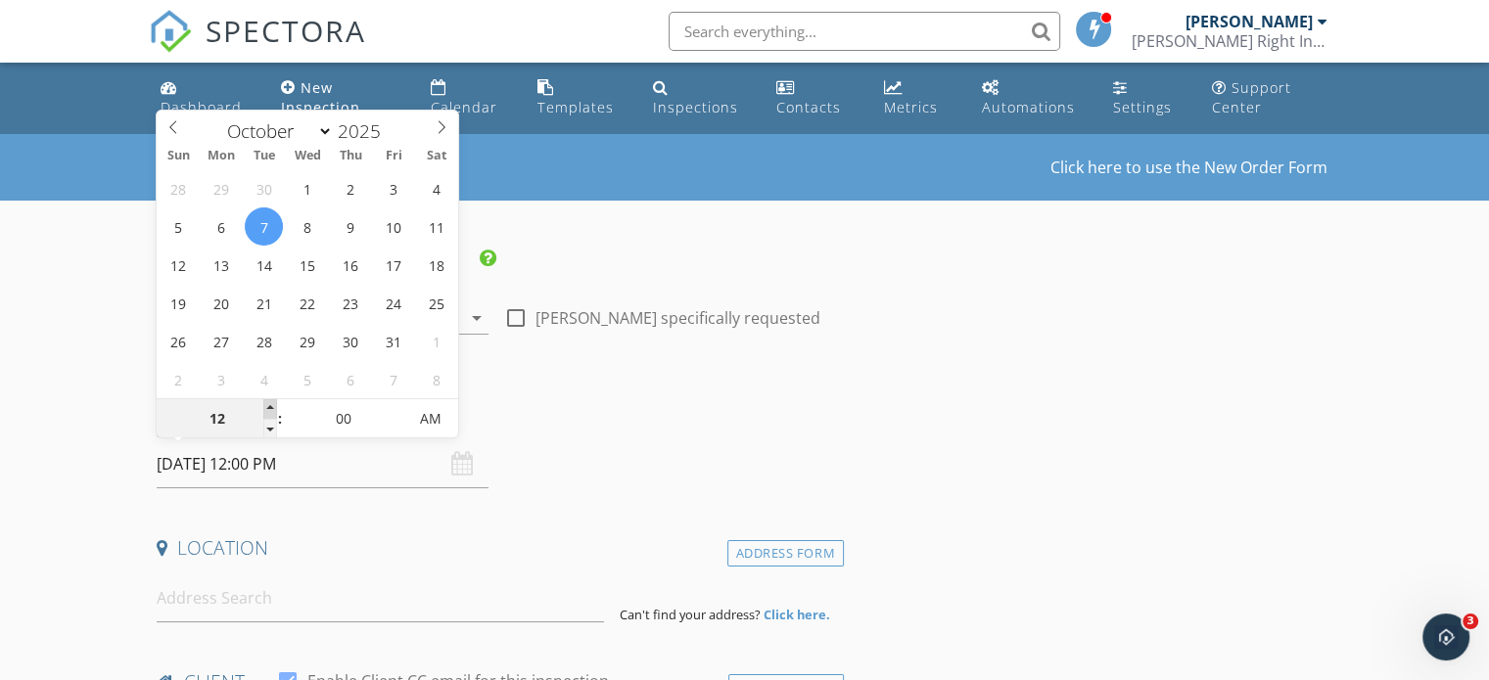
click at [272, 407] on span at bounding box center [270, 409] width 14 height 20
type input "01"
type input "10/07/2025 1:00 PM"
click at [272, 407] on span at bounding box center [270, 409] width 14 height 20
type input "02"
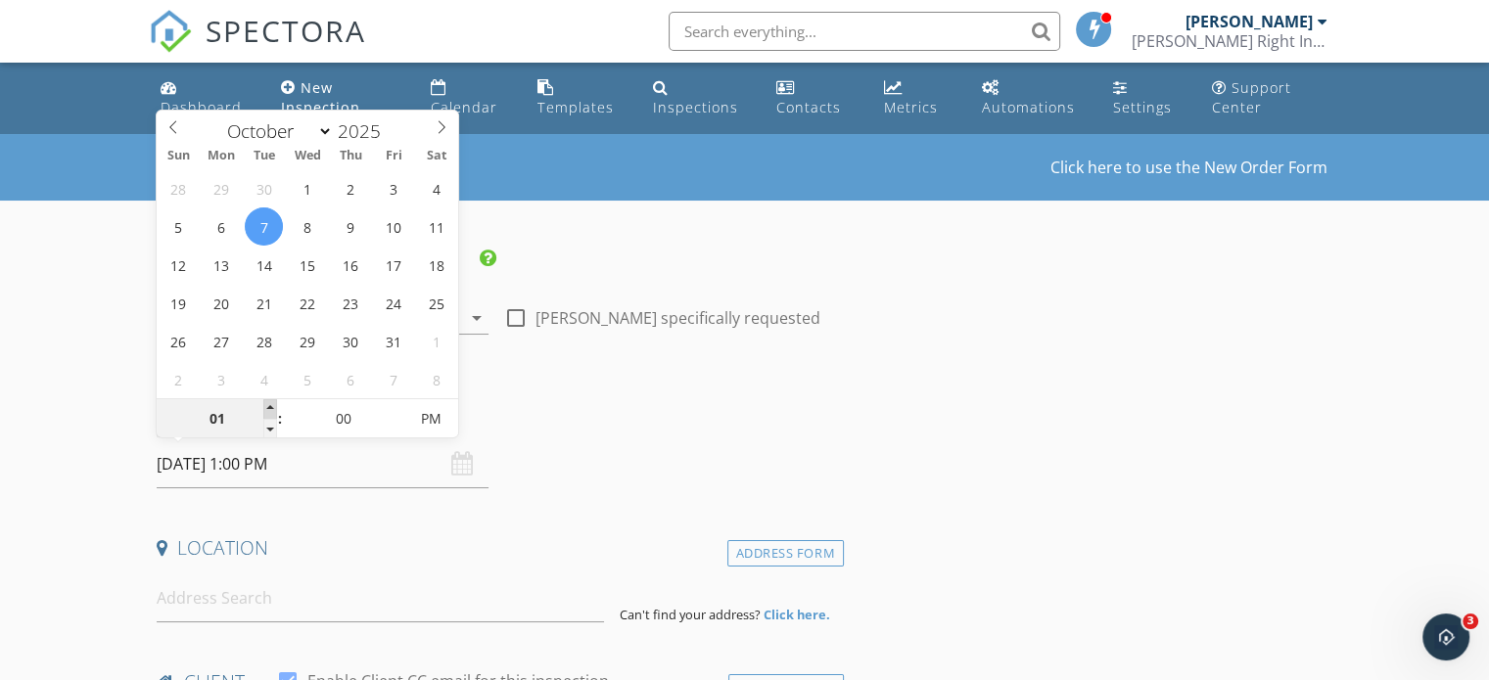
type input "[DATE] 2:00 PM"
click at [272, 407] on span at bounding box center [270, 409] width 14 height 20
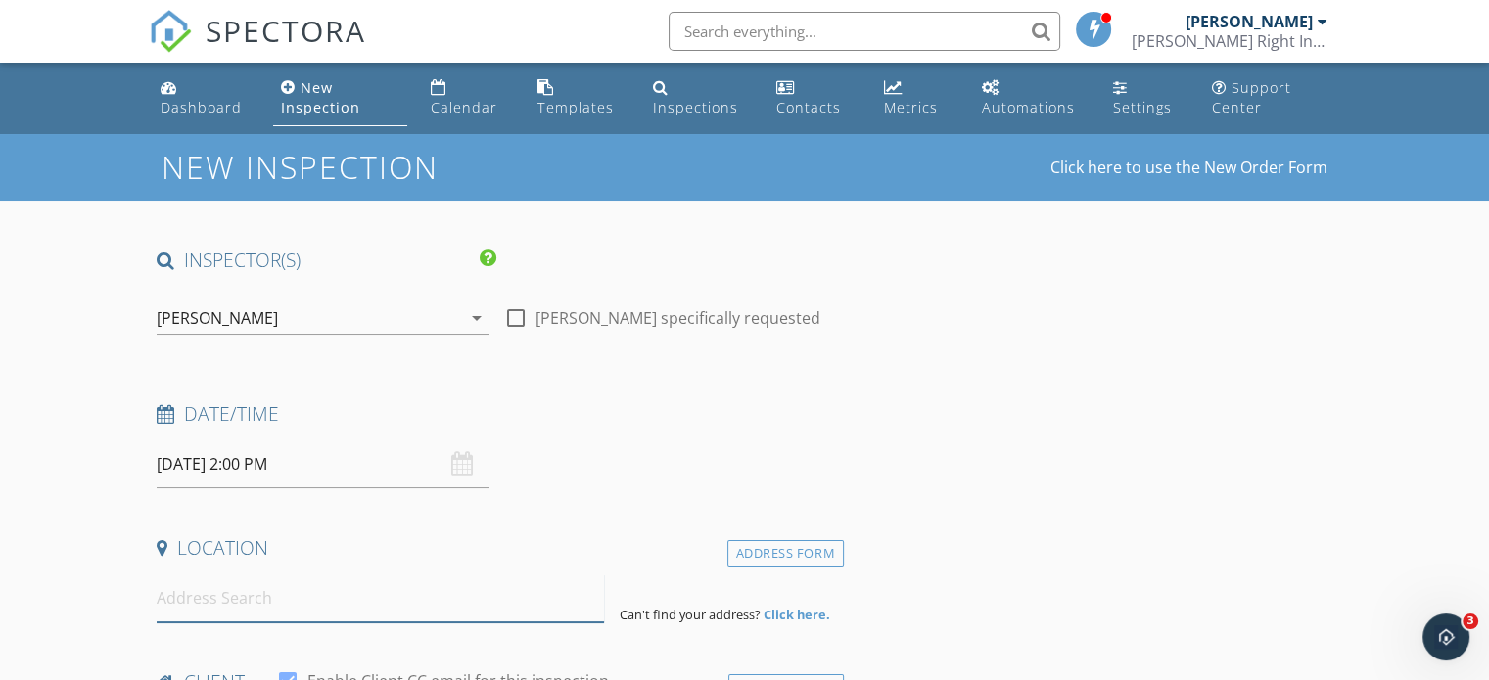
click at [205, 606] on input at bounding box center [380, 599] width 447 height 48
paste input "4 April LnCharlottetown, PE C1E 1C8"
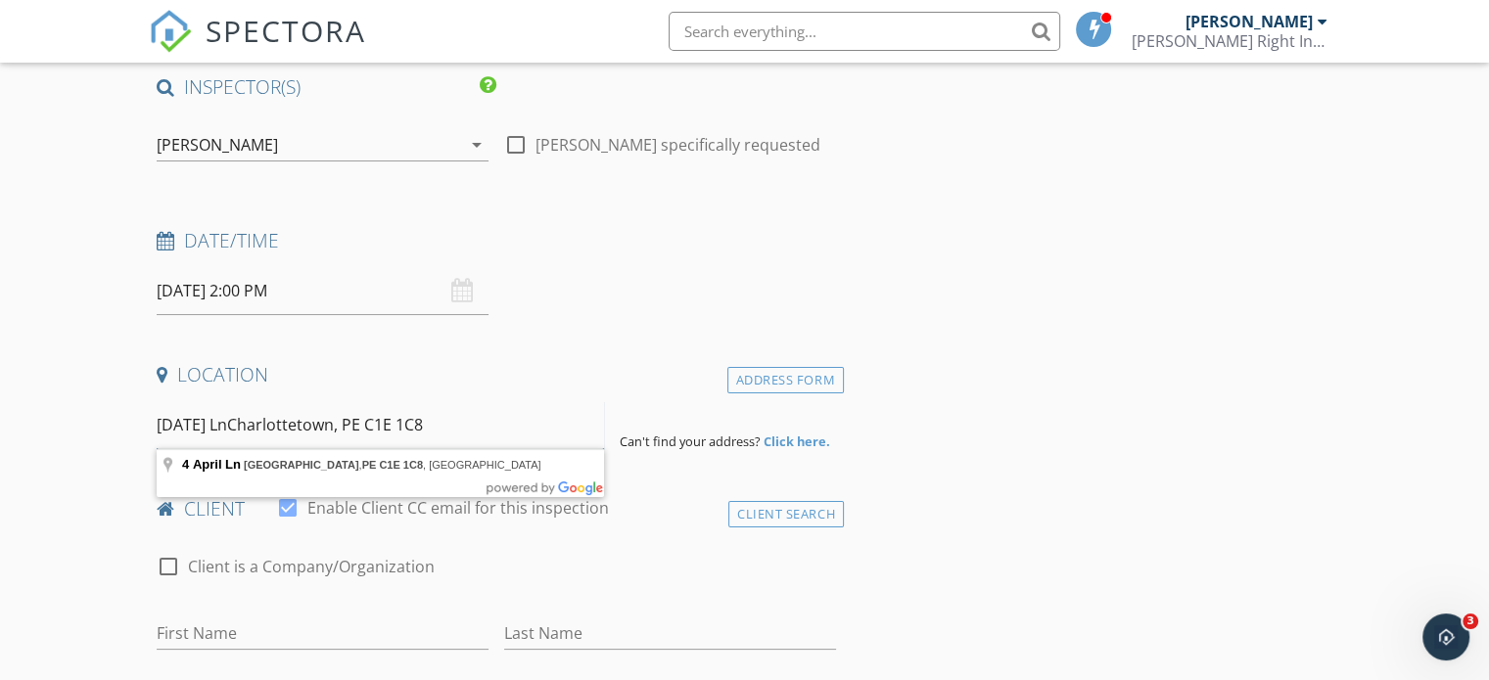
scroll to position [196, 0]
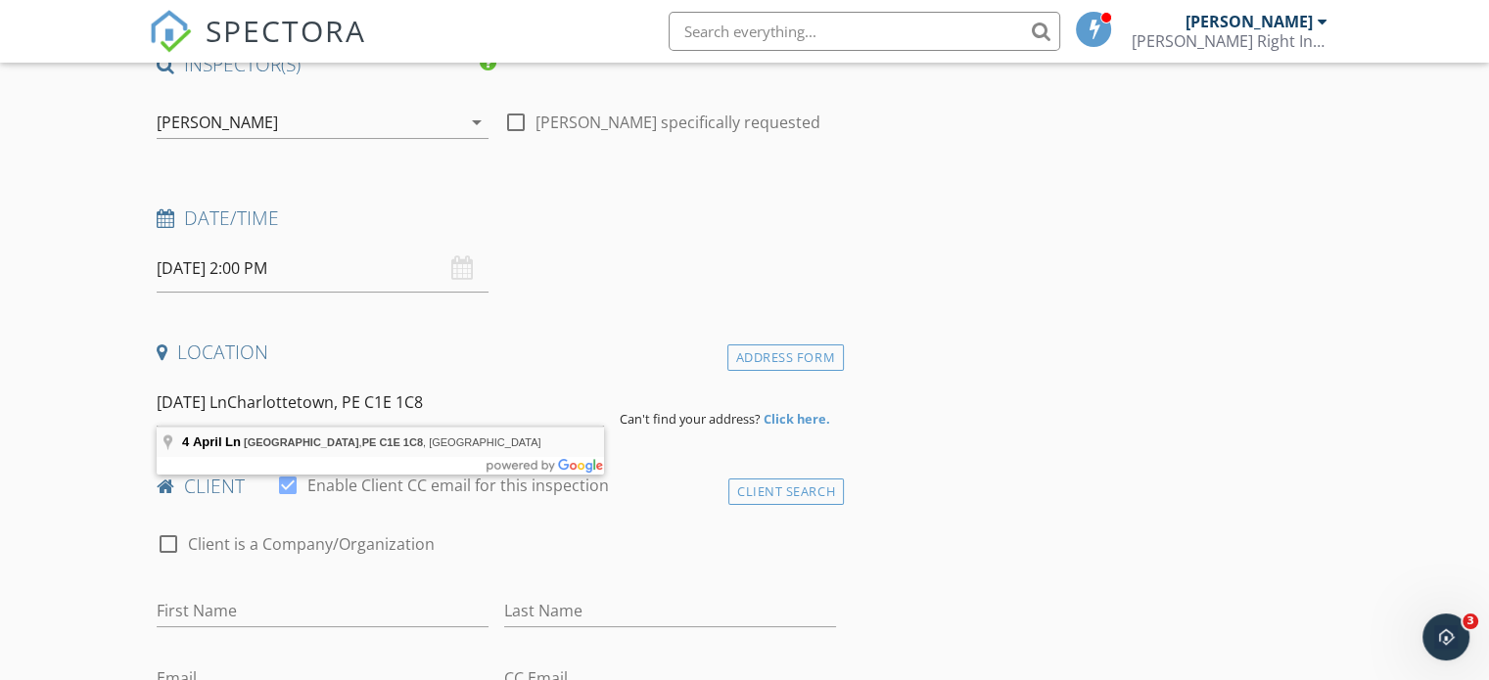
type input "4 April Ln, Charlottetown, PE C1E 1C8, Canada"
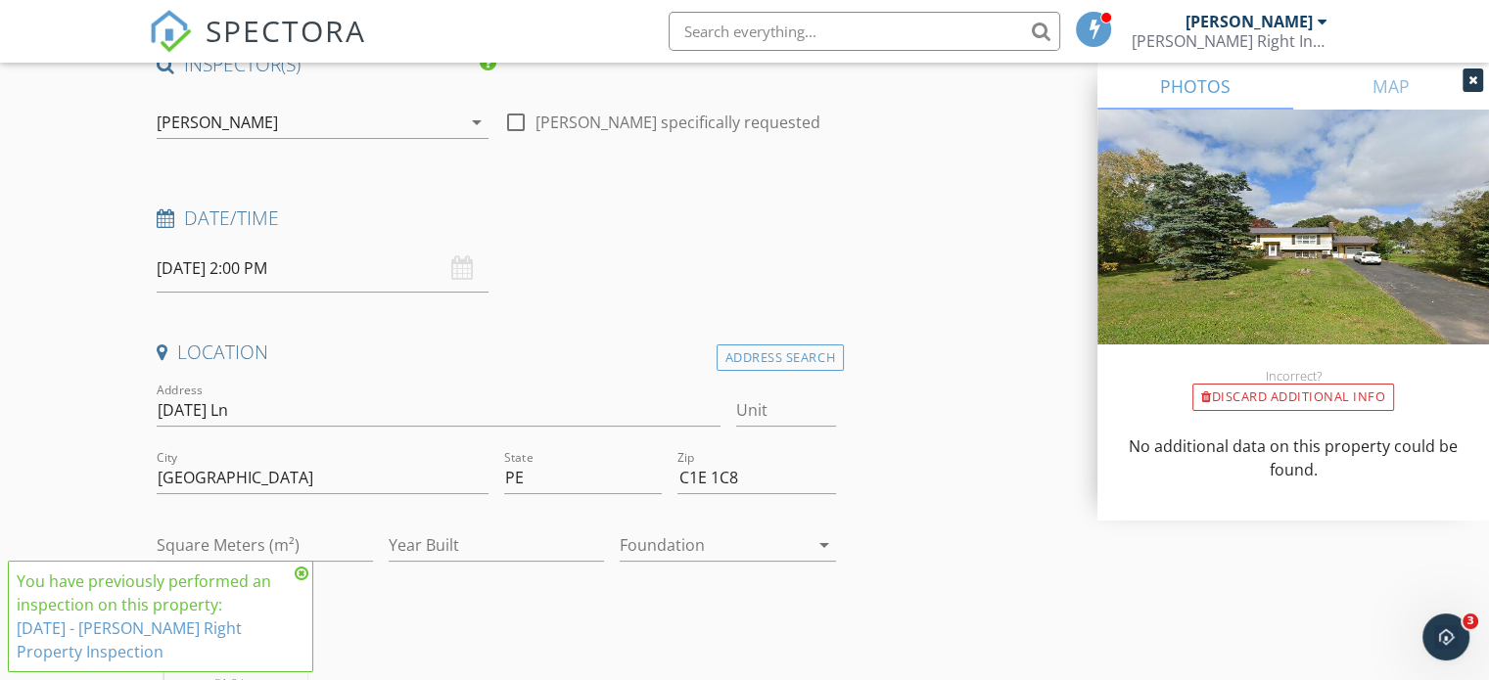
click at [701, 539] on div at bounding box center [714, 545] width 189 height 31
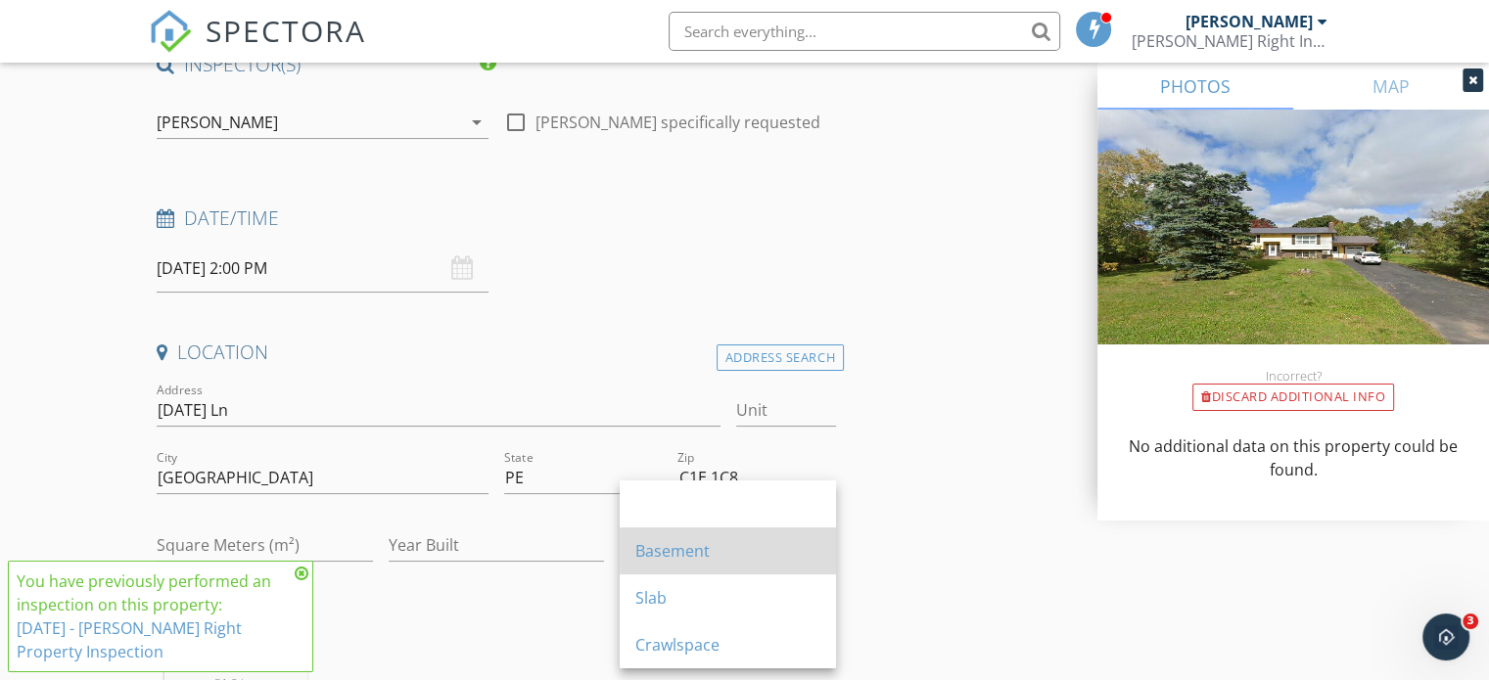
click at [700, 547] on div "Basement" at bounding box center [727, 550] width 185 height 23
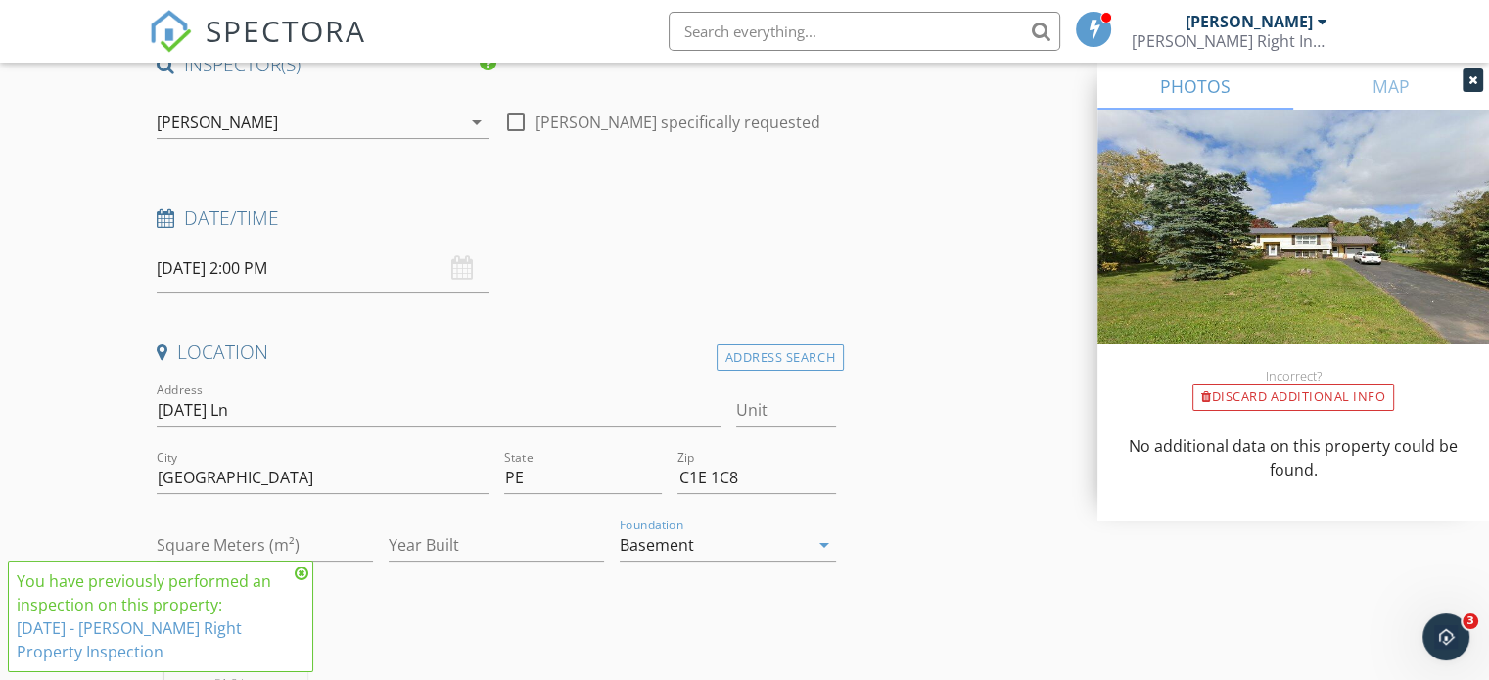
click at [709, 629] on div "Robert Dunn 51.2 km (an hour)" at bounding box center [496, 678] width 695 height 163
click at [304, 575] on icon at bounding box center [302, 574] width 14 height 16
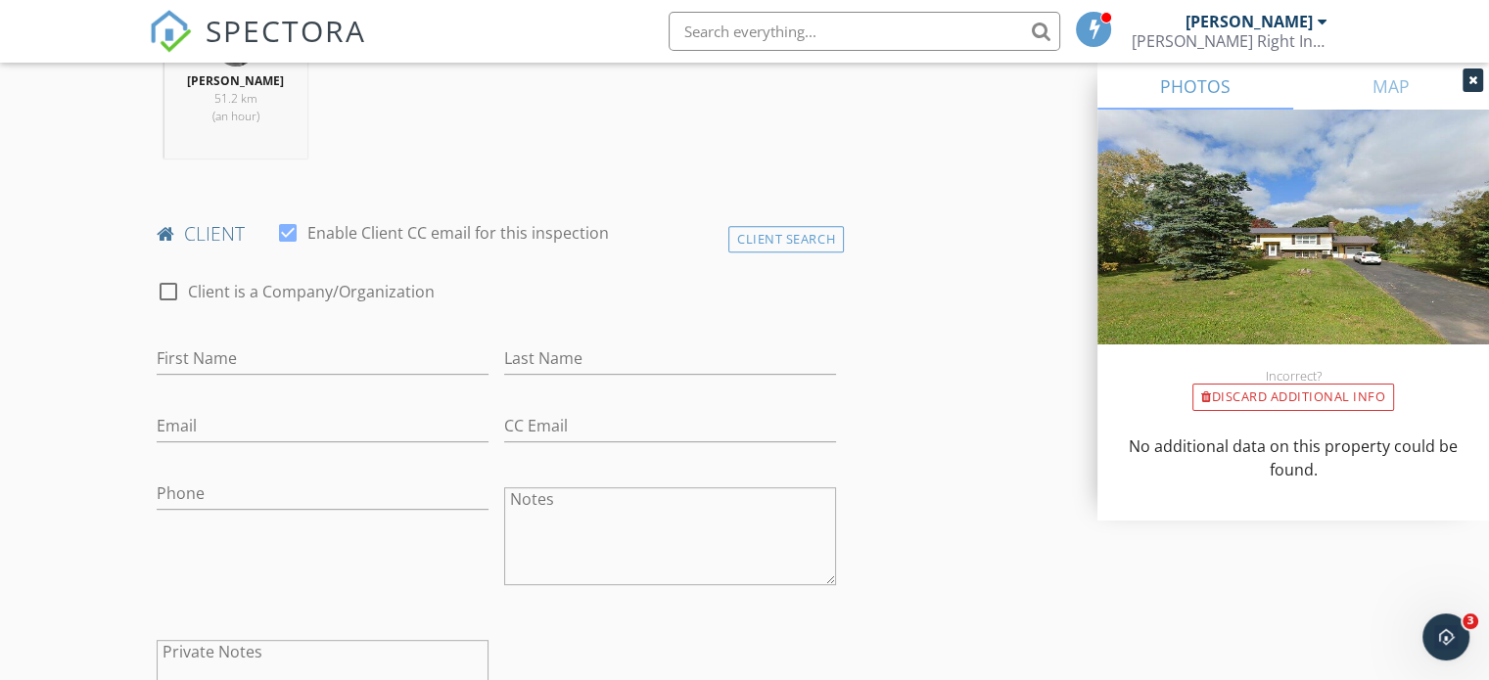
scroll to position [783, 0]
click at [220, 357] on input "First Name" at bounding box center [323, 357] width 332 height 32
paste input "[PERSON_NAME]"
type input "[PERSON_NAME]"
click at [551, 354] on input "Last Name" at bounding box center [670, 357] width 332 height 32
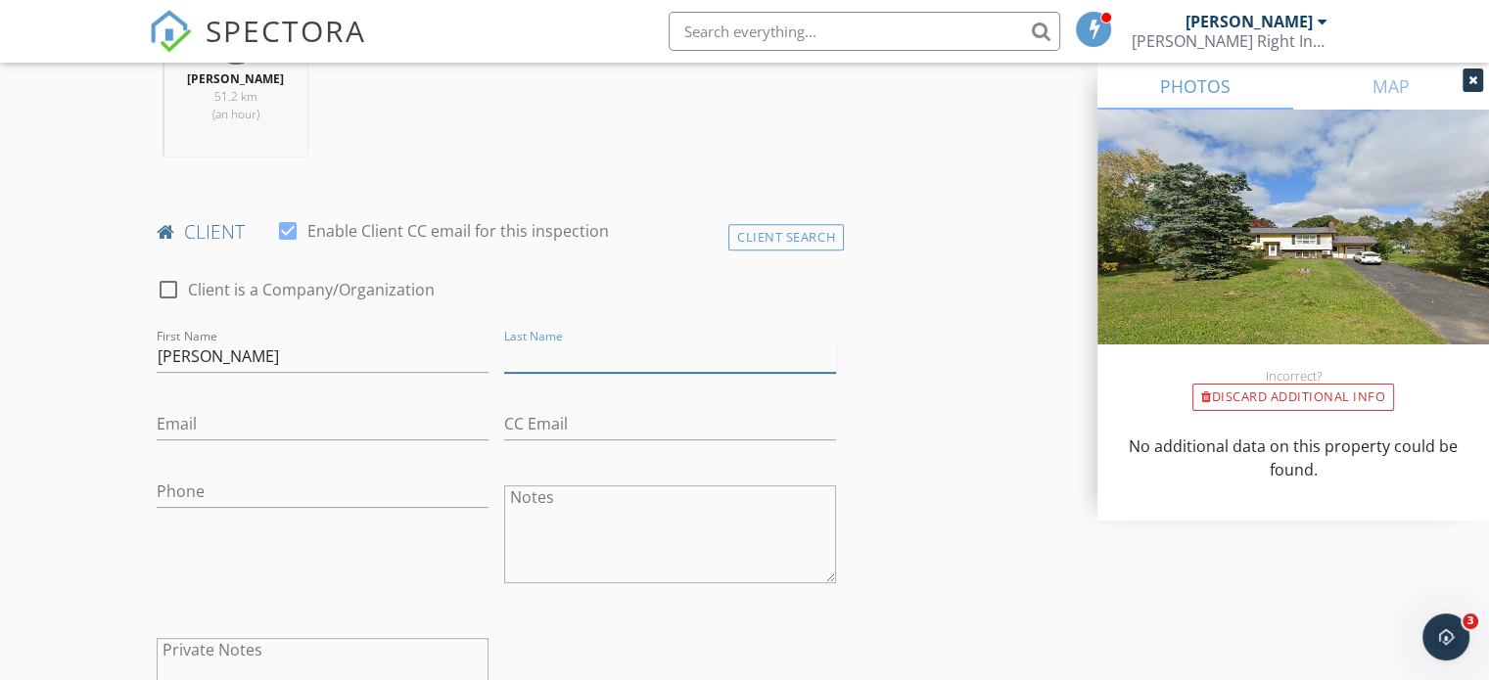
paste input "[PERSON_NAME]"
drag, startPoint x: 566, startPoint y: 357, endPoint x: 400, endPoint y: 356, distance: 165.5
click at [400, 356] on div "check_box_outline_blank Client is a Company/Organization First Name Jennifer Al…" at bounding box center [496, 511] width 695 height 507
type input "Alabiso"
drag, startPoint x: 220, startPoint y: 351, endPoint x: 293, endPoint y: 361, distance: 73.3
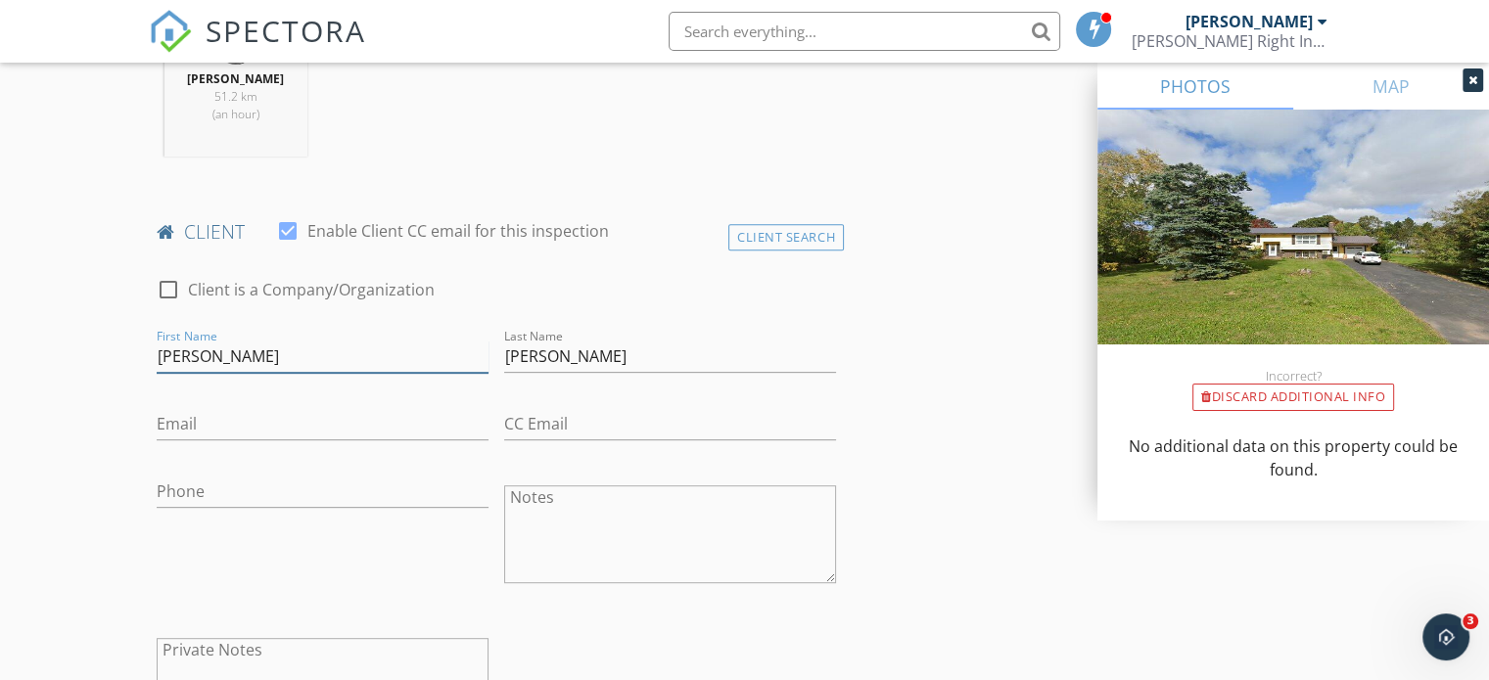
click at [292, 361] on input "[PERSON_NAME]" at bounding box center [323, 357] width 332 height 32
type input "Jennifer"
click at [209, 500] on input "Phone" at bounding box center [323, 492] width 332 height 32
paste input "[PHONE_NUMBER]"
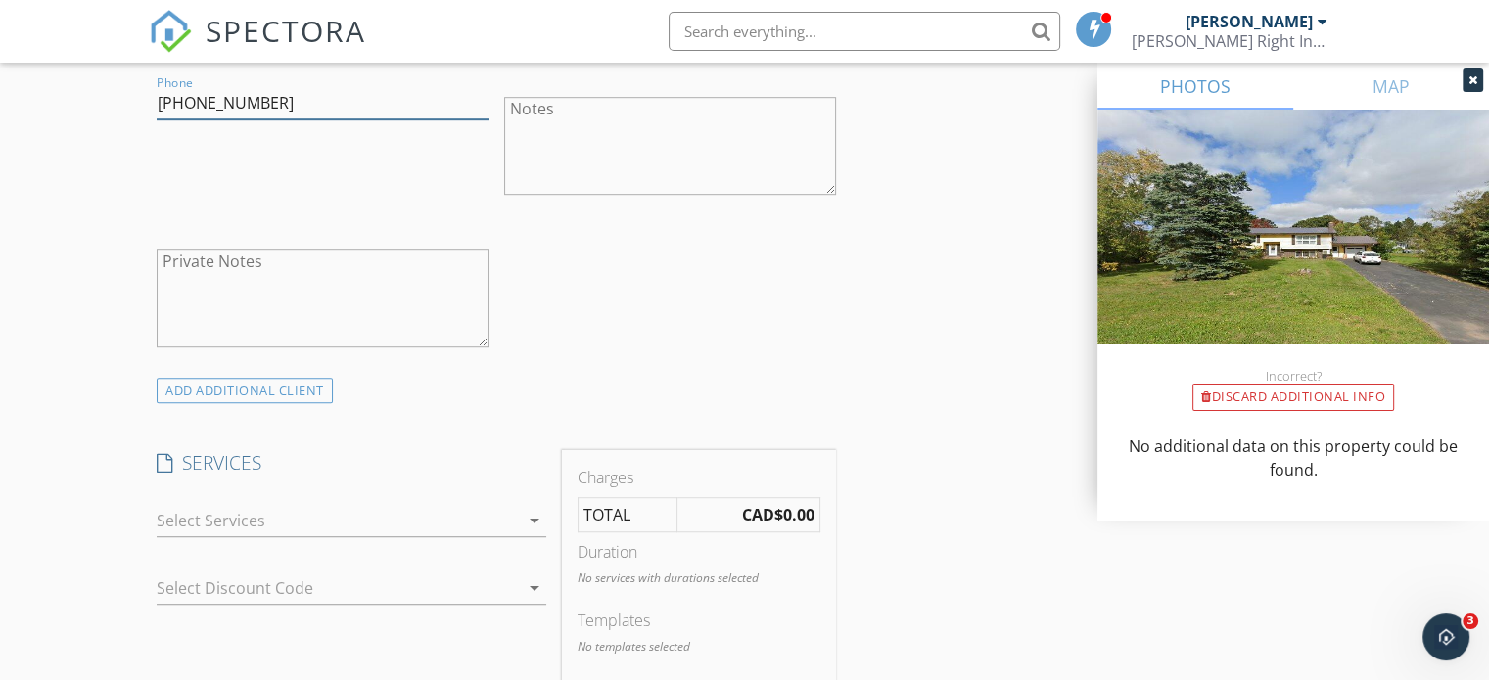
scroll to position [1175, 0]
type input "[PHONE_NUMBER]"
click at [282, 523] on div at bounding box center [338, 517] width 362 height 31
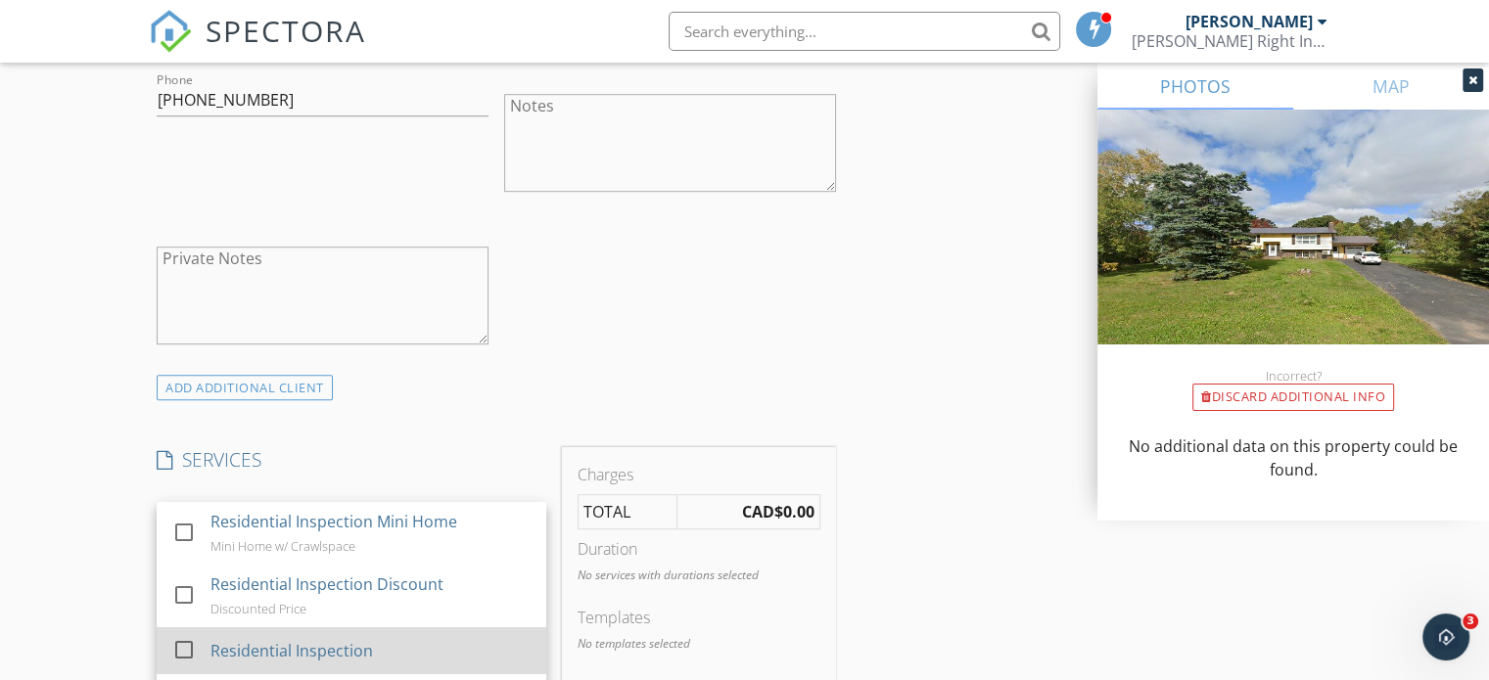
click at [235, 653] on div "Residential Inspection" at bounding box center [292, 650] width 163 height 23
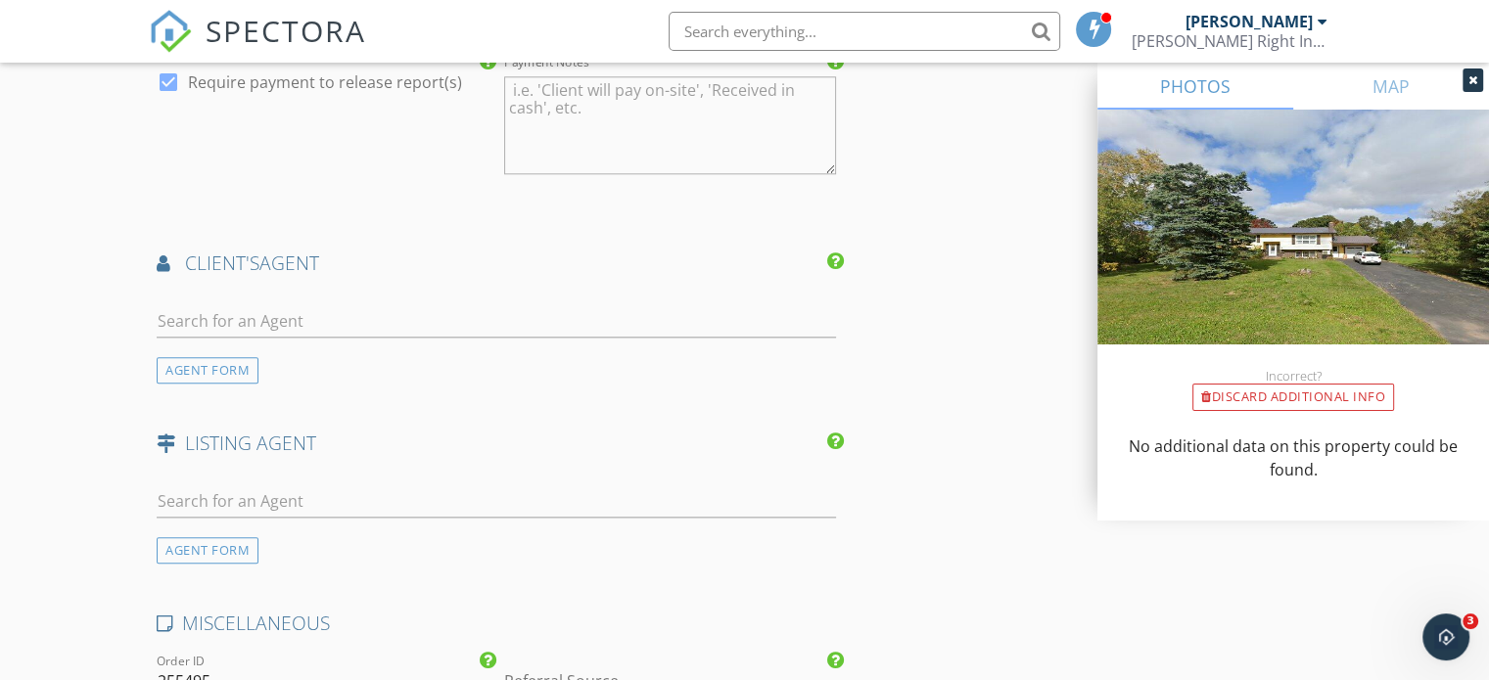
scroll to position [2252, 0]
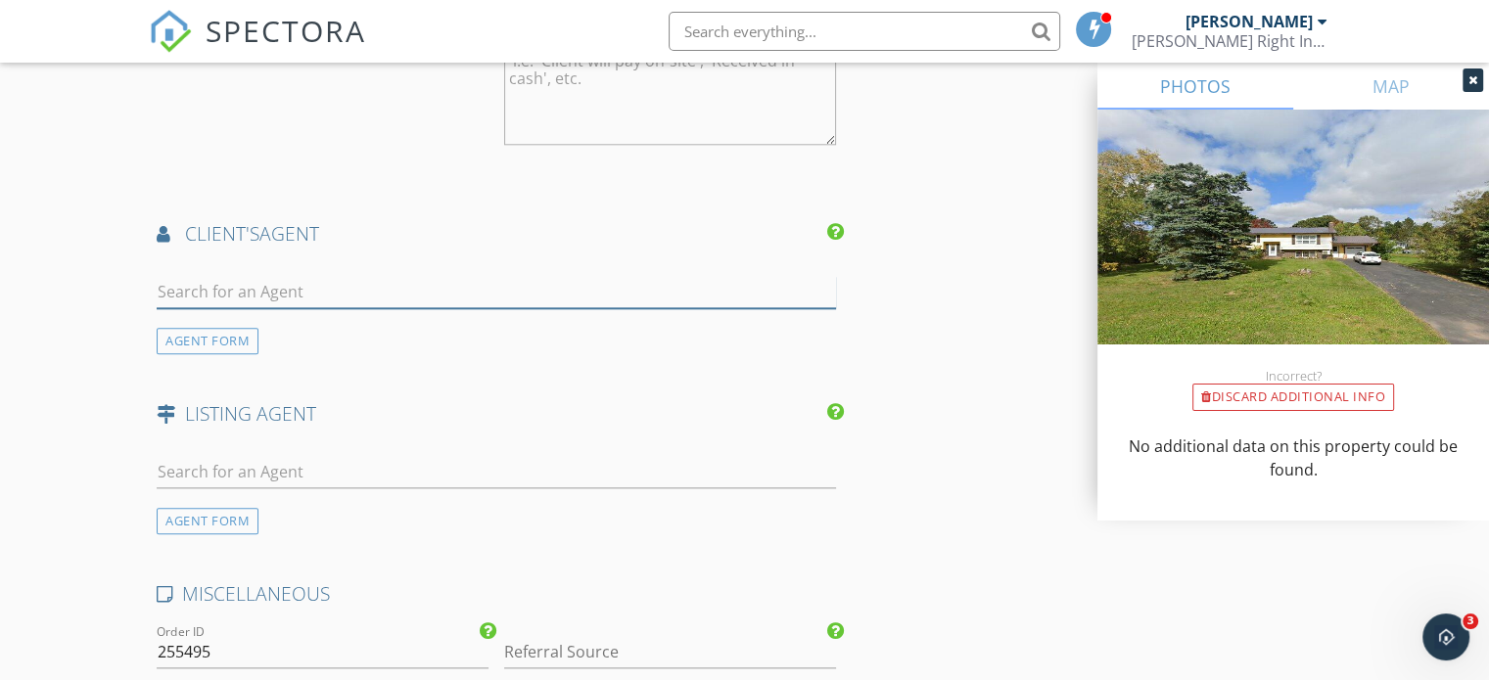
click at [239, 278] on input "text" at bounding box center [497, 292] width 680 height 32
type input "elle"
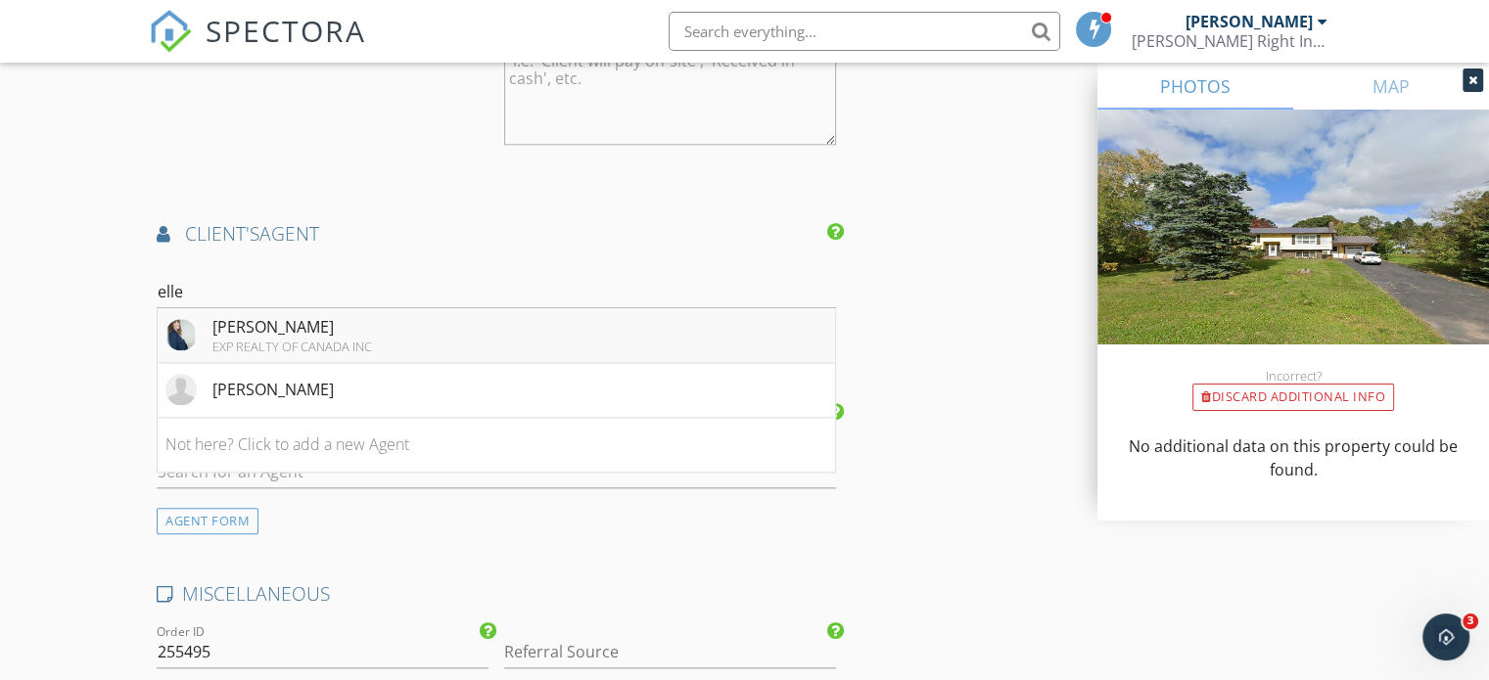
click at [227, 339] on div "EXP REALTY OF CANADA INC" at bounding box center [292, 347] width 160 height 16
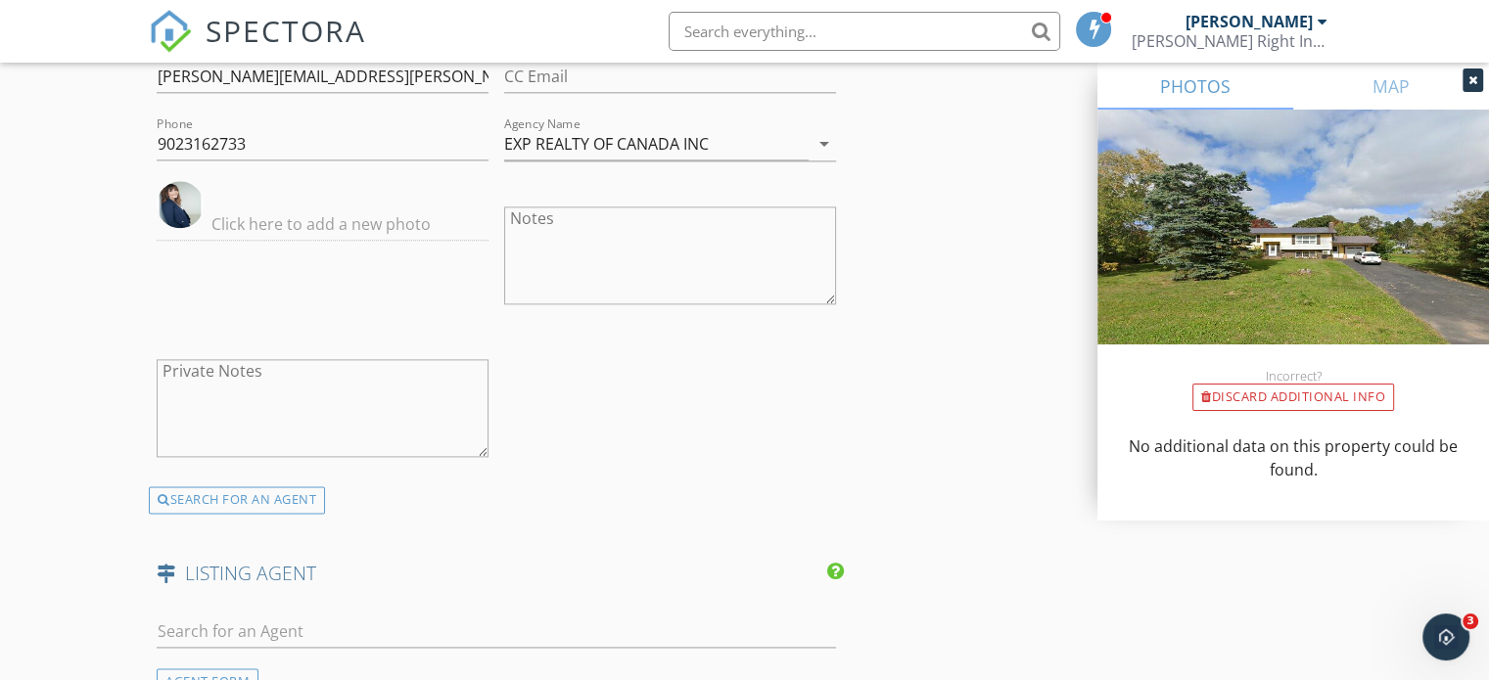
scroll to position [2644, 0]
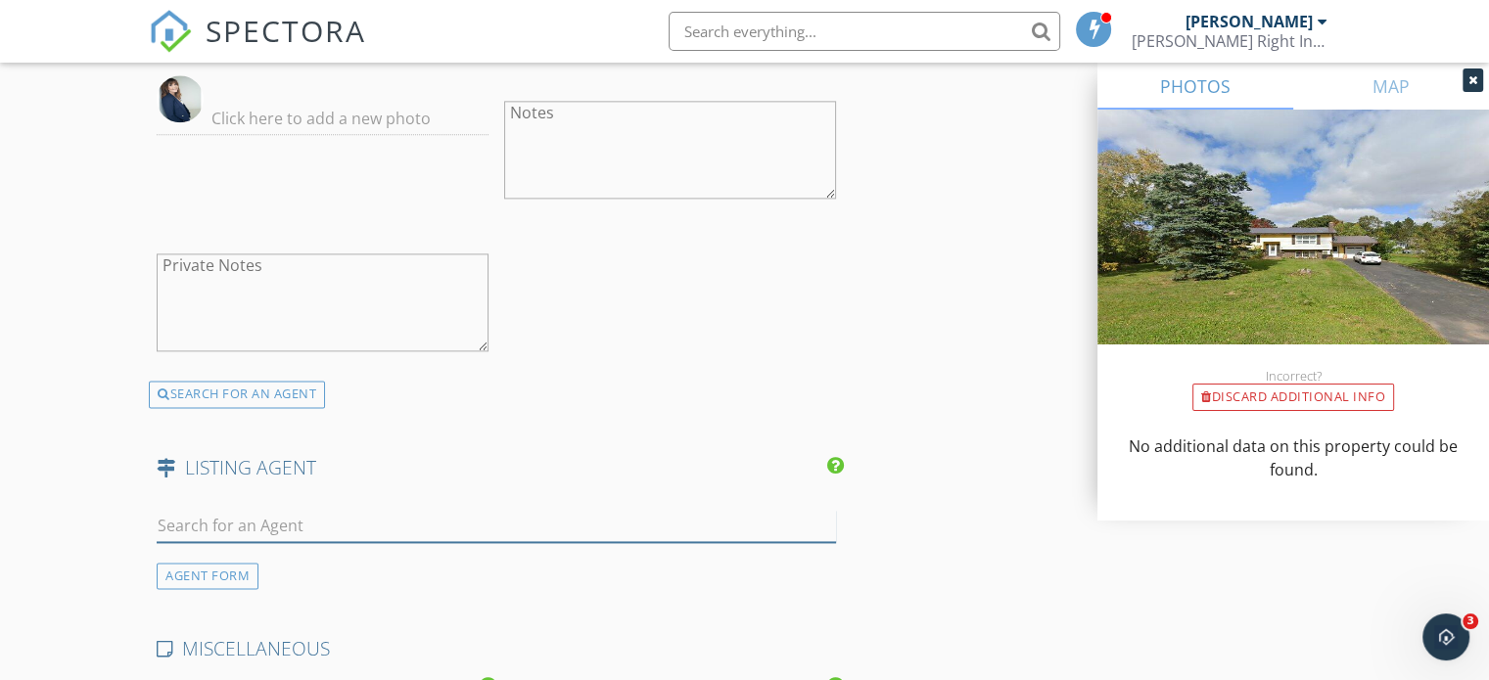
click at [198, 516] on input "text" at bounding box center [497, 526] width 680 height 32
paste input "Zhou"
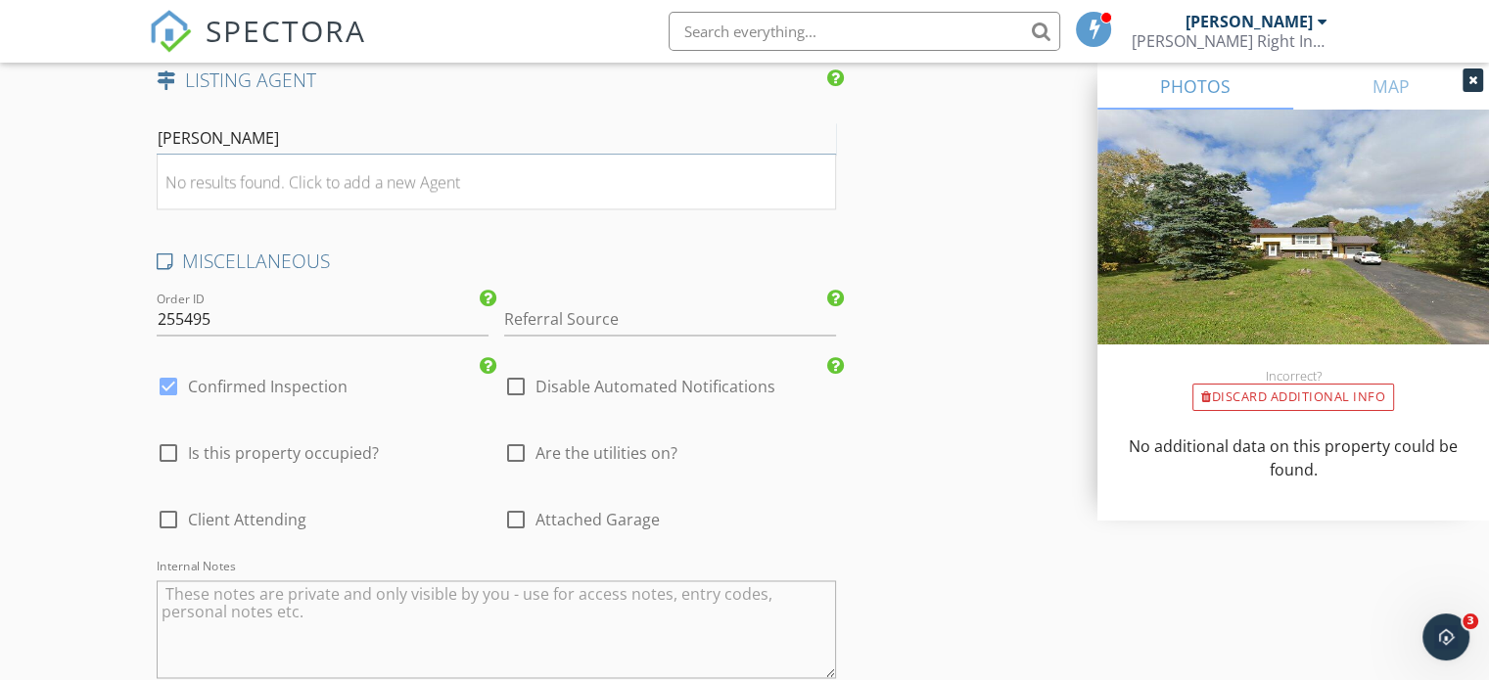
scroll to position [3035, 0]
type input "Zhou"
click at [165, 374] on div at bounding box center [168, 382] width 33 height 33
checkbox input "false"
checkbox input "true"
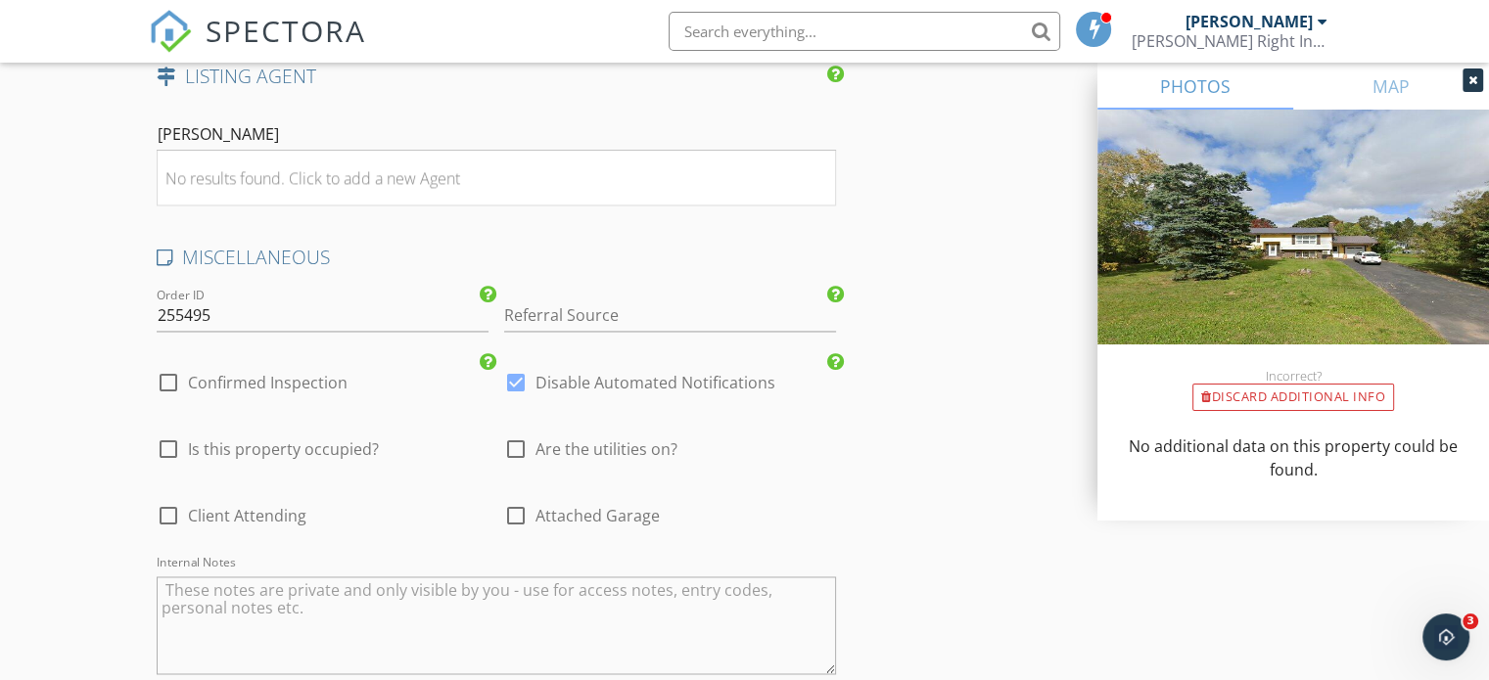
click at [172, 443] on div at bounding box center [168, 449] width 33 height 33
checkbox input "true"
click at [625, 303] on input "Referral Source" at bounding box center [670, 316] width 332 height 32
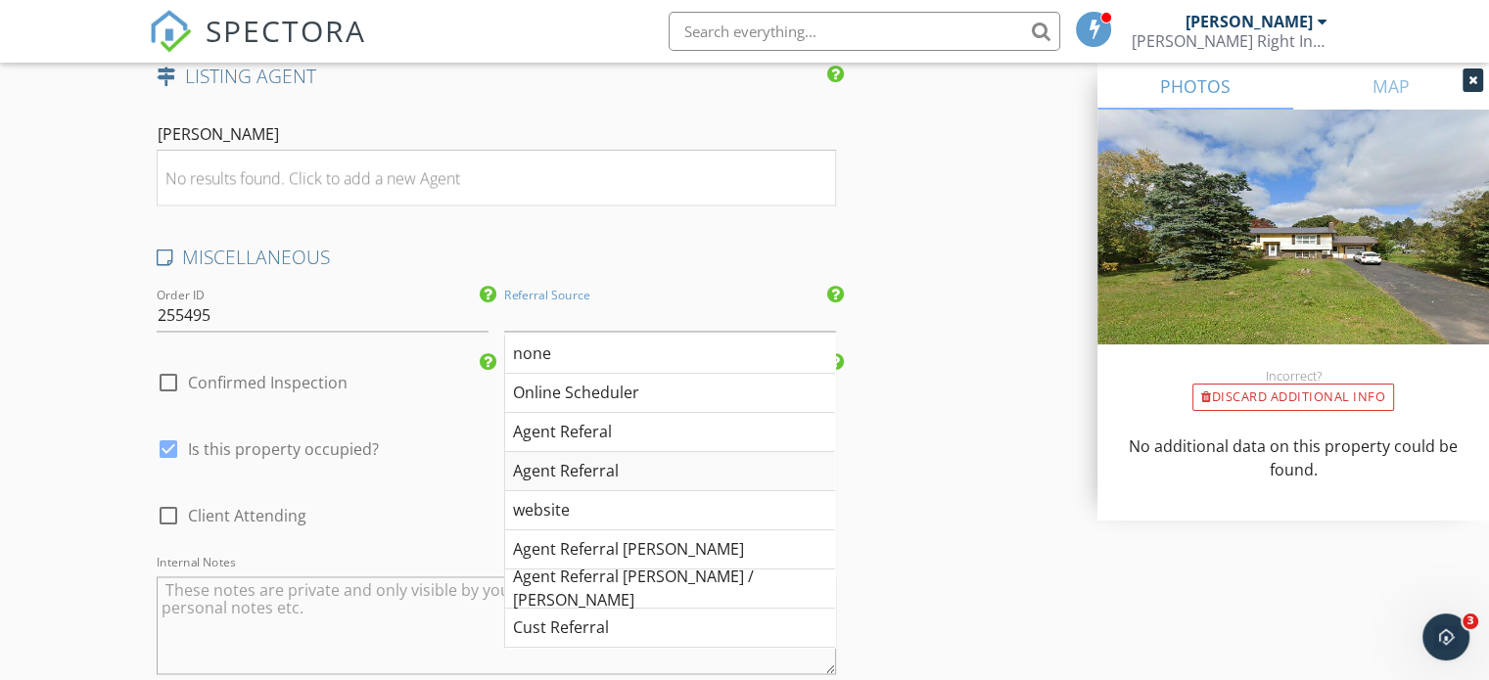
click at [595, 460] on div "Agent Referral" at bounding box center [670, 471] width 330 height 39
type input "Agent Referral"
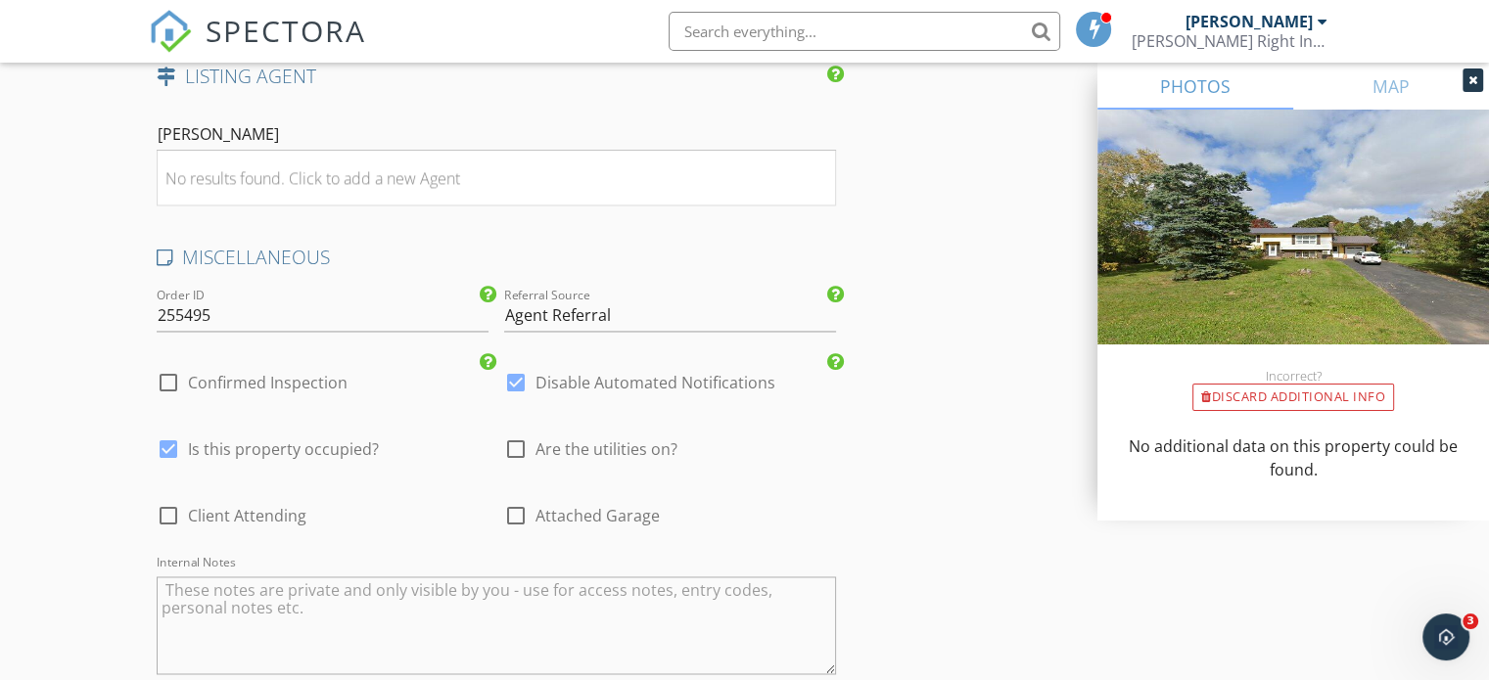
click at [168, 505] on div at bounding box center [168, 515] width 33 height 33
checkbox input "true"
click at [517, 507] on div at bounding box center [515, 515] width 33 height 33
checkbox input "true"
click at [520, 443] on div at bounding box center [515, 449] width 33 height 33
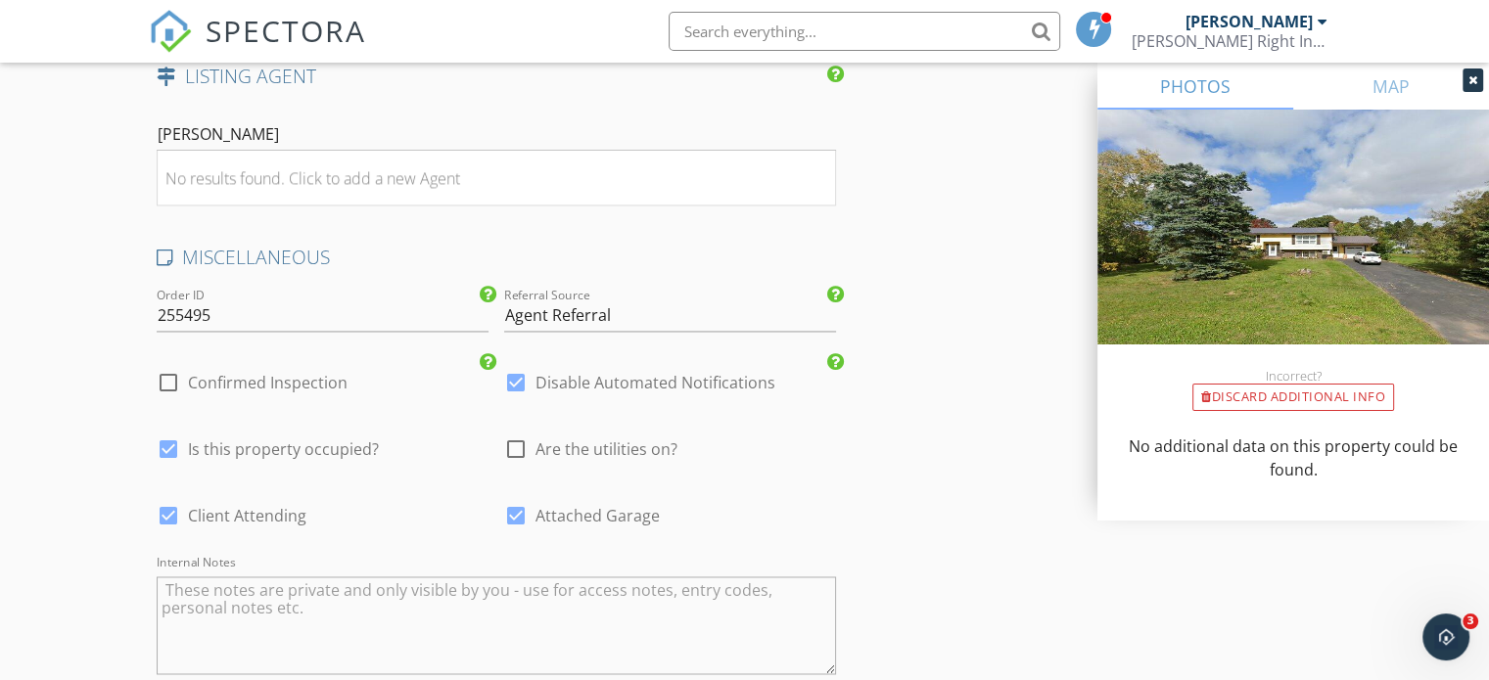
checkbox input "true"
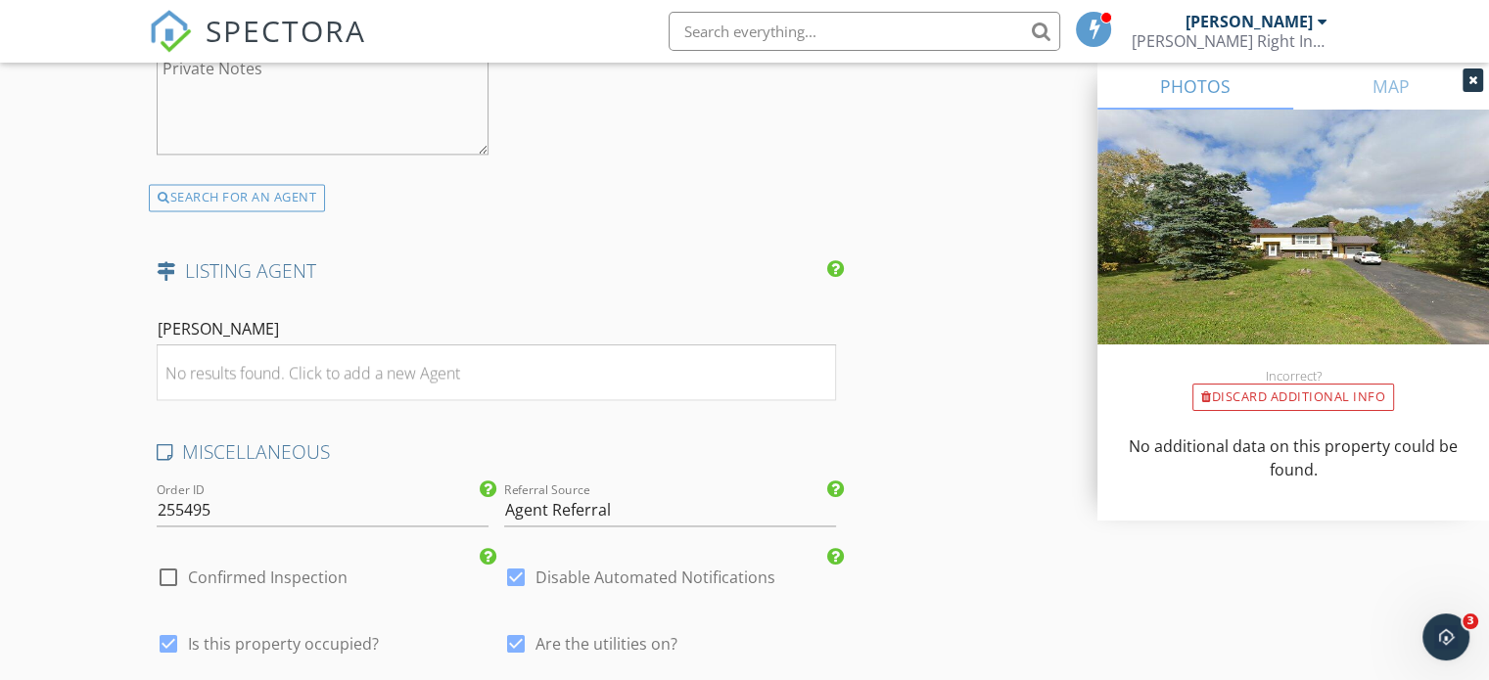
scroll to position [2839, 0]
drag, startPoint x: 219, startPoint y: 328, endPoint x: 128, endPoint y: 332, distance: 91.1
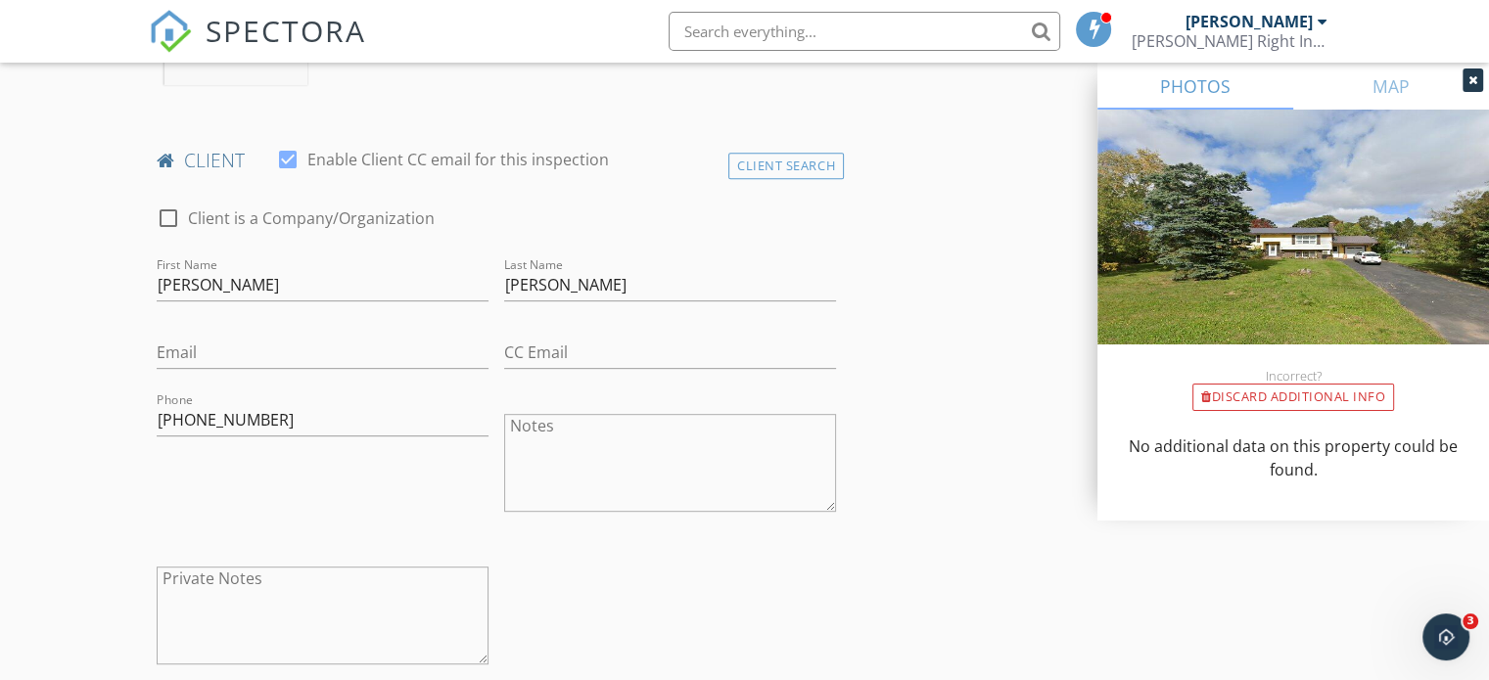
scroll to position [859, 0]
click at [186, 350] on input "Email" at bounding box center [323, 349] width 332 height 32
paste input "[EMAIL_ADDRESS][DOMAIN_NAME]"
type input "[EMAIL_ADDRESS][DOMAIN_NAME]"
drag, startPoint x: 580, startPoint y: 280, endPoint x: 503, endPoint y: 278, distance: 76.4
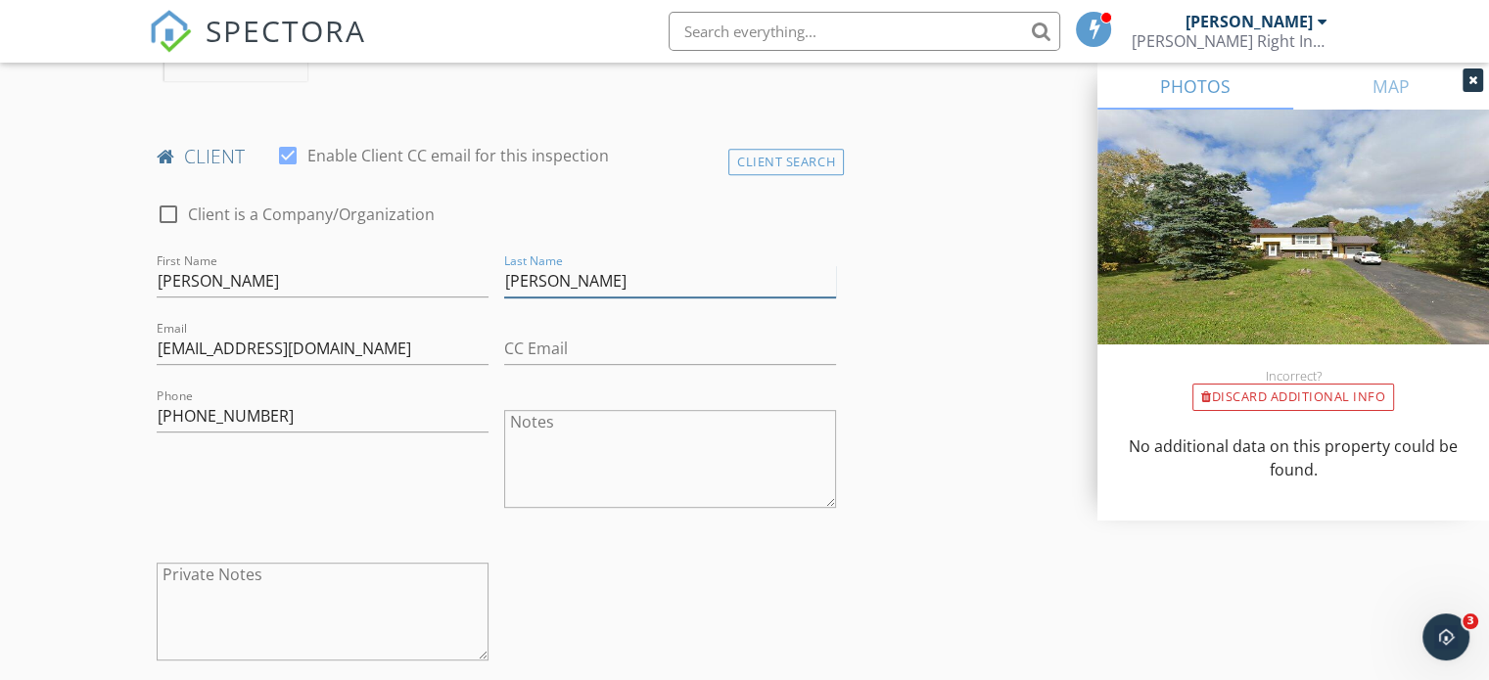
click at [504, 278] on input "Alabiso" at bounding box center [670, 281] width 332 height 32
click at [254, 271] on input "Jennifer" at bounding box center [323, 281] width 332 height 32
paste input "Alabiso"
type input "[PERSON_NAME]"
click at [560, 277] on input "Last Name" at bounding box center [670, 281] width 332 height 32
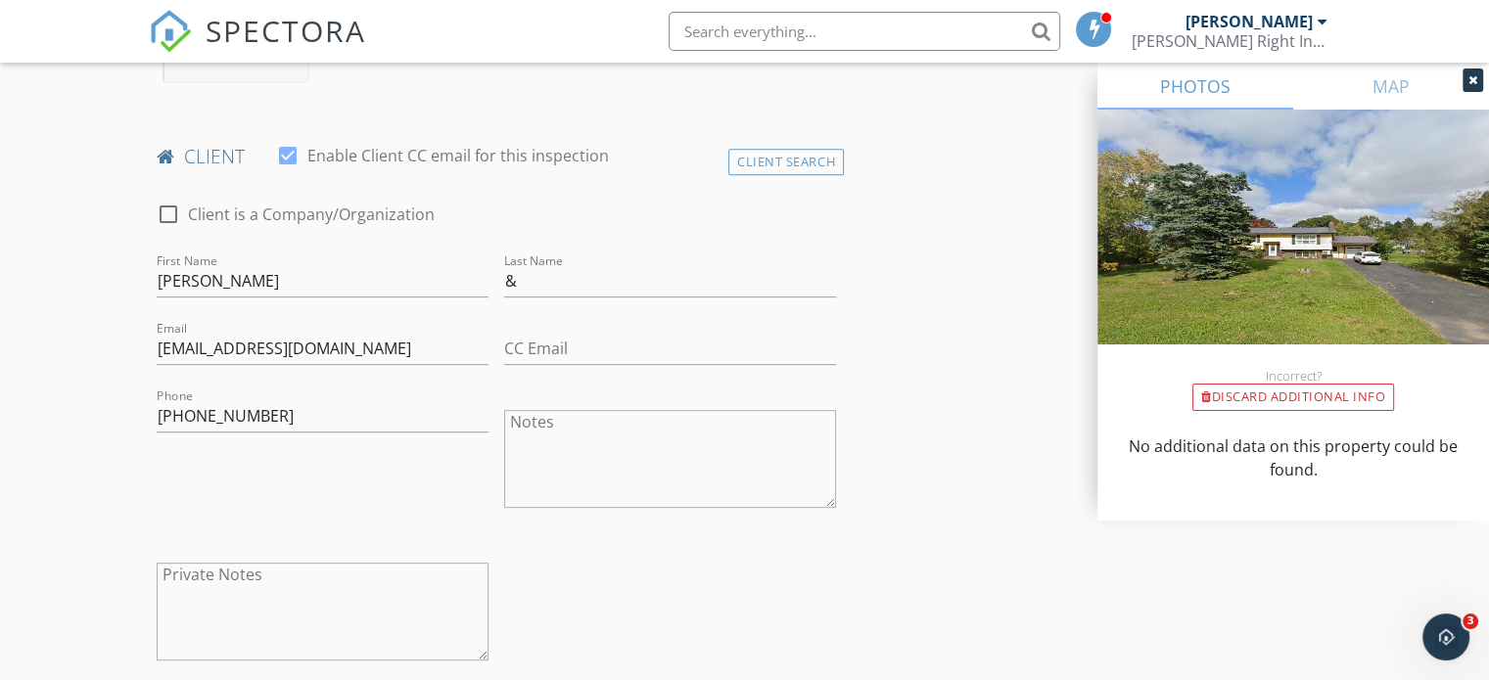
drag, startPoint x: 155, startPoint y: 345, endPoint x: 240, endPoint y: 352, distance: 85.5
click at [240, 352] on div "Email kimscendell@gmail.com" at bounding box center [323, 351] width 348 height 68
drag, startPoint x: 245, startPoint y: 346, endPoint x: 157, endPoint y: 348, distance: 88.1
click at [157, 348] on input "[EMAIL_ADDRESS][DOMAIN_NAME]" at bounding box center [323, 349] width 332 height 32
click at [579, 277] on input "&" at bounding box center [670, 281] width 332 height 32
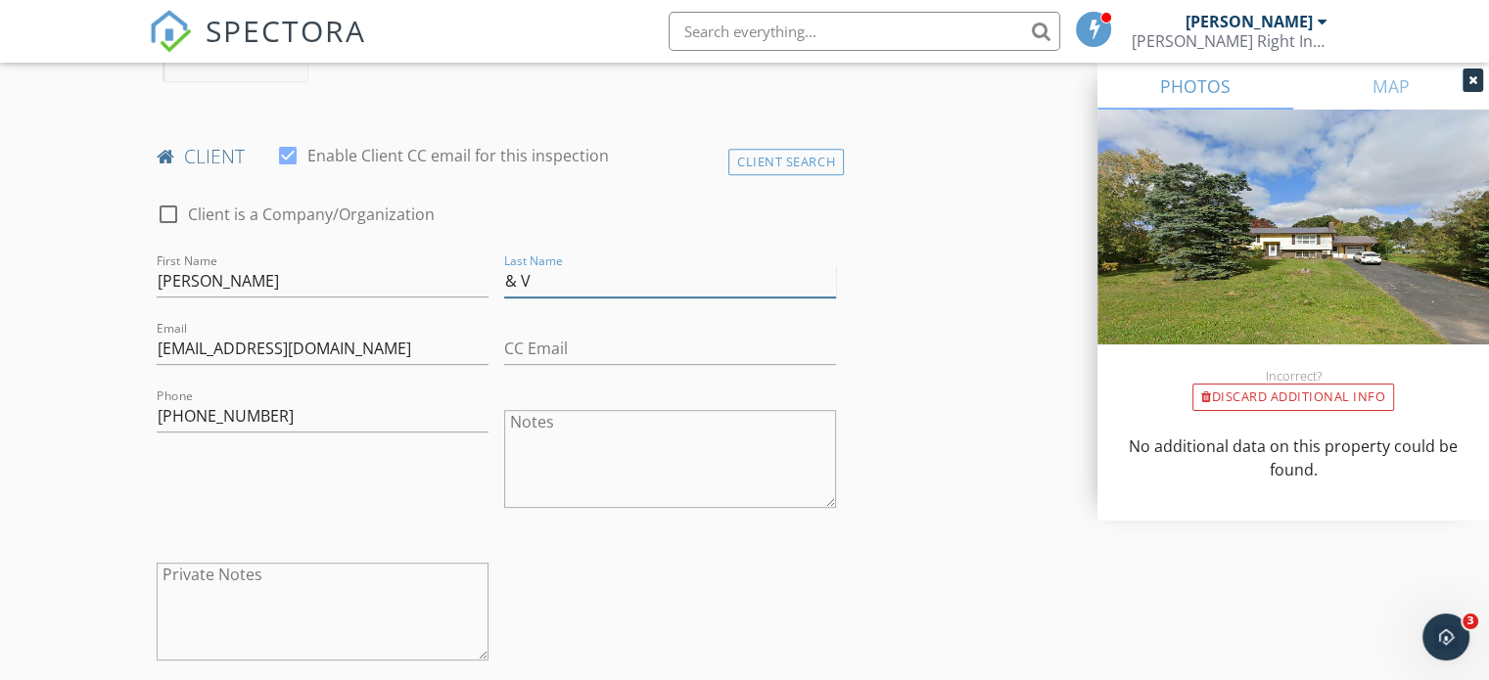
paste input "kimscendell"
drag, startPoint x: 556, startPoint y: 282, endPoint x: 522, endPoint y: 278, distance: 34.5
click at [522, 278] on input "& Vkimscendell" at bounding box center [670, 281] width 332 height 32
click at [553, 279] on input "& Kim scendell" at bounding box center [670, 281] width 332 height 32
type input "& [PERSON_NAME]"
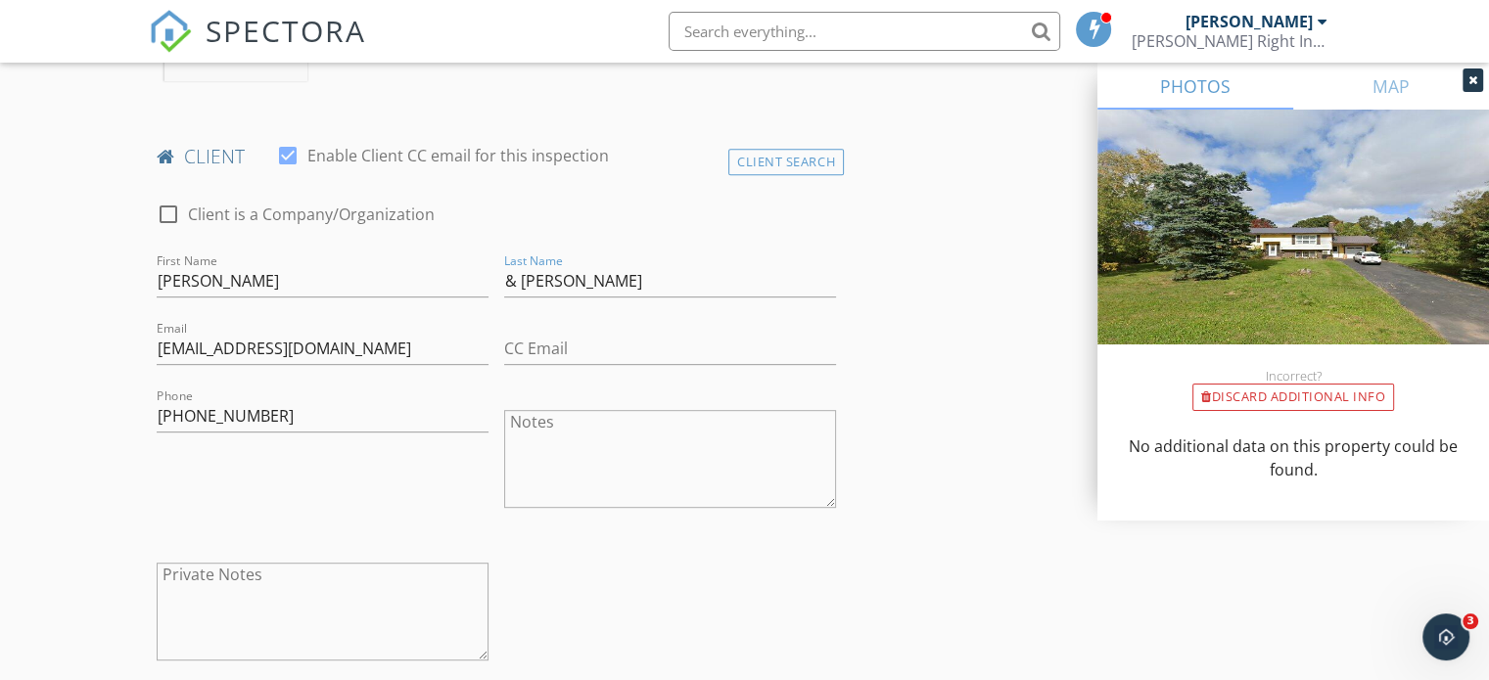
click at [540, 211] on div "check_box_outline_blank Client is a Company/Organization" at bounding box center [497, 224] width 680 height 51
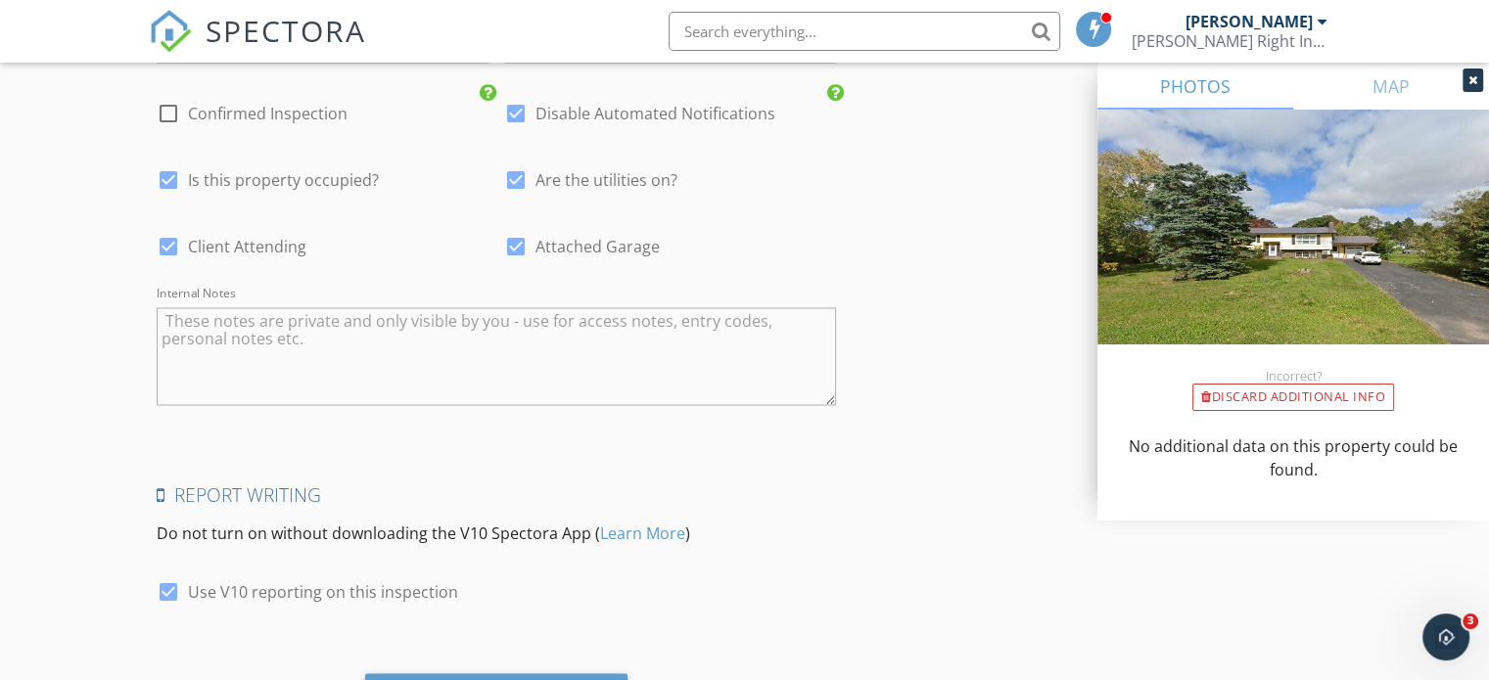
scroll to position [3404, 0]
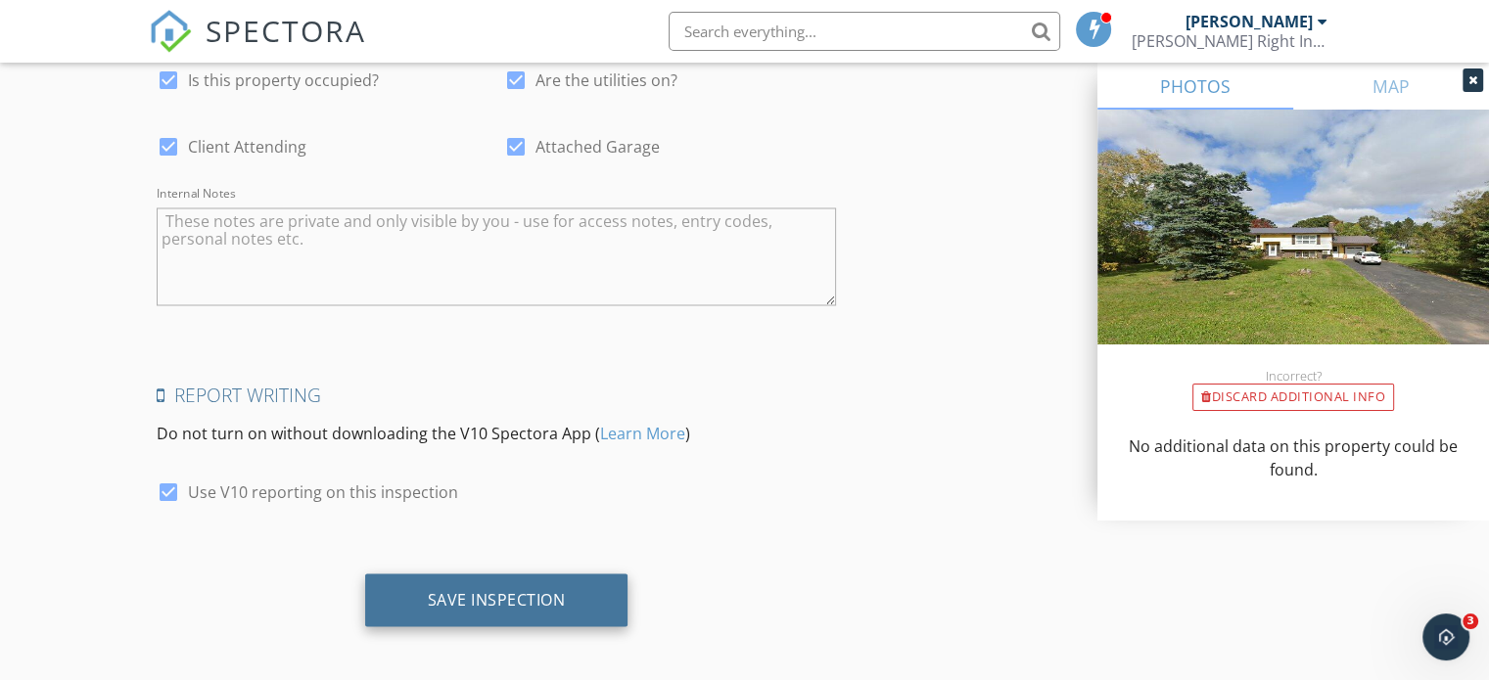
click at [528, 589] on div "Save Inspection" at bounding box center [497, 599] width 138 height 20
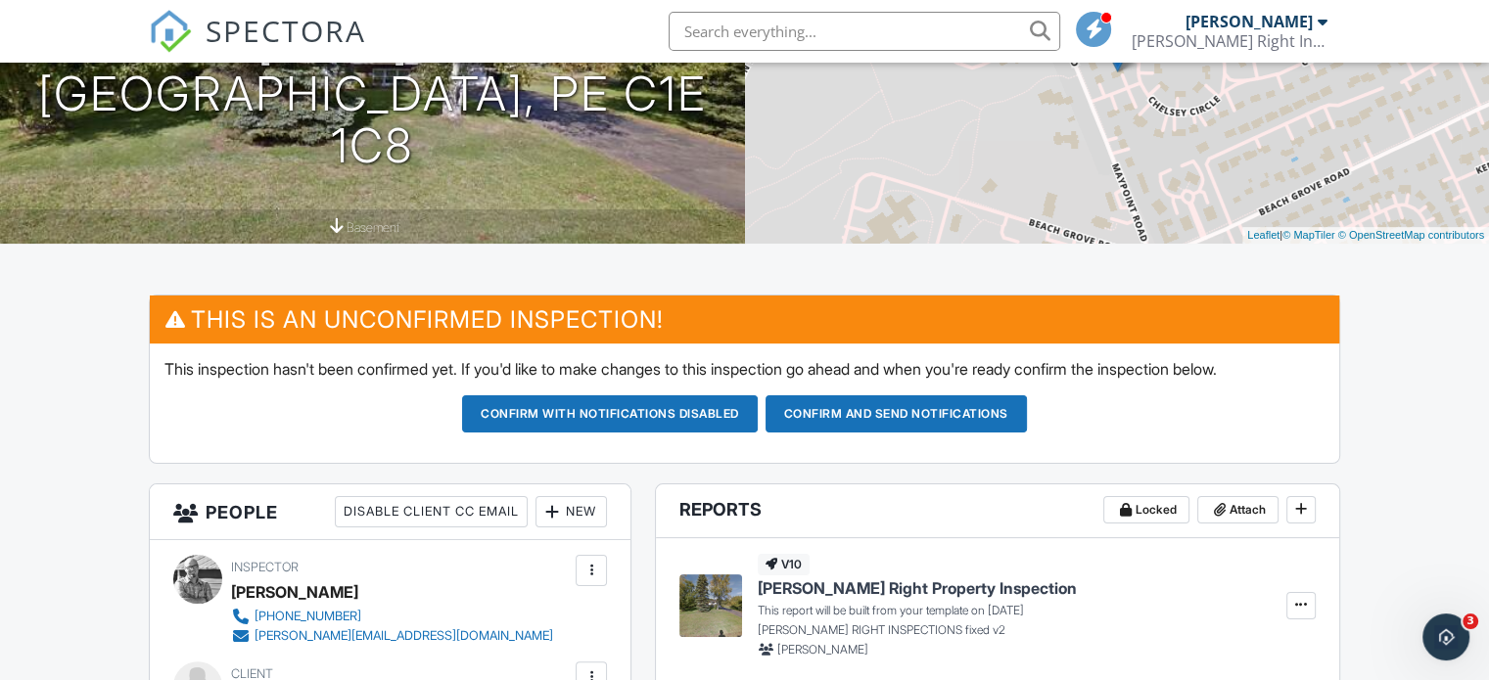
scroll to position [186, 0]
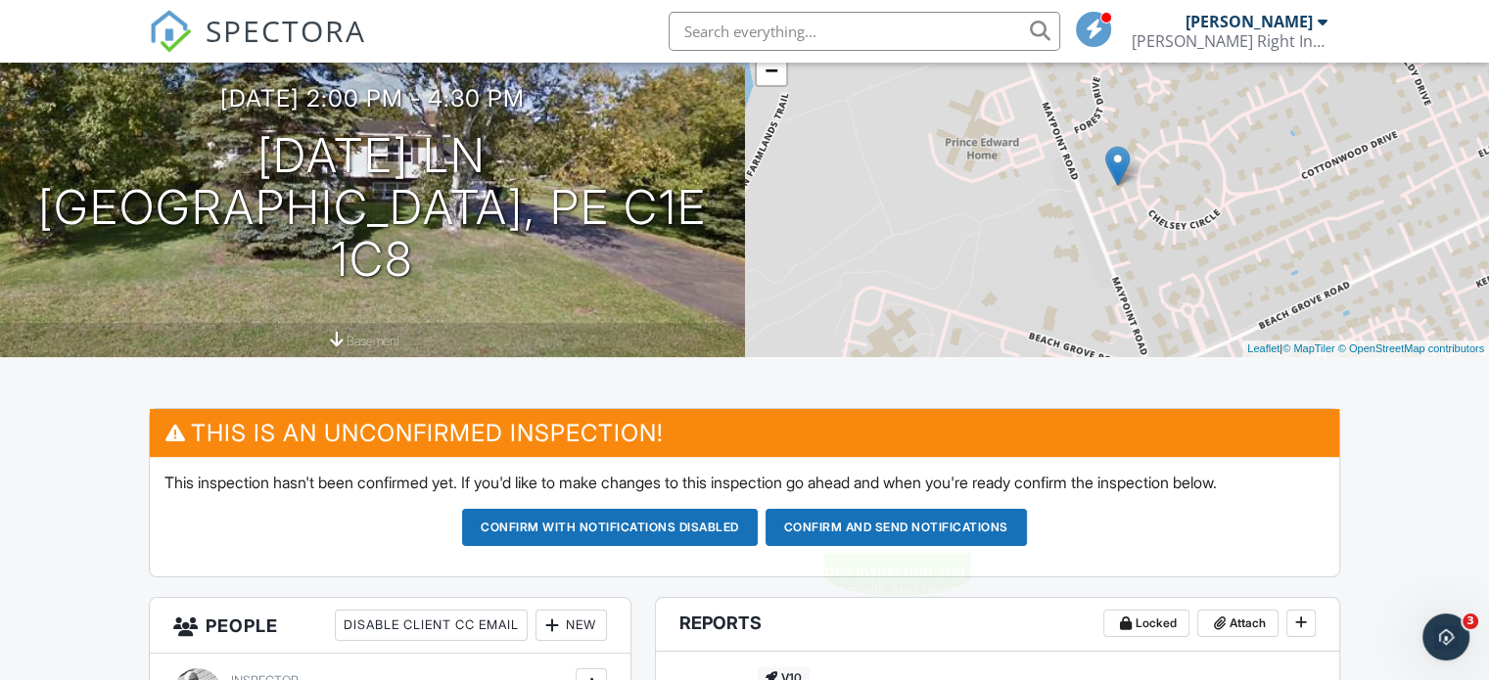
click at [927, 527] on button "Confirm and send notifications" at bounding box center [896, 527] width 261 height 37
